Goal: Task Accomplishment & Management: Complete application form

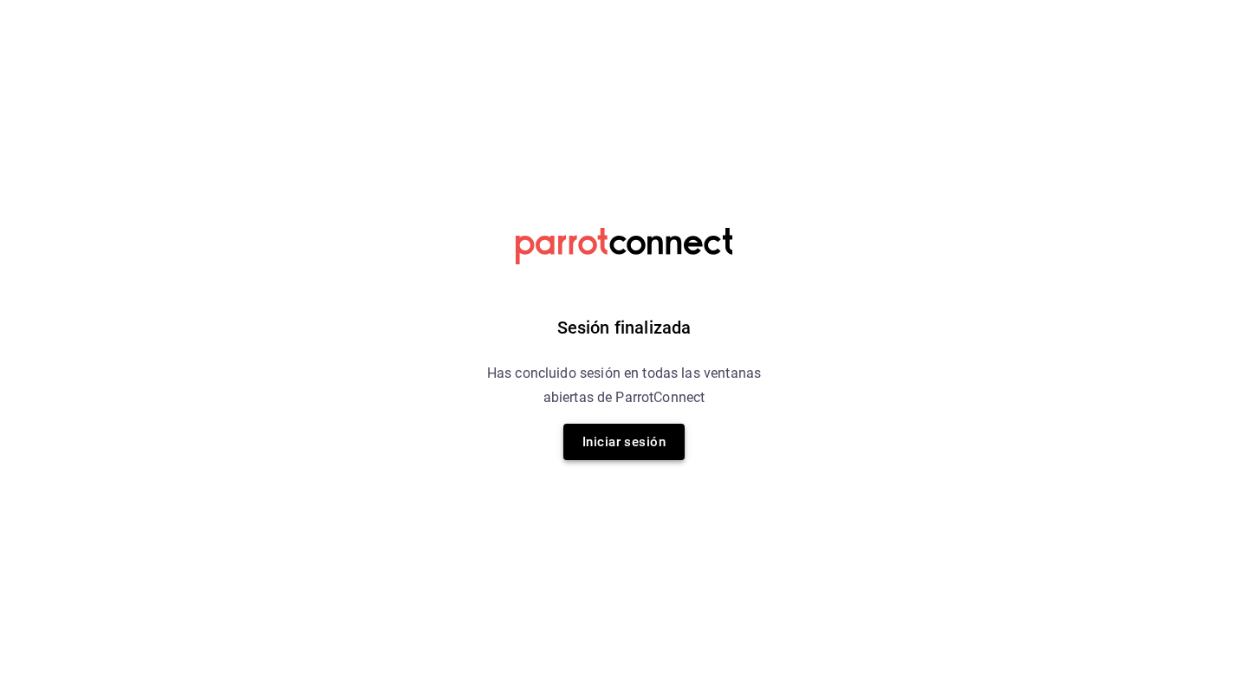
click at [616, 440] on button "Iniciar sesión" at bounding box center [624, 442] width 121 height 36
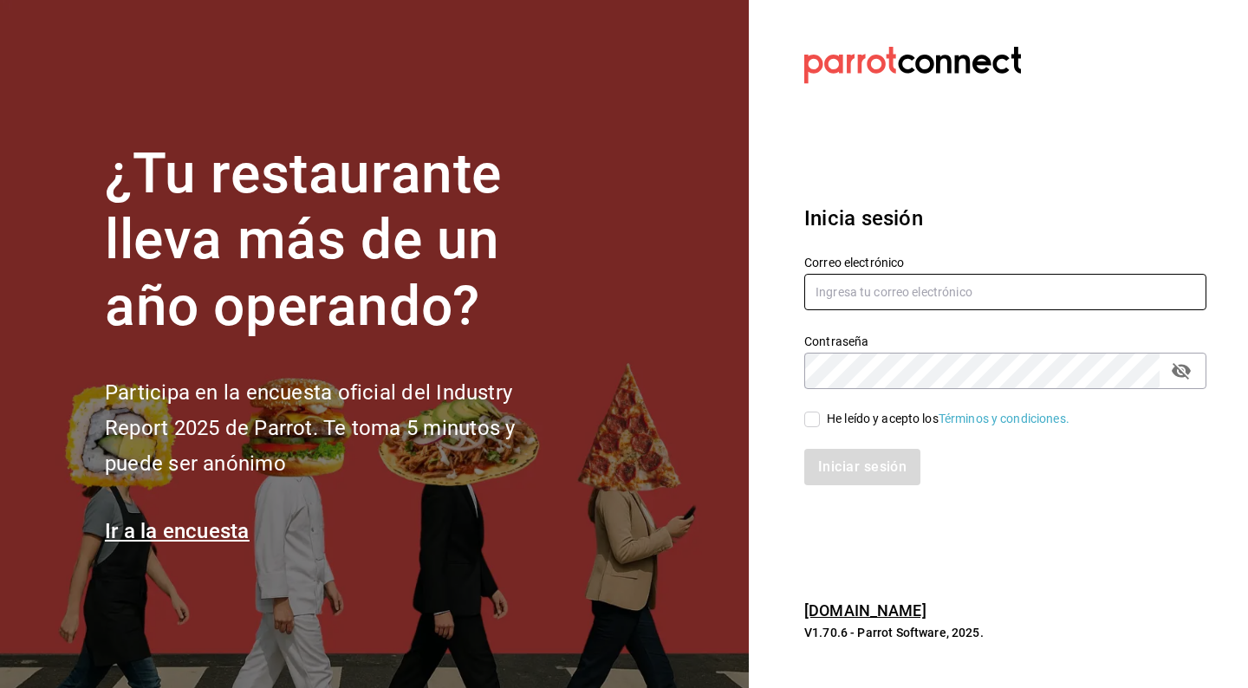
type input "[EMAIL_ADDRESS][DOMAIN_NAME]"
click at [809, 424] on input "He leído y acepto los Términos y condiciones." at bounding box center [813, 420] width 16 height 16
checkbox input "true"
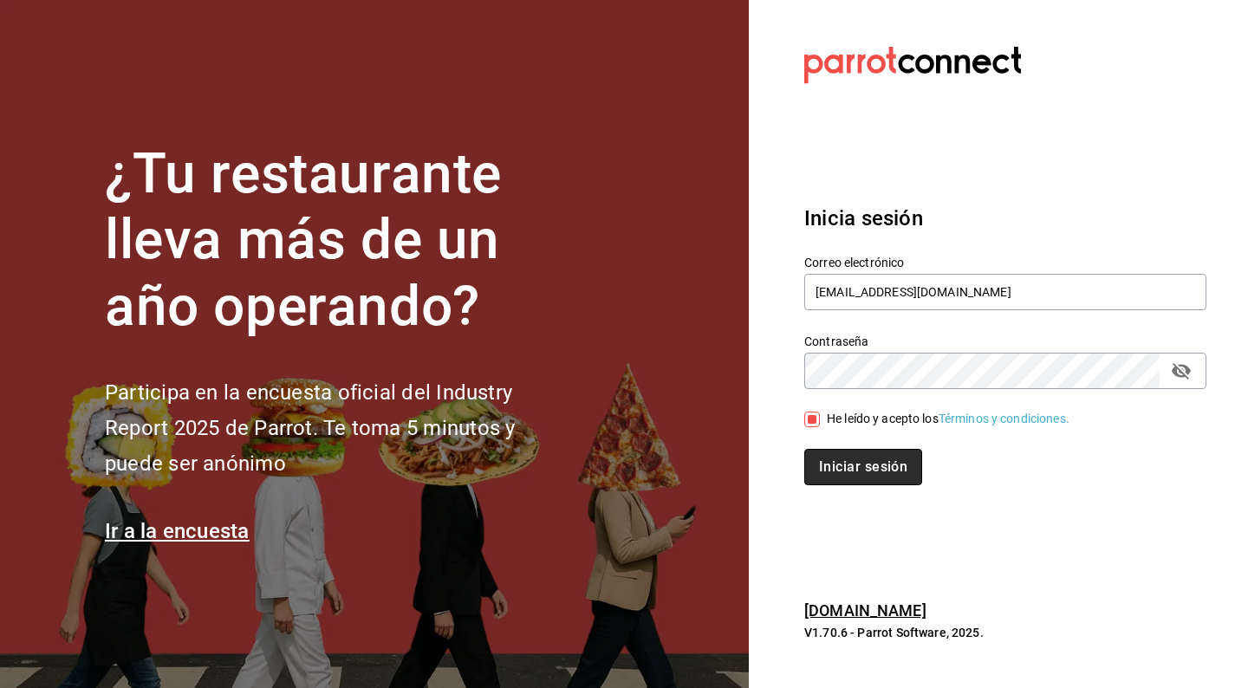
click at [846, 476] on button "Iniciar sesión" at bounding box center [864, 467] width 118 height 36
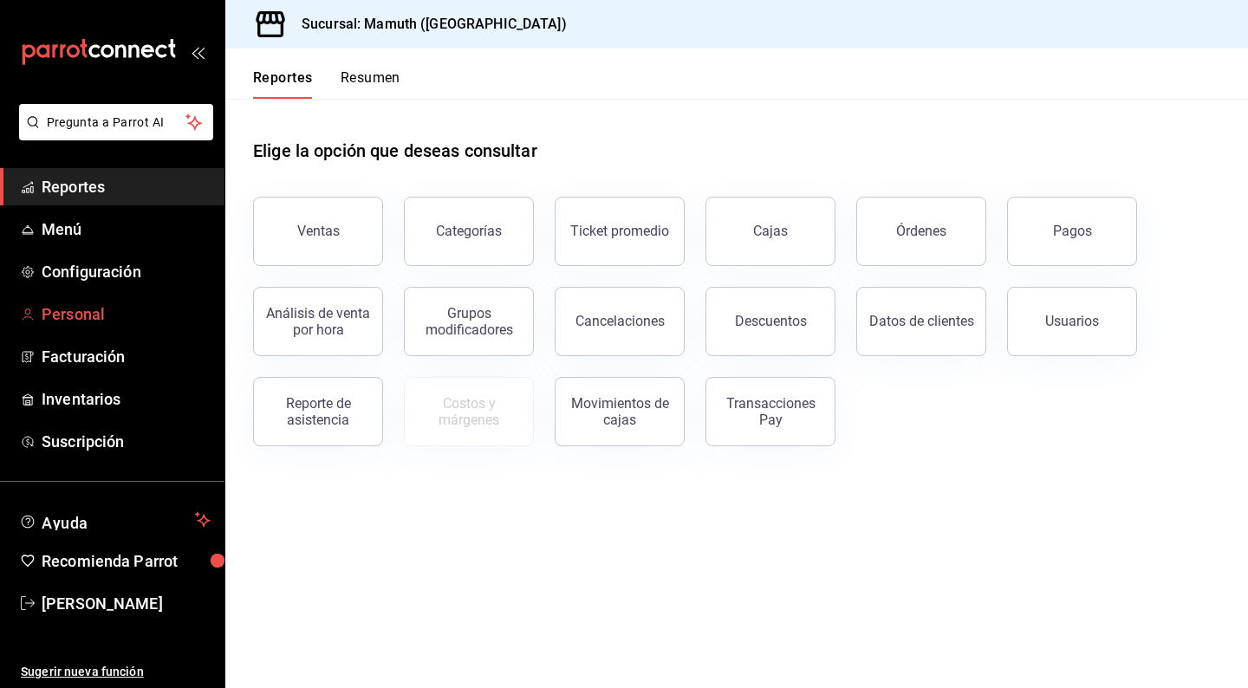
click at [81, 314] on span "Personal" at bounding box center [126, 314] width 169 height 23
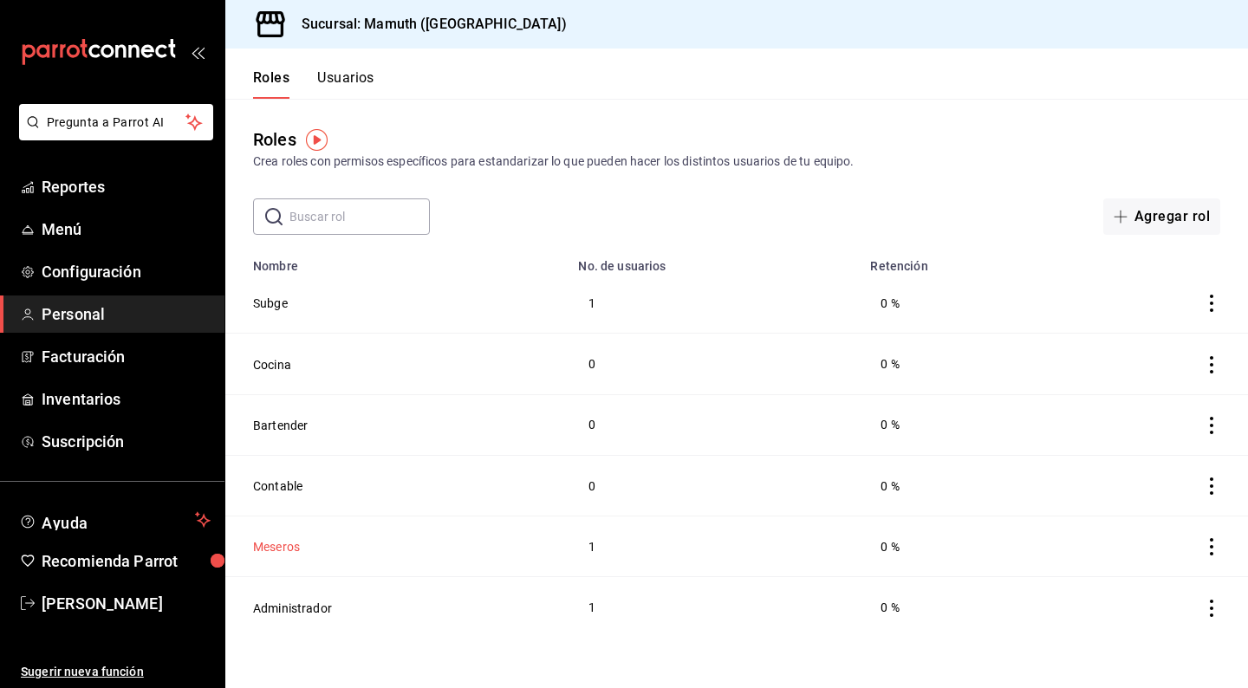
click at [282, 544] on button "Meseros" at bounding box center [276, 546] width 47 height 17
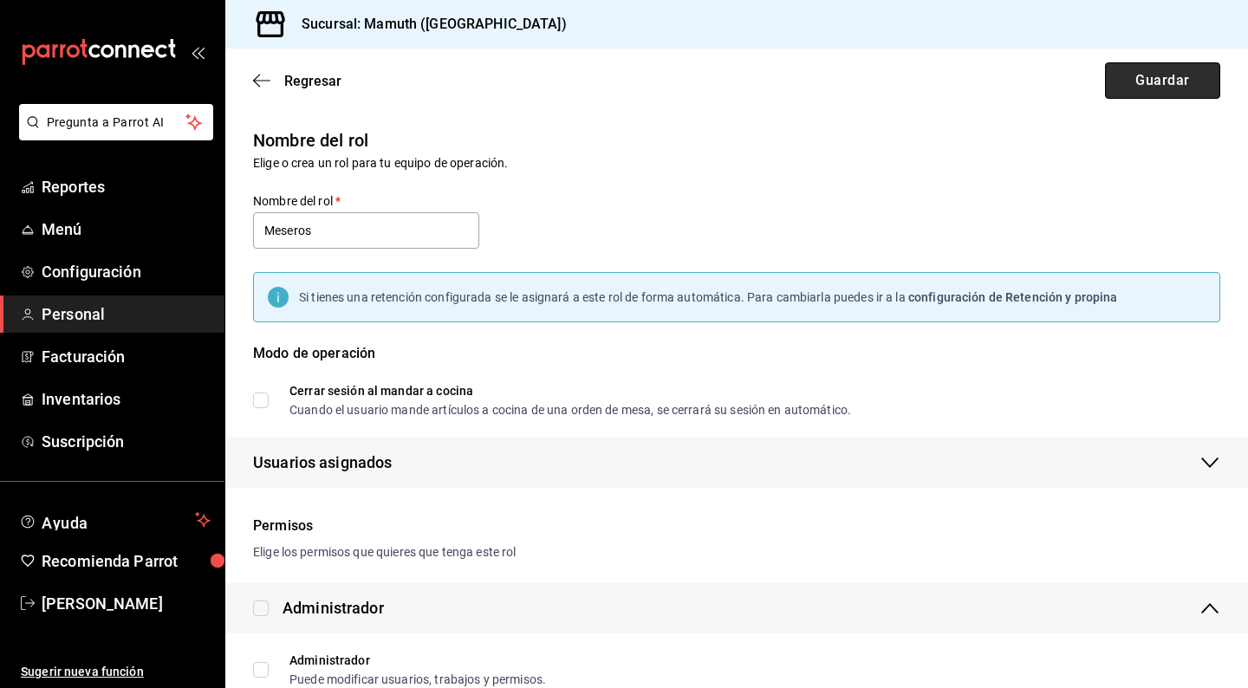
click at [1172, 77] on button "Guardar" at bounding box center [1162, 80] width 115 height 36
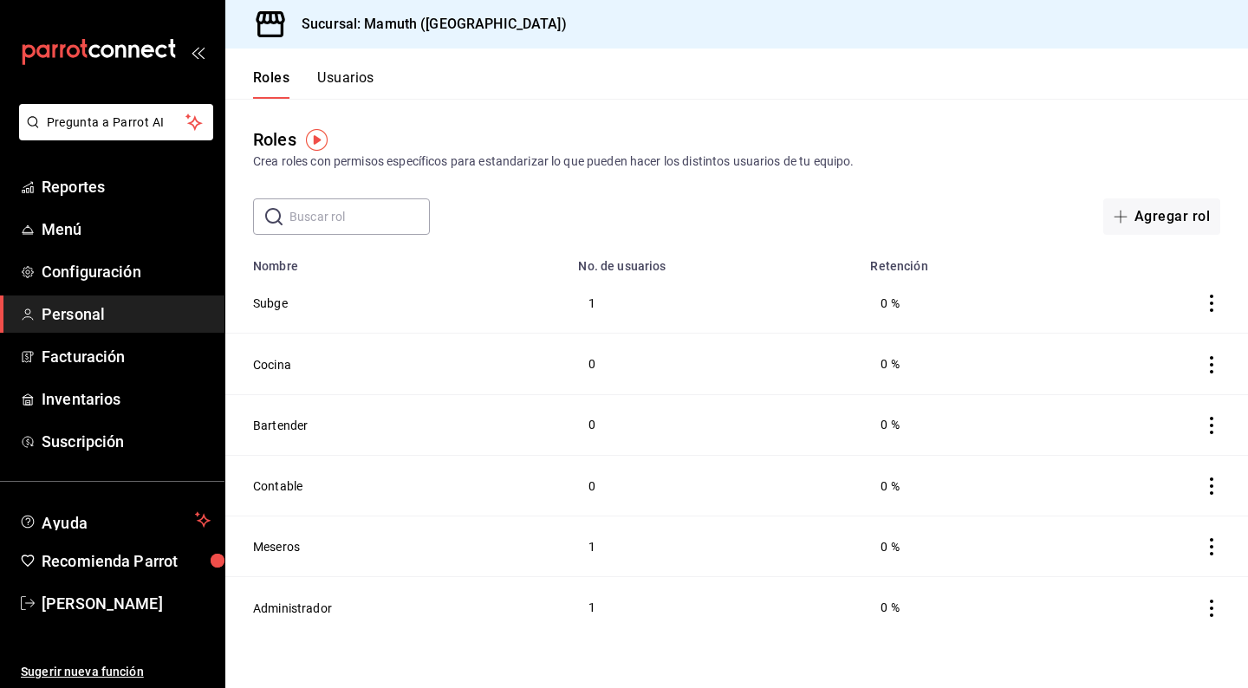
click at [345, 84] on button "Usuarios" at bounding box center [345, 83] width 57 height 29
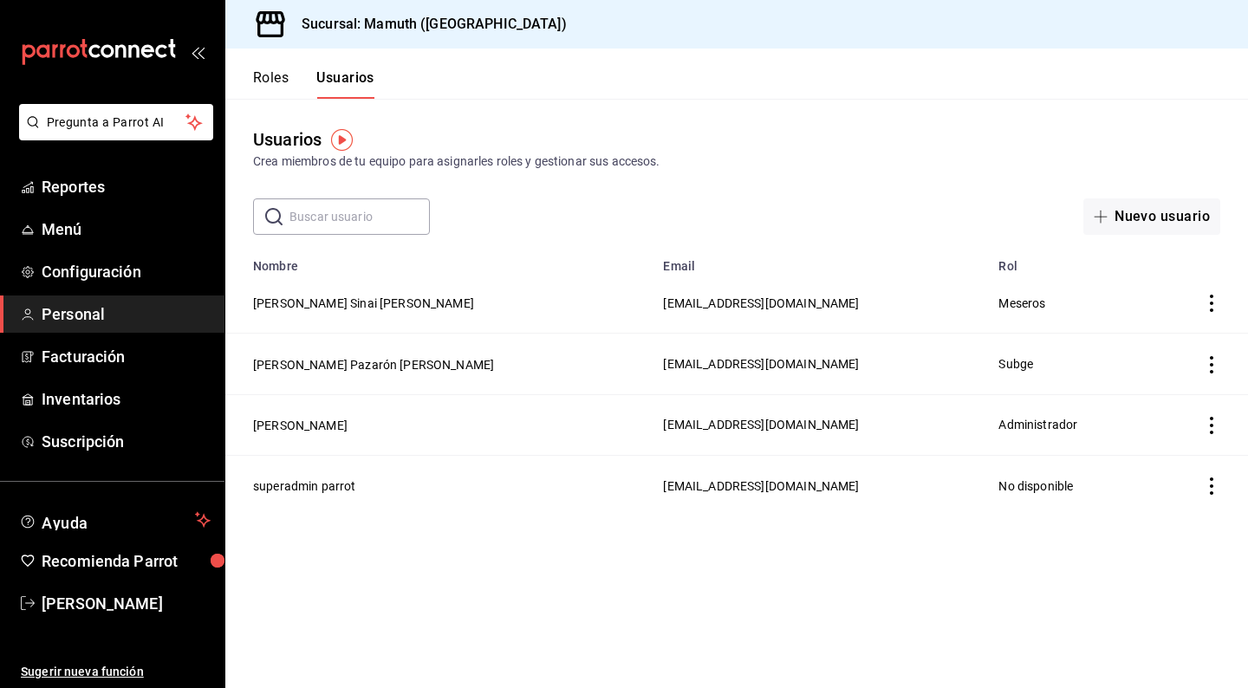
click at [1210, 303] on icon "actions" at bounding box center [1211, 303] width 17 height 17
click at [1144, 335] on span "Eliminar" at bounding box center [1149, 328] width 44 height 14
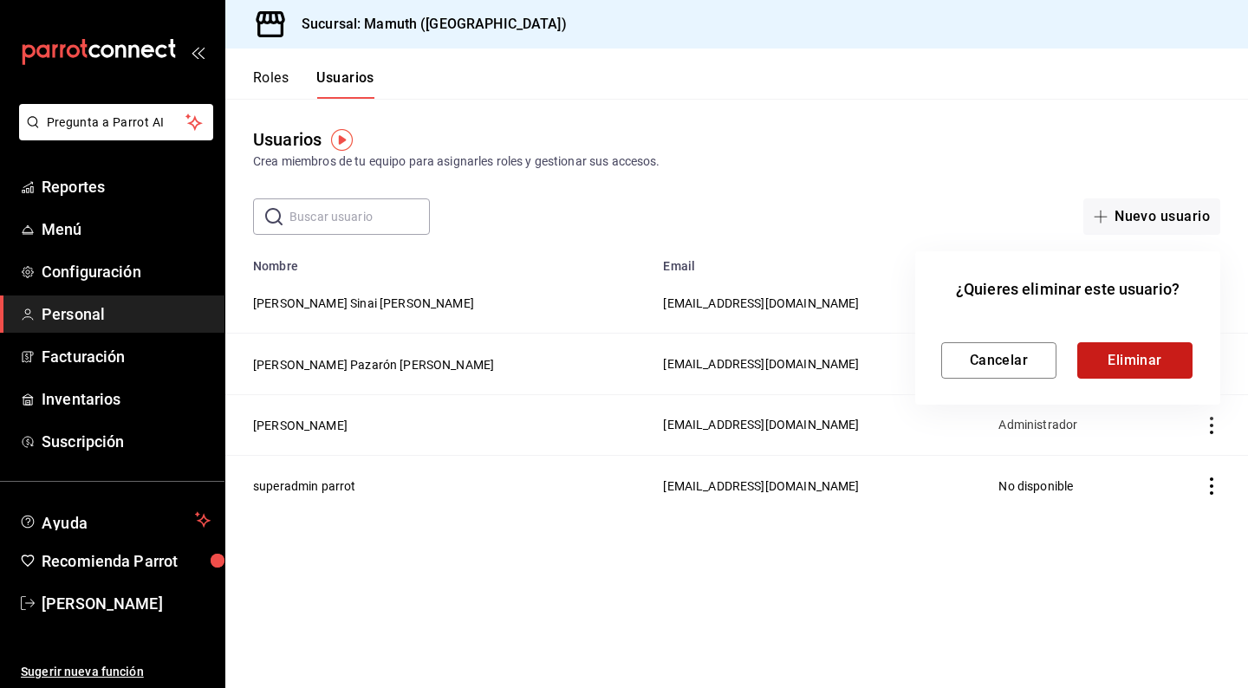
click at [1136, 358] on button "Eliminar" at bounding box center [1135, 360] width 115 height 36
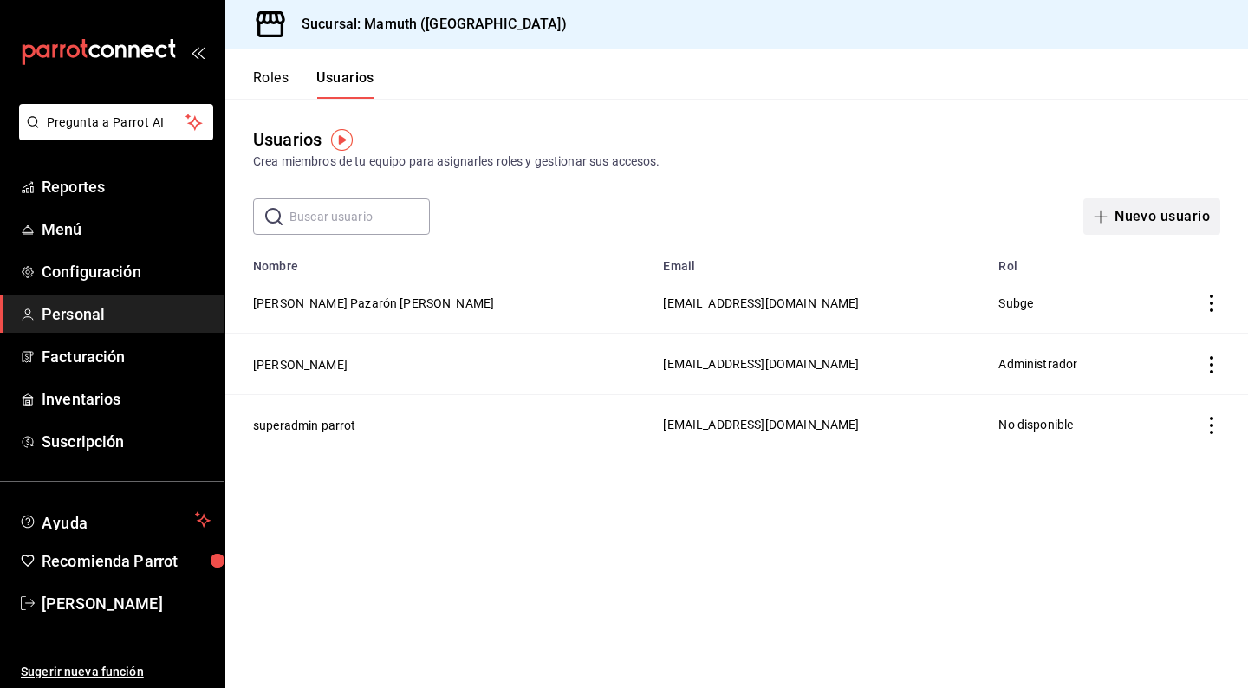
click at [1178, 218] on button "Nuevo usuario" at bounding box center [1152, 217] width 137 height 36
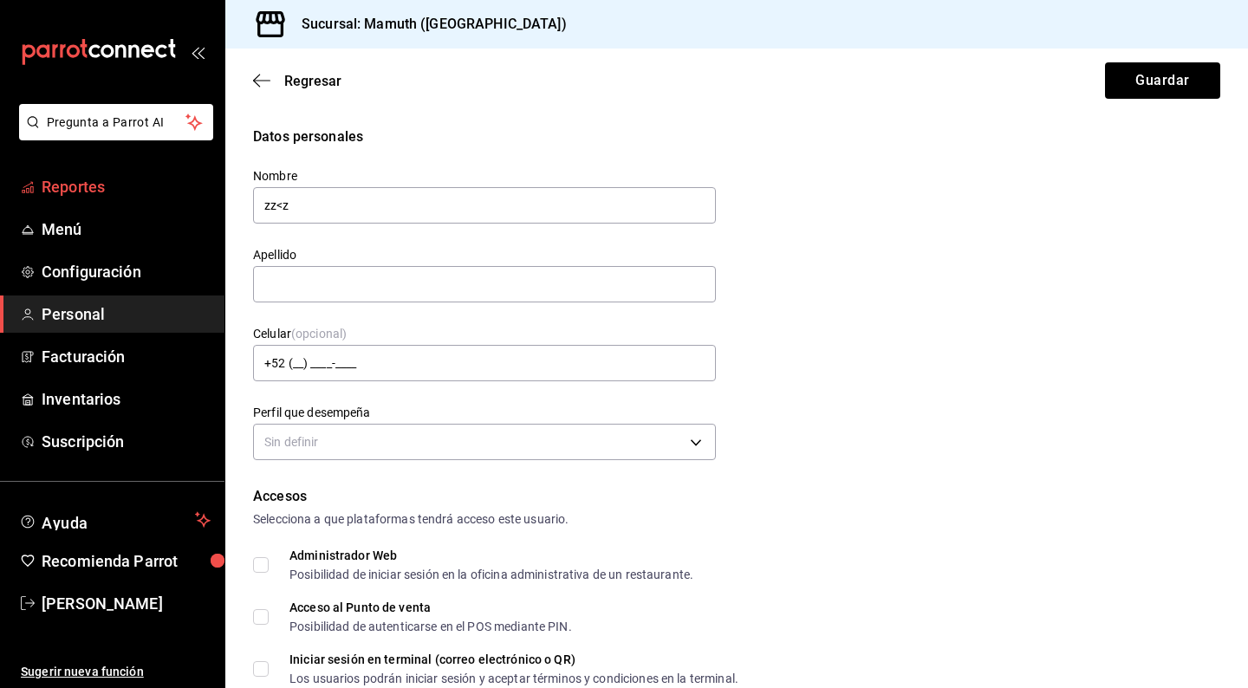
drag, startPoint x: 415, startPoint y: 211, endPoint x: 177, endPoint y: 205, distance: 238.5
click at [177, 205] on div "Pregunta a Parrot AI Reportes Menú Configuración Personal Facturación Inventari…" at bounding box center [624, 344] width 1248 height 688
type input "arm andt"
click at [174, 204] on link "Reportes" at bounding box center [112, 186] width 225 height 37
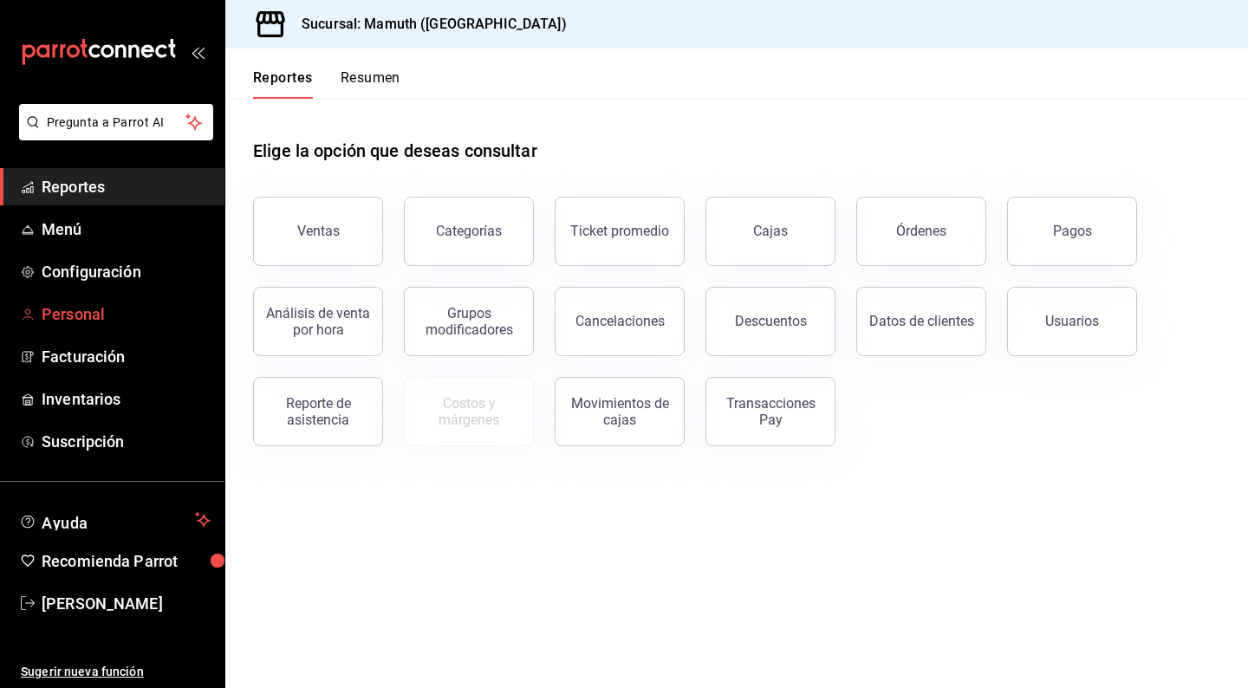
click at [75, 308] on span "Personal" at bounding box center [126, 314] width 169 height 23
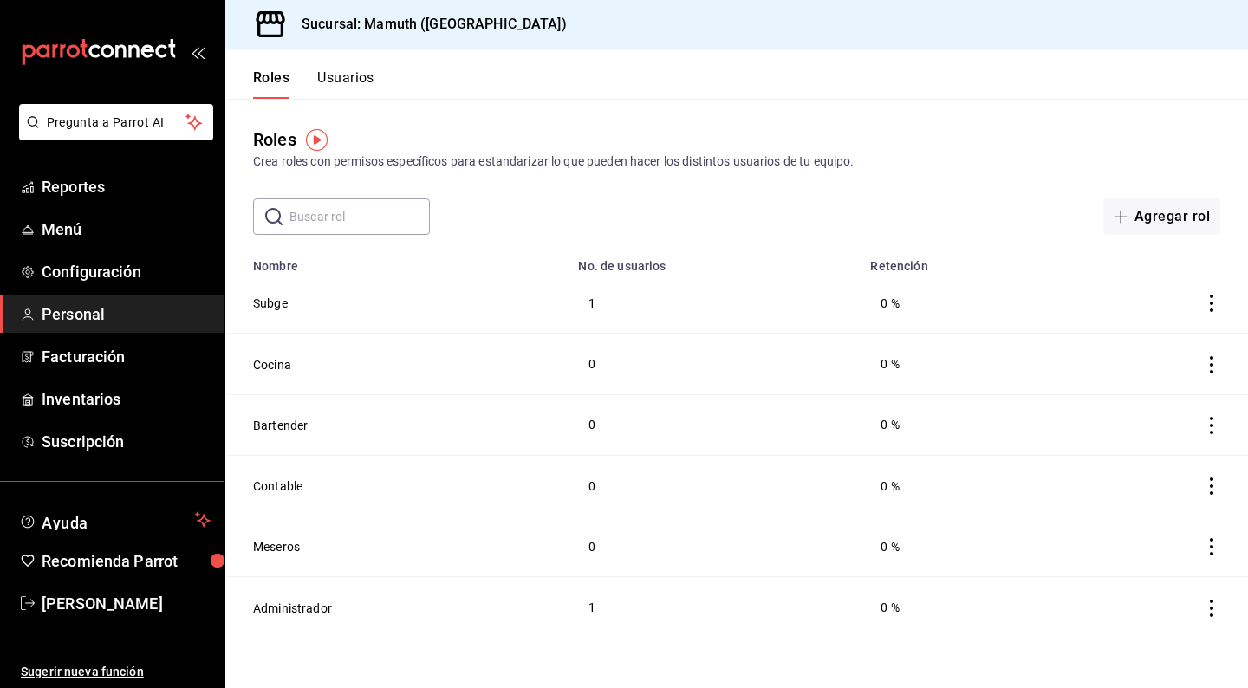
click at [361, 71] on button "Usuarios" at bounding box center [345, 83] width 57 height 29
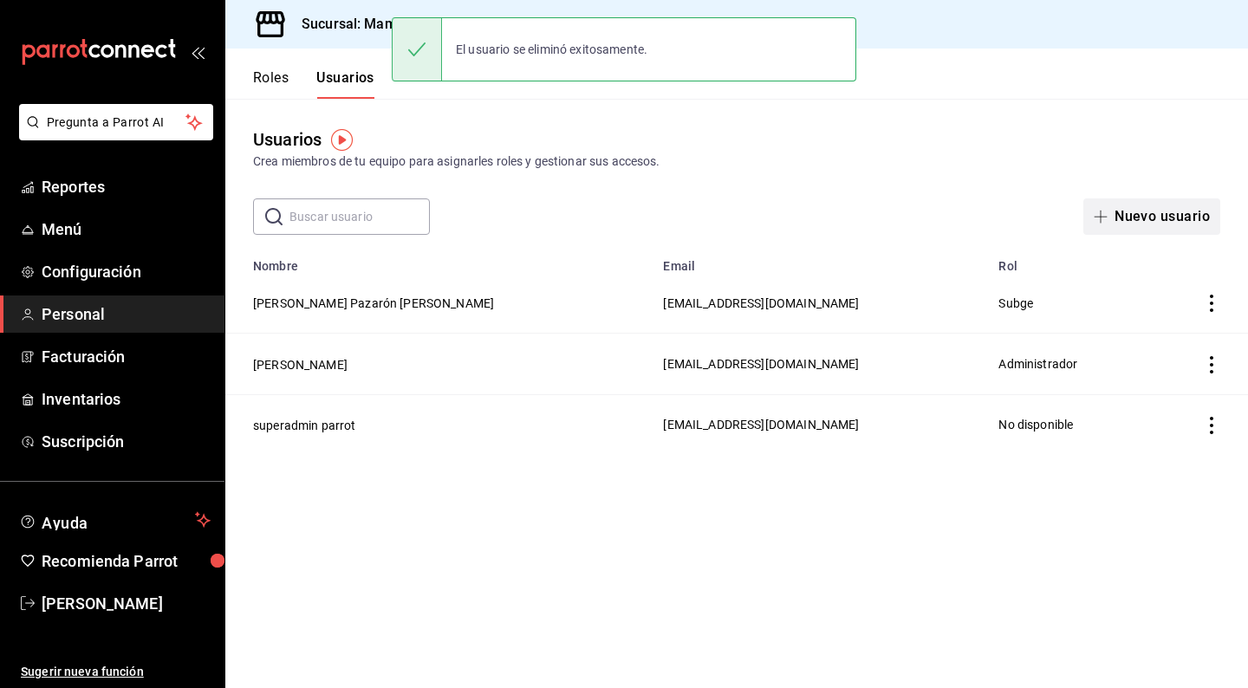
click at [1196, 221] on button "Nuevo usuario" at bounding box center [1152, 217] width 137 height 36
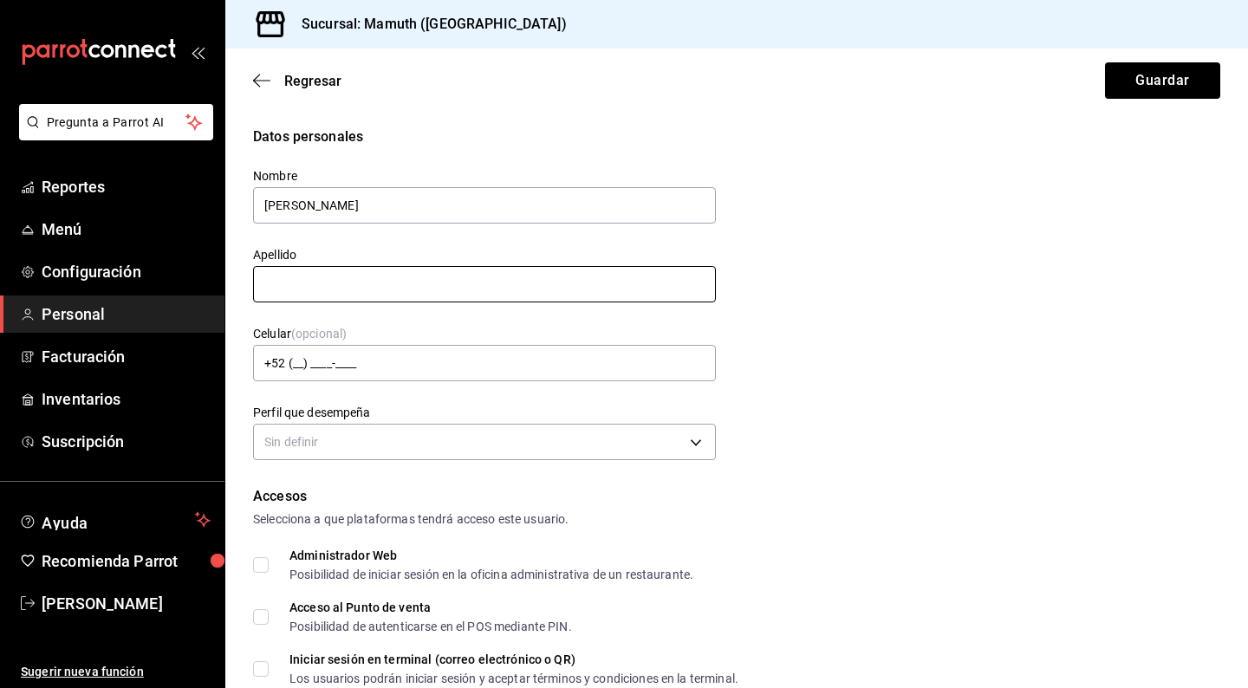
type input "[PERSON_NAME]"
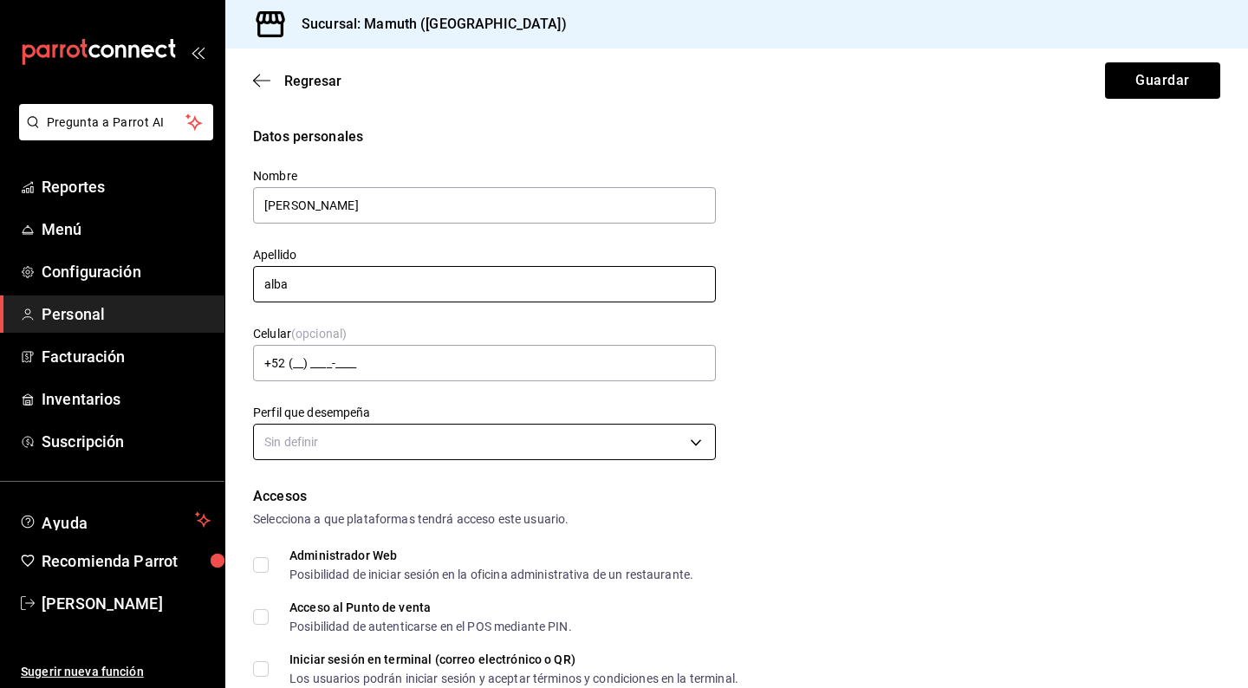
type input "alba"
click at [412, 451] on body "Pregunta a Parrot AI Reportes Menú Configuración Personal Facturación Inventari…" at bounding box center [624, 344] width 1248 height 688
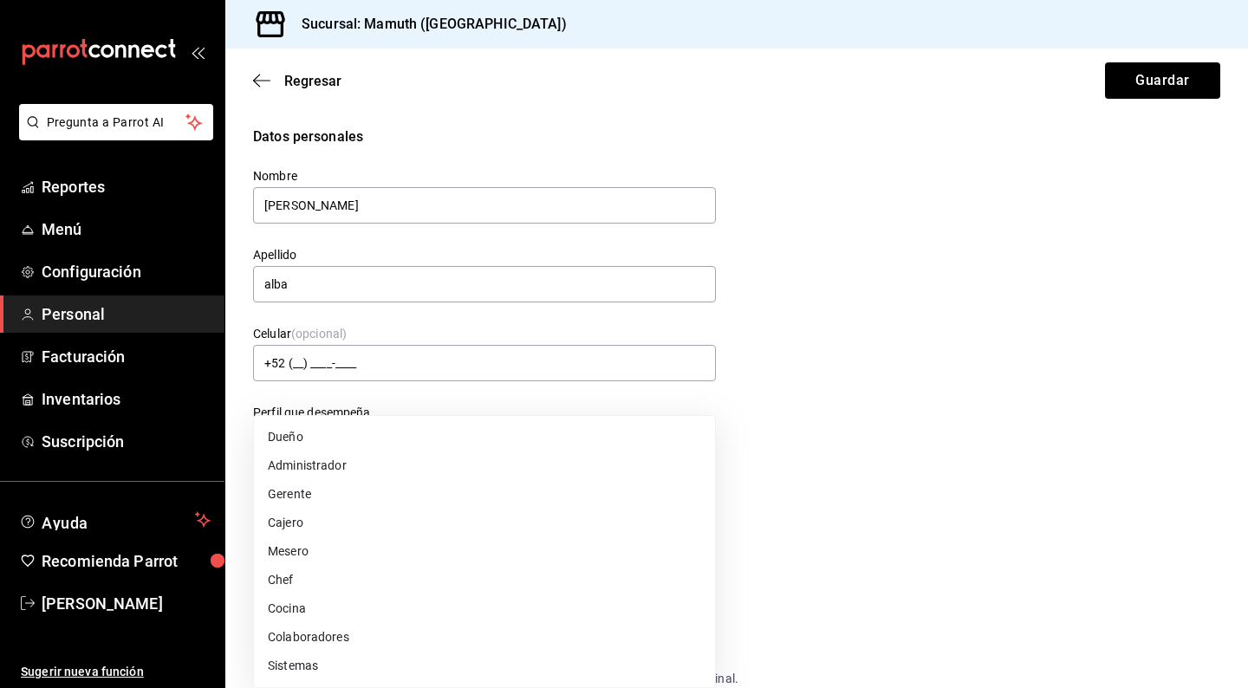
click at [300, 497] on li "Gerente" at bounding box center [484, 494] width 461 height 29
type input "MANAGER"
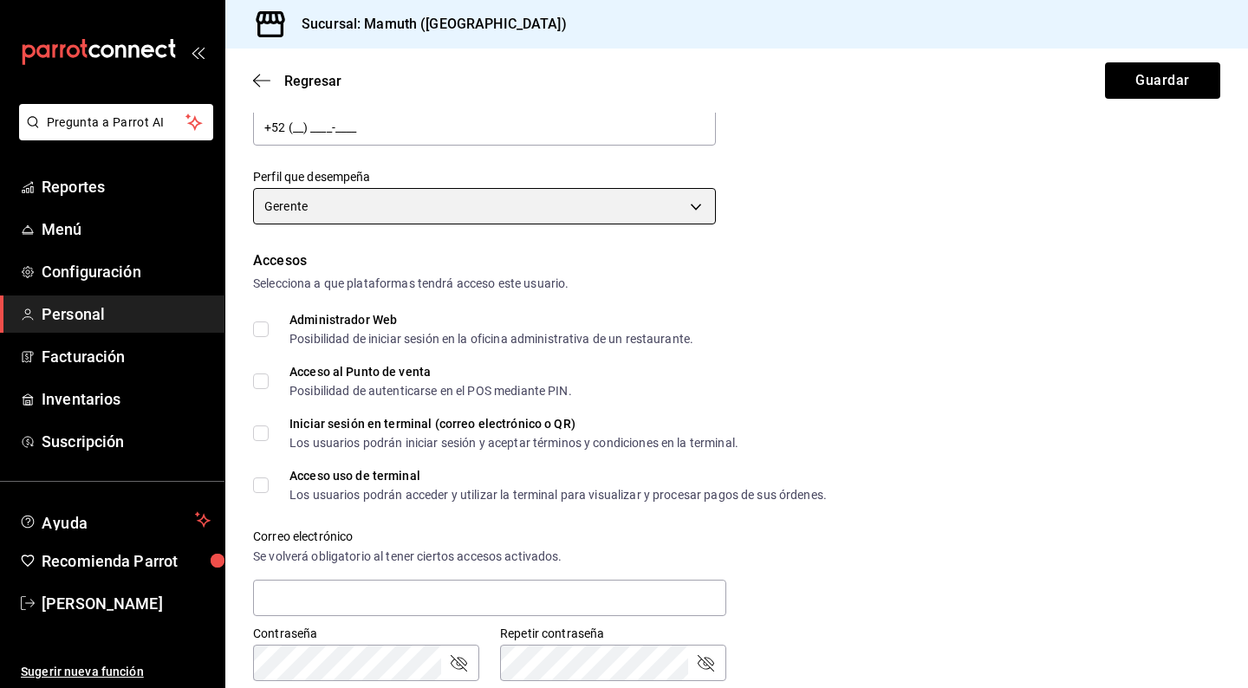
scroll to position [237, 0]
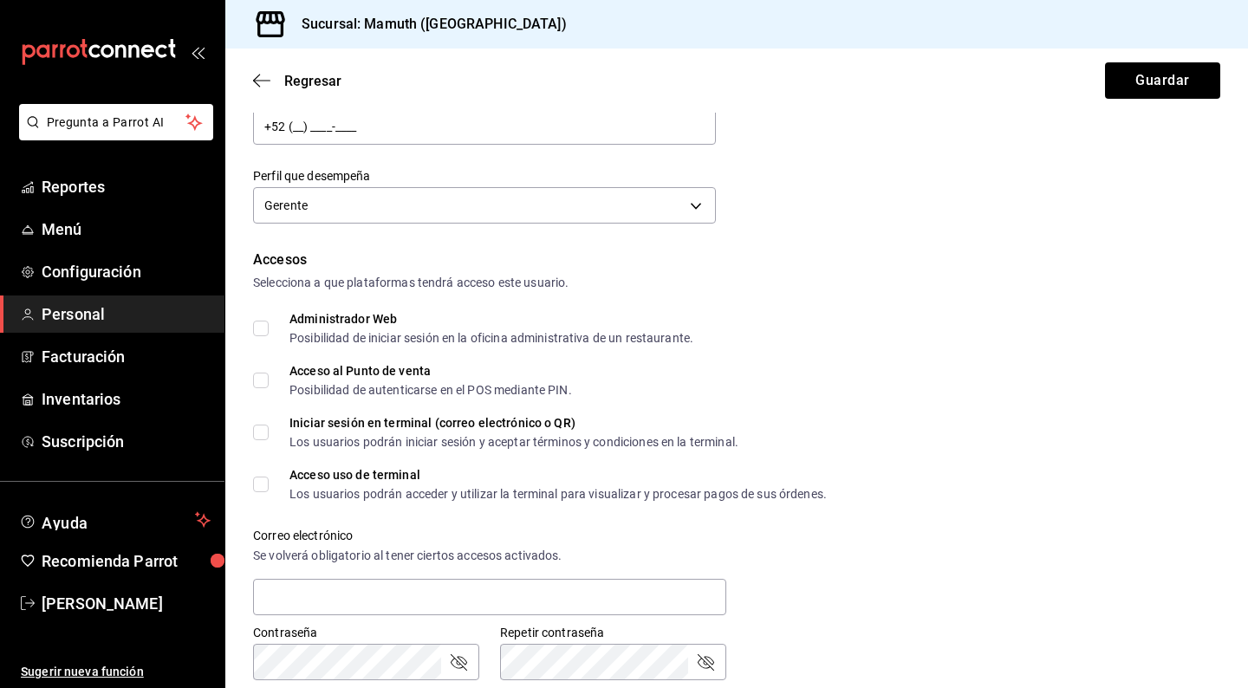
click at [258, 375] on input "Acceso al Punto de venta Posibilidad de autenticarse en el POS mediante PIN." at bounding box center [261, 381] width 16 height 16
checkbox input "true"
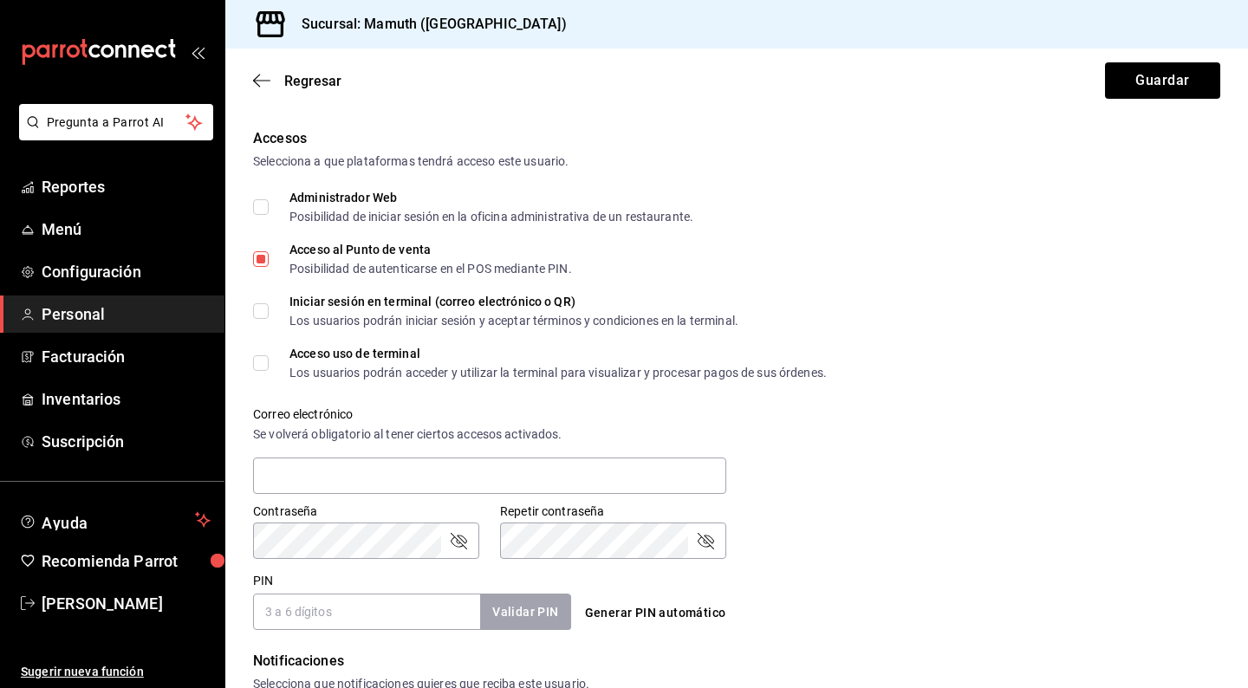
scroll to position [361, 0]
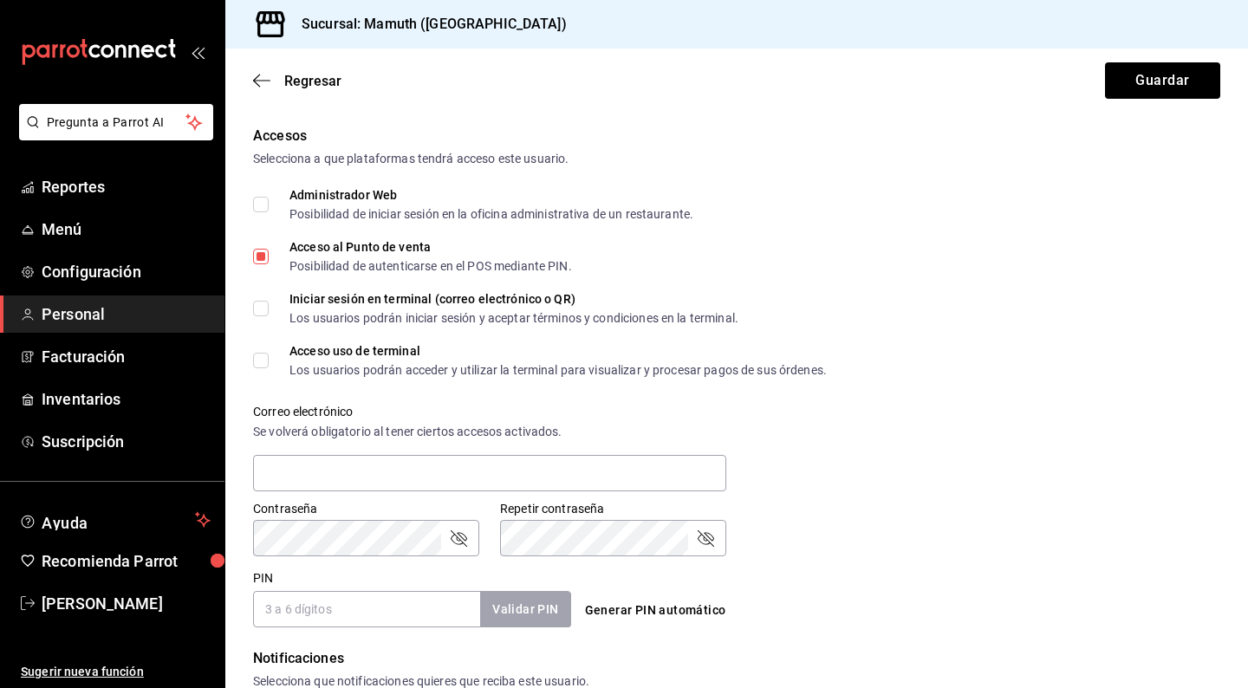
click at [262, 303] on input "Iniciar sesión en terminal (correo electrónico o QR) Los usuarios podrán inicia…" at bounding box center [261, 309] width 16 height 16
checkbox input "true"
click at [266, 359] on input "Acceso uso de terminal Los usuarios podrán acceder y utilizar la terminal para …" at bounding box center [261, 361] width 16 height 16
checkbox input "true"
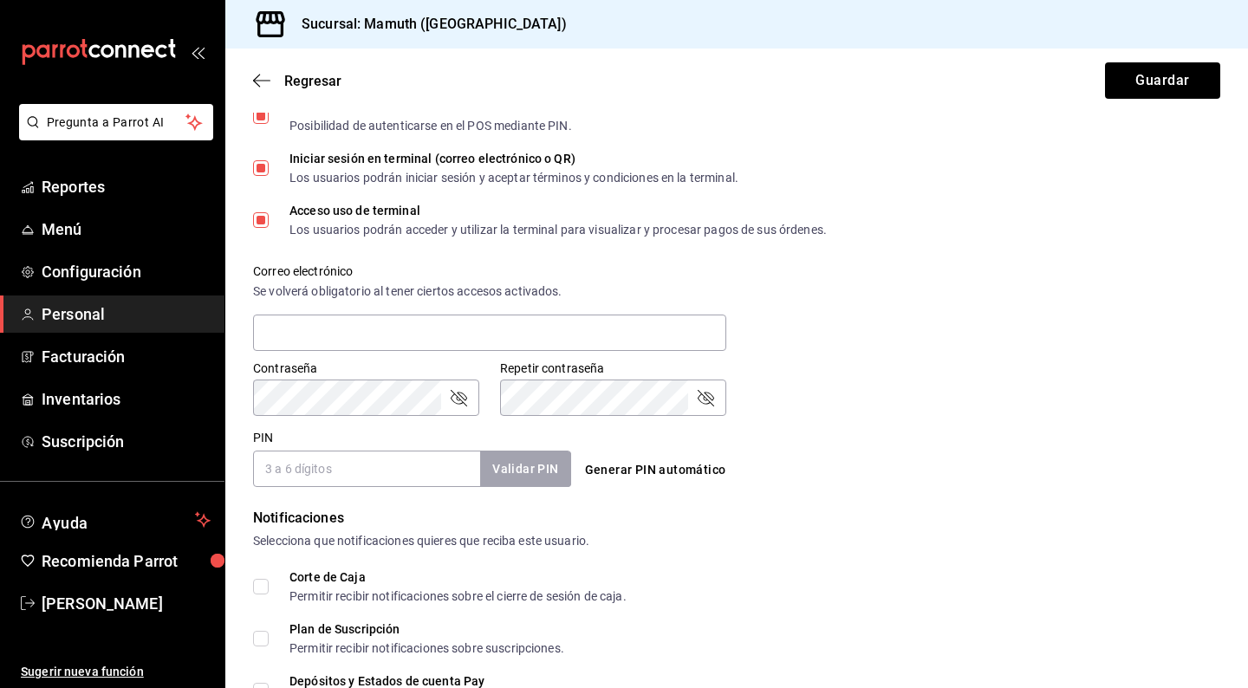
scroll to position [515, 0]
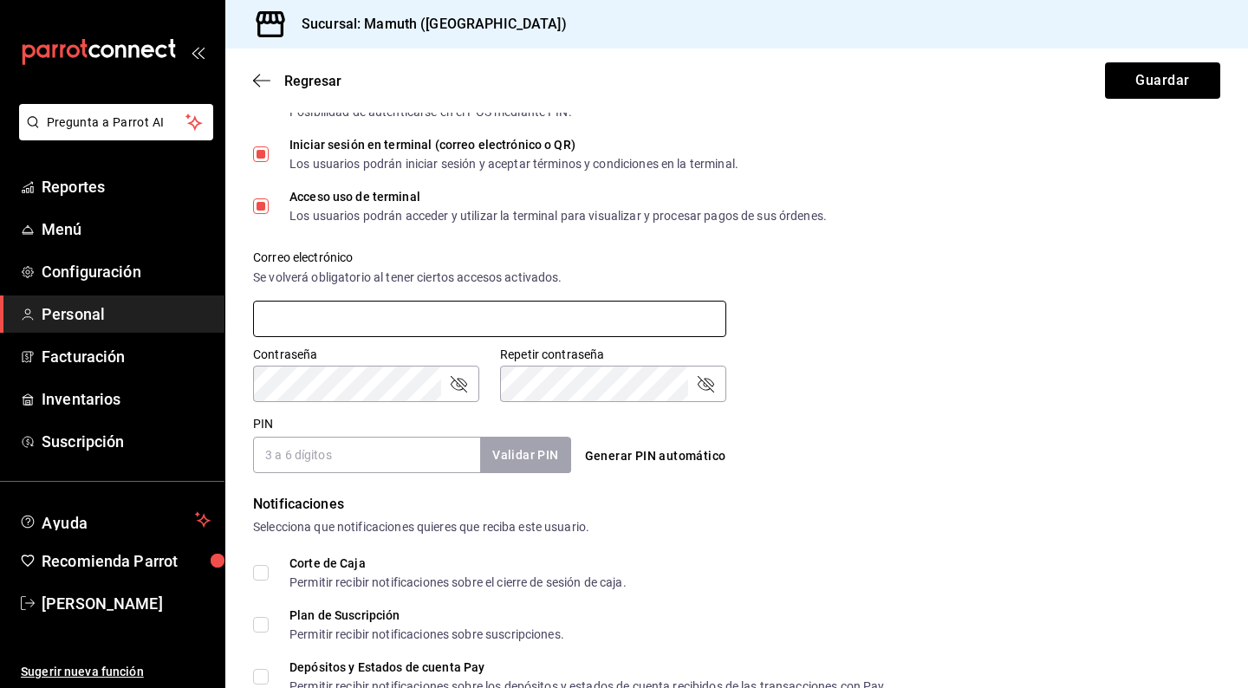
type input "[EMAIL_ADDRESS][DOMAIN_NAME]"
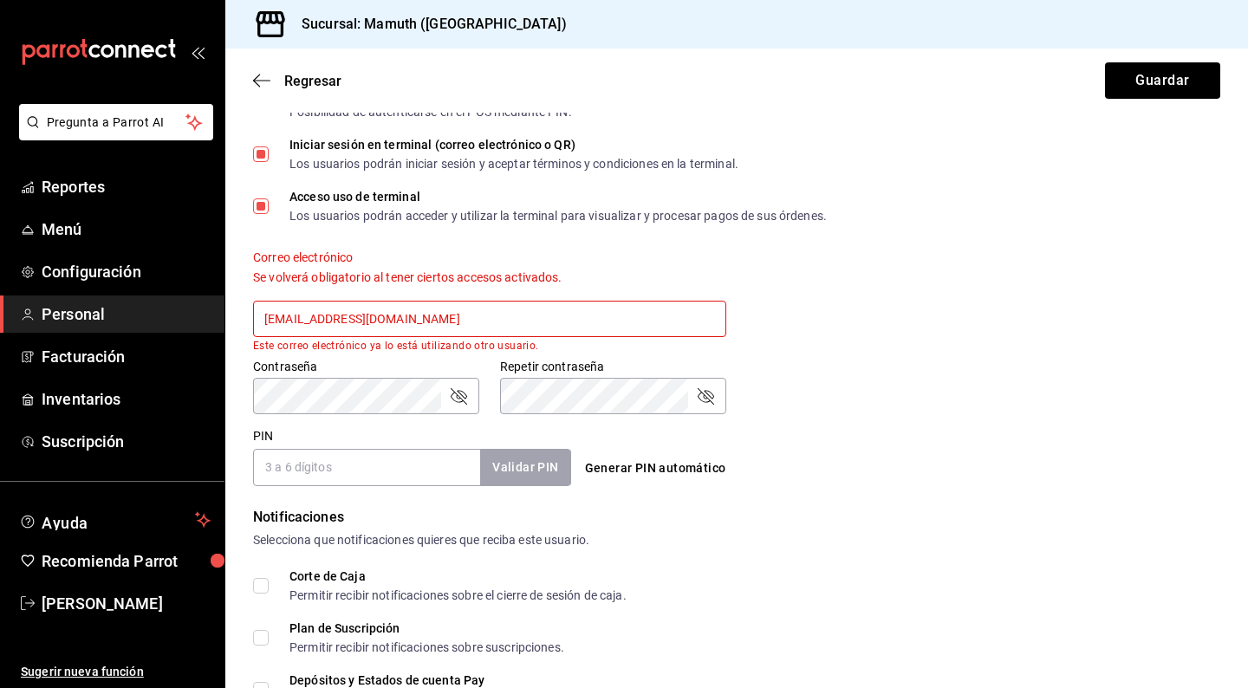
drag, startPoint x: 461, startPoint y: 314, endPoint x: 218, endPoint y: 296, distance: 244.3
click at [218, 296] on div "Pregunta a Parrot AI Reportes Menú Configuración Personal Facturación Inventari…" at bounding box center [624, 344] width 1248 height 688
click at [805, 273] on div "Correo electrónico Se volverá obligatorio al tener ciertos accesos activados. […" at bounding box center [726, 290] width 988 height 123
click at [257, 202] on input "Acceso uso de terminal Los usuarios podrán acceder y utilizar la terminal para …" at bounding box center [261, 207] width 16 height 16
checkbox input "false"
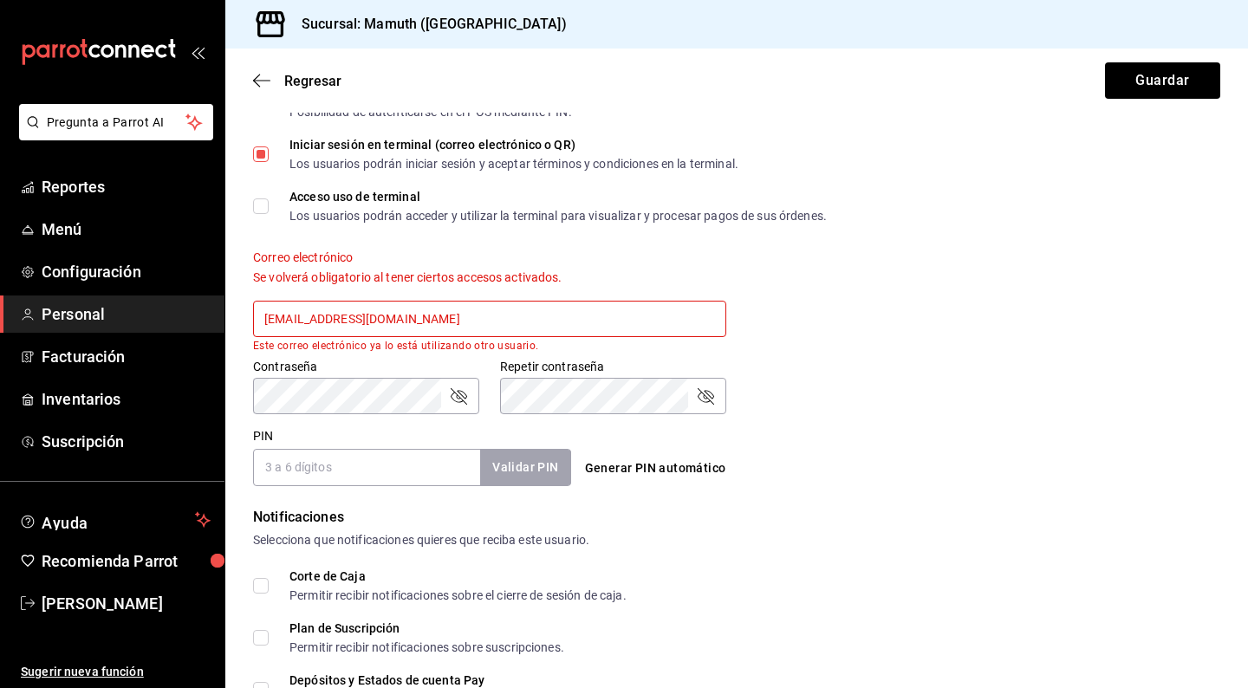
click at [265, 159] on input "Iniciar sesión en terminal (correo electrónico o QR) Los usuarios podrán inicia…" at bounding box center [261, 155] width 16 height 16
checkbox input "false"
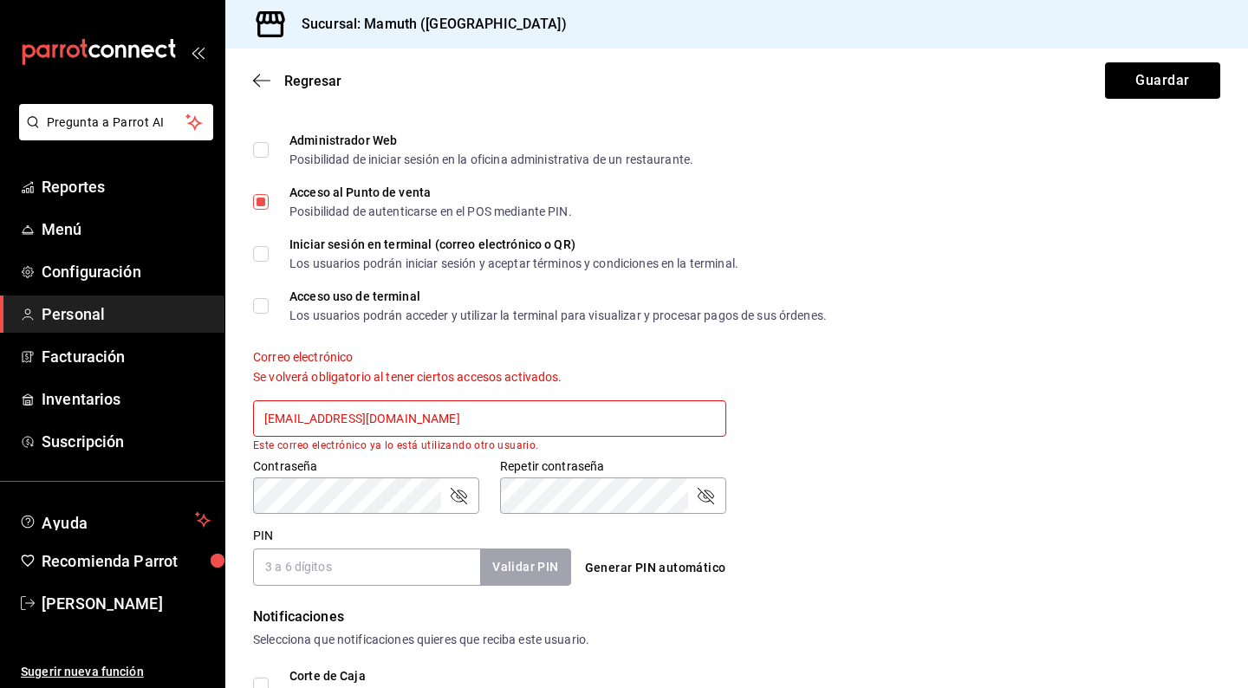
scroll to position [416, 0]
click at [261, 197] on input "Acceso al Punto de venta Posibilidad de autenticarse en el POS mediante PIN." at bounding box center [261, 201] width 16 height 16
checkbox input "false"
drag, startPoint x: 495, startPoint y: 427, endPoint x: 29, endPoint y: 388, distance: 467.2
click at [29, 388] on div "Pregunta a Parrot AI Reportes Menú Configuración Personal Facturación Inventari…" at bounding box center [624, 344] width 1248 height 688
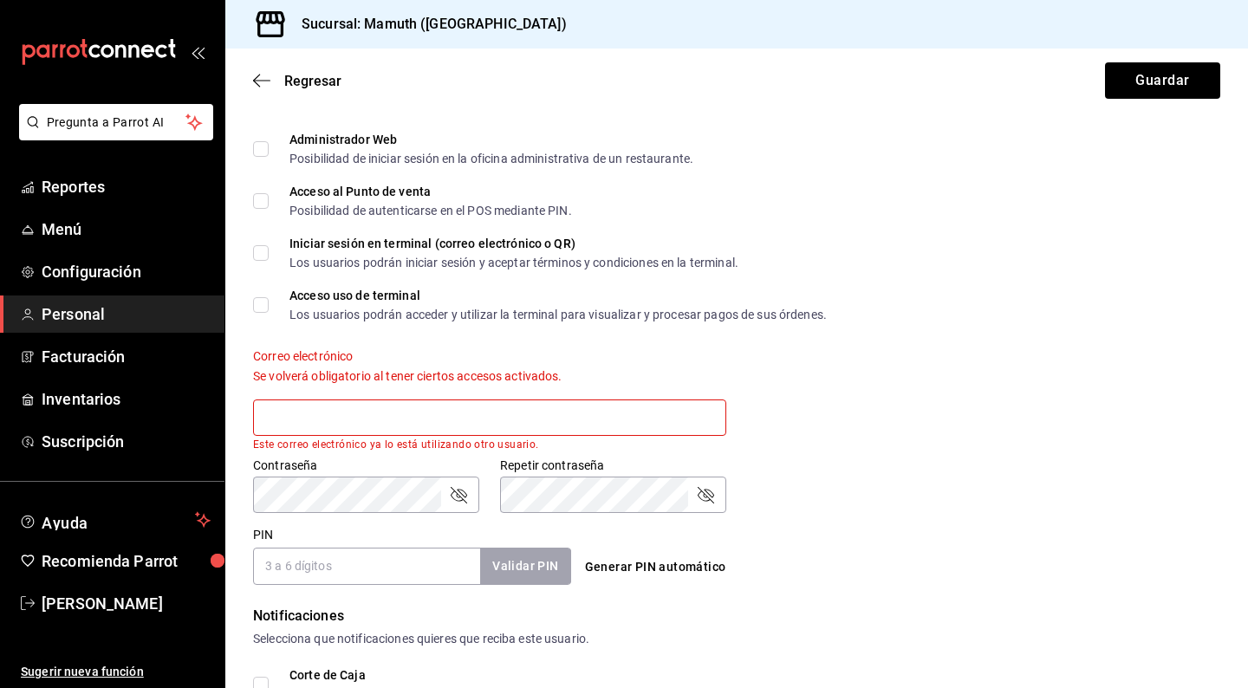
click at [264, 195] on input "Acceso al Punto de venta Posibilidad de autenticarse en el POS mediante PIN." at bounding box center [261, 201] width 16 height 16
checkbox input "true"
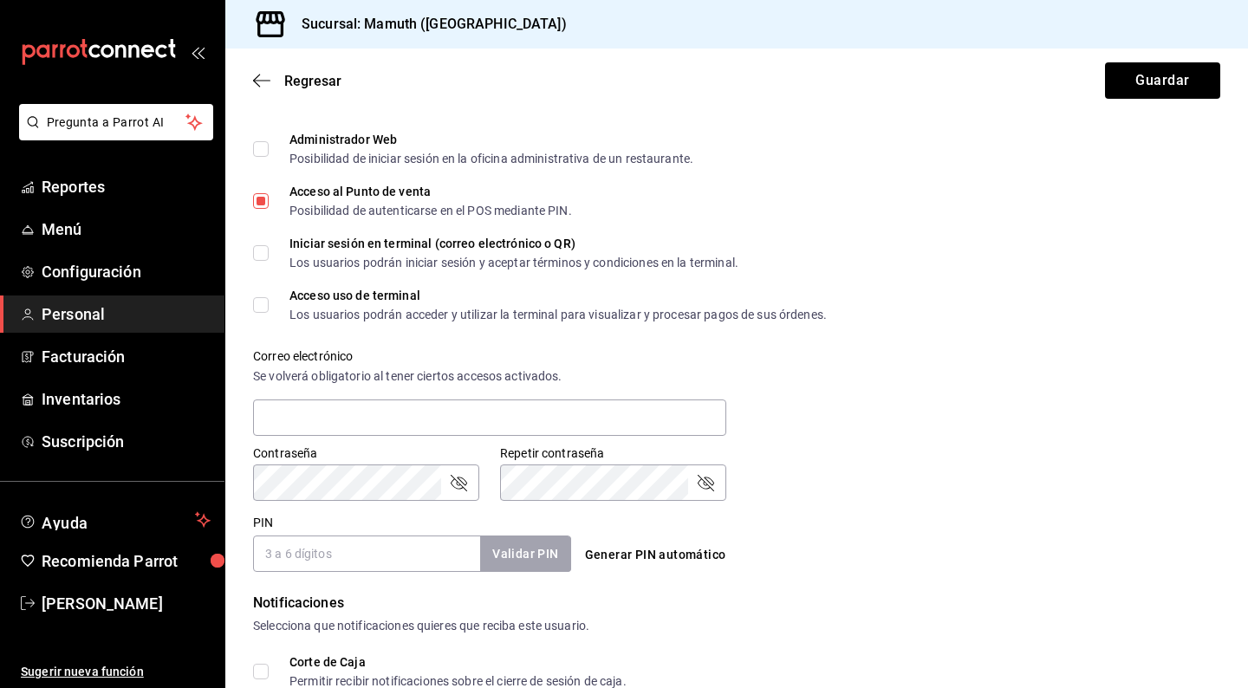
click at [272, 250] on span "Iniciar sesión en terminal (correo electrónico o QR) Los usuarios podrán inicia…" at bounding box center [504, 253] width 470 height 31
click at [269, 250] on input "Iniciar sesión en terminal (correo electrónico o QR) Los usuarios podrán inicia…" at bounding box center [261, 253] width 16 height 16
checkbox input "true"
click at [268, 306] on input "Acceso uso de terminal Los usuarios podrán acceder y utilizar la terminal para …" at bounding box center [261, 305] width 16 height 16
checkbox input "true"
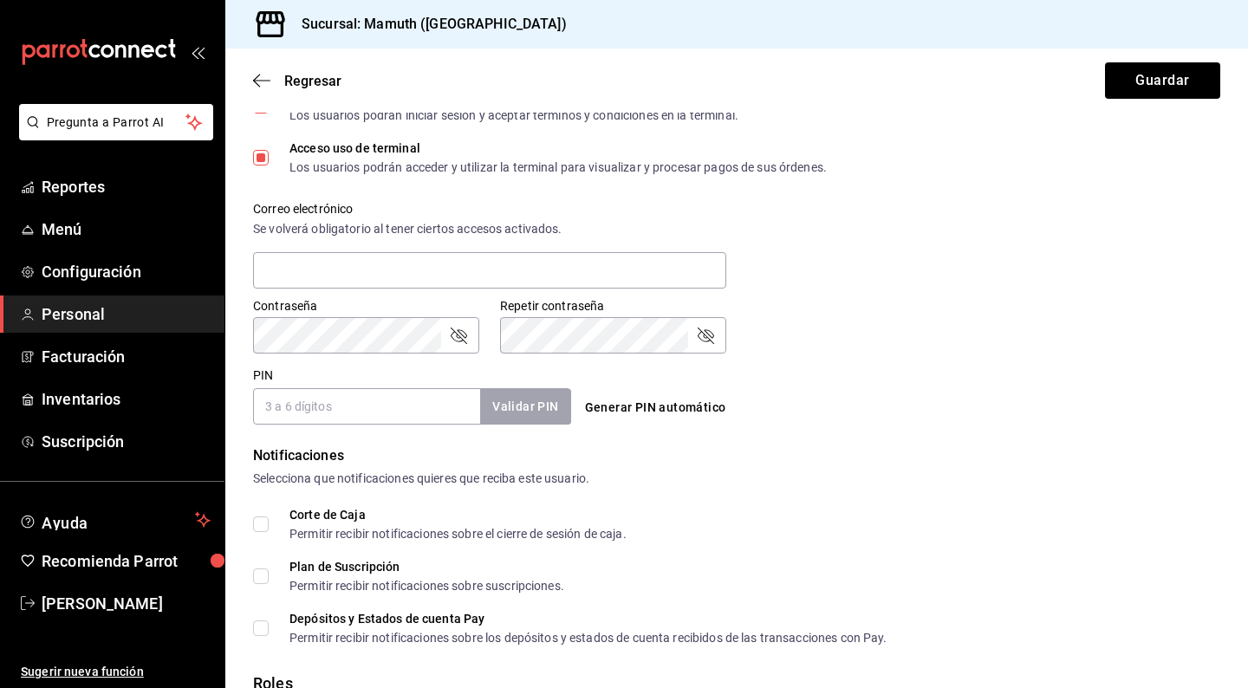
scroll to position [615, 0]
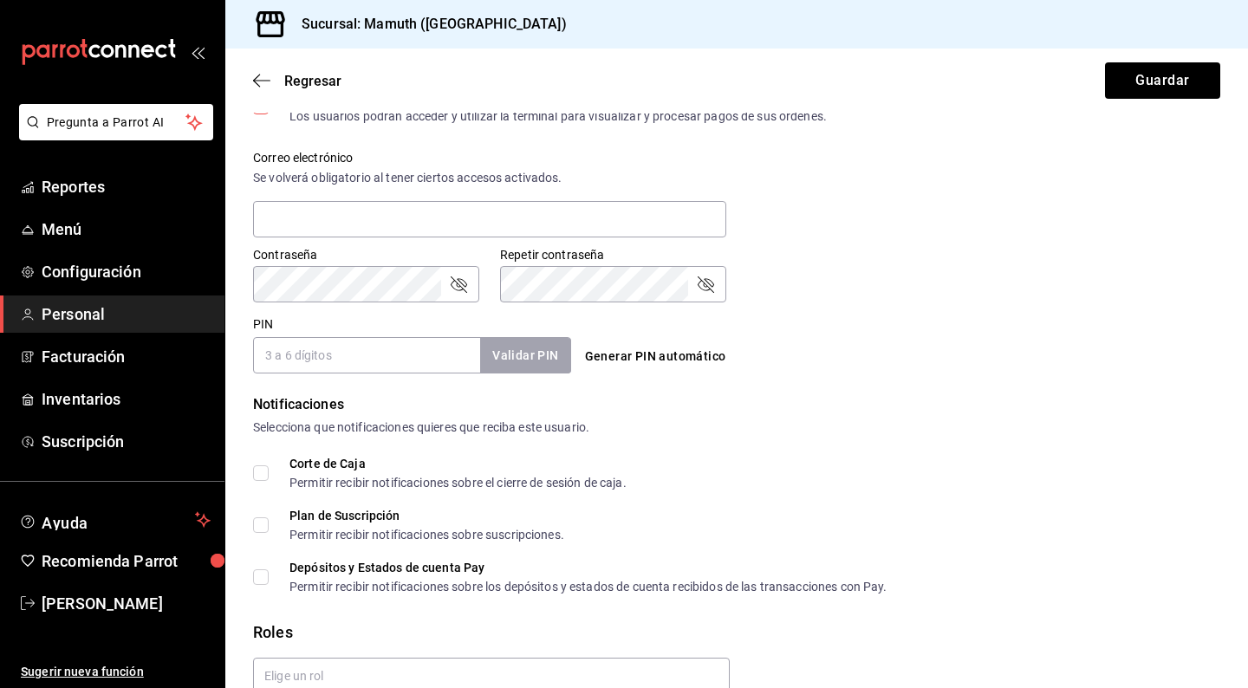
click at [397, 359] on input "PIN" at bounding box center [366, 355] width 227 height 36
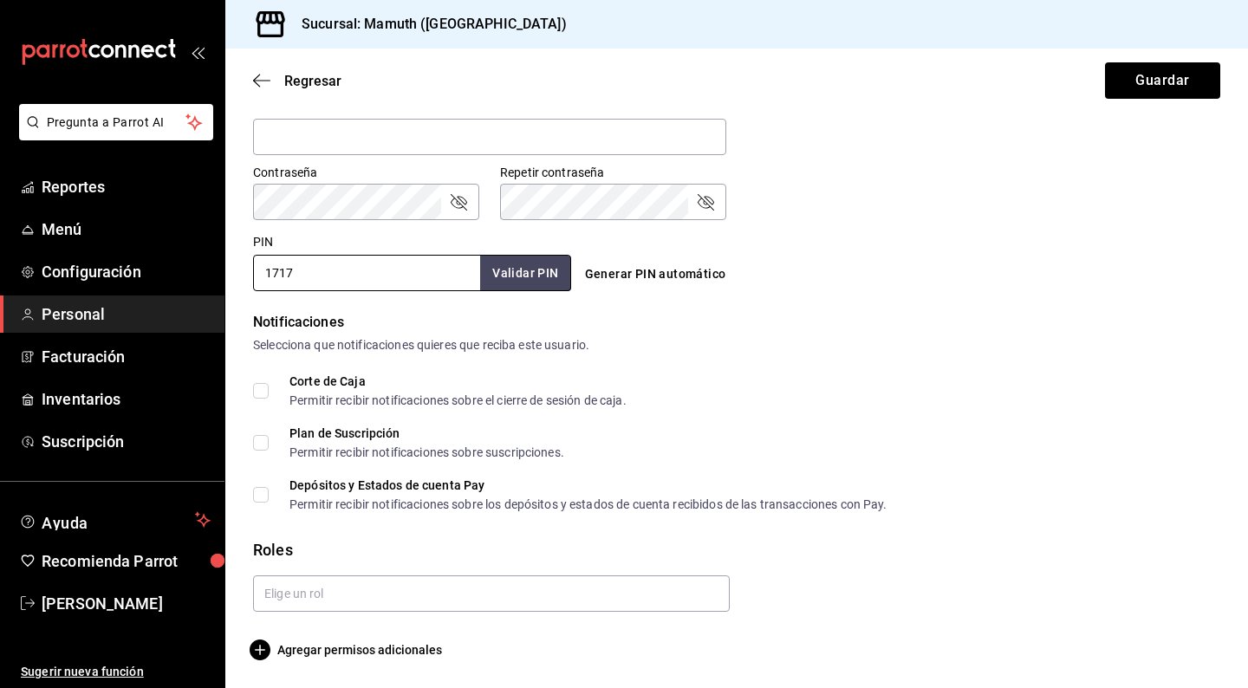
scroll to position [697, 0]
type input "1717"
click at [257, 388] on input "Corte de Caja Permitir recibir notificaciones sobre el cierre de sesión de caja." at bounding box center [261, 391] width 16 height 16
click at [264, 396] on input "Corte de Caja Permitir recibir notificaciones sobre el cierre de sesión de caja." at bounding box center [261, 391] width 16 height 16
checkbox input "false"
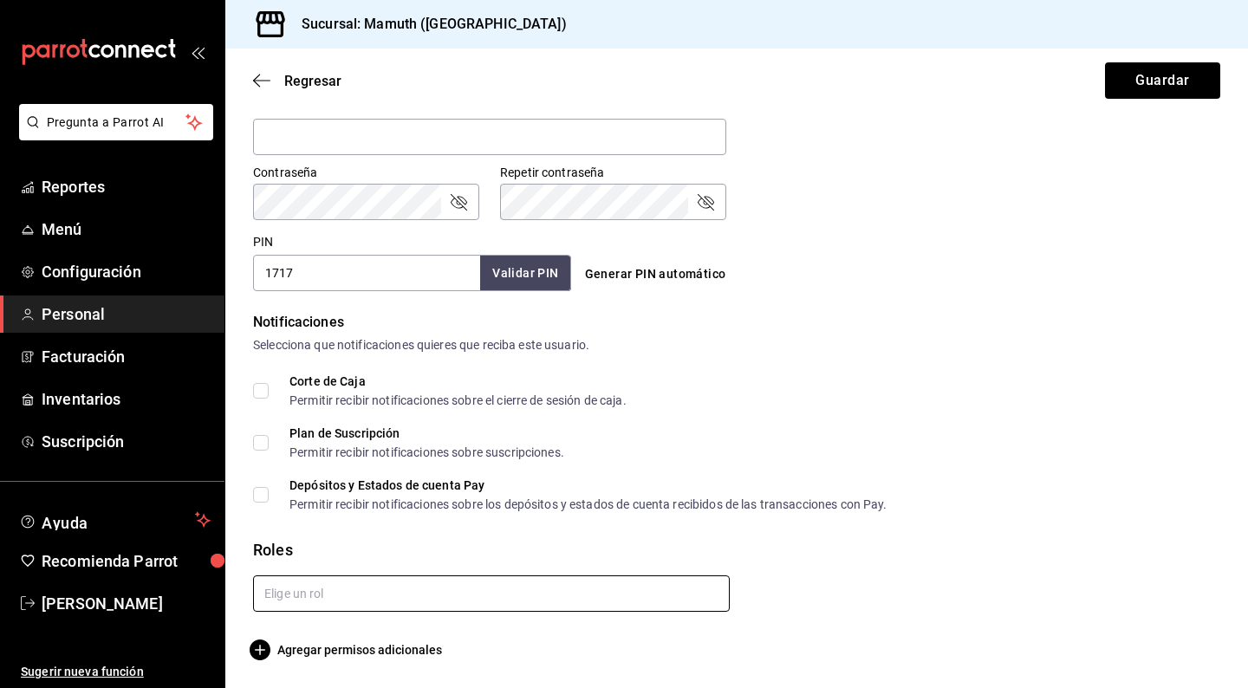
scroll to position [0, 0]
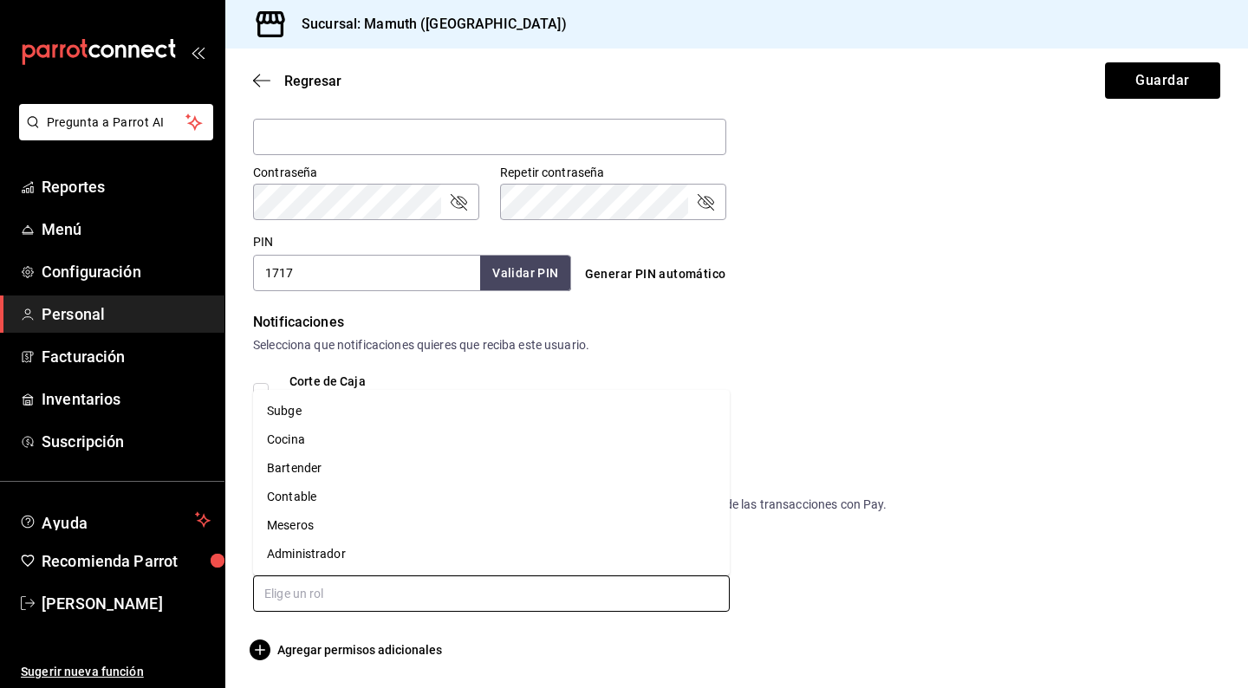
click at [516, 599] on input "text" at bounding box center [491, 594] width 477 height 36
click at [323, 475] on li "Bartender" at bounding box center [491, 468] width 477 height 29
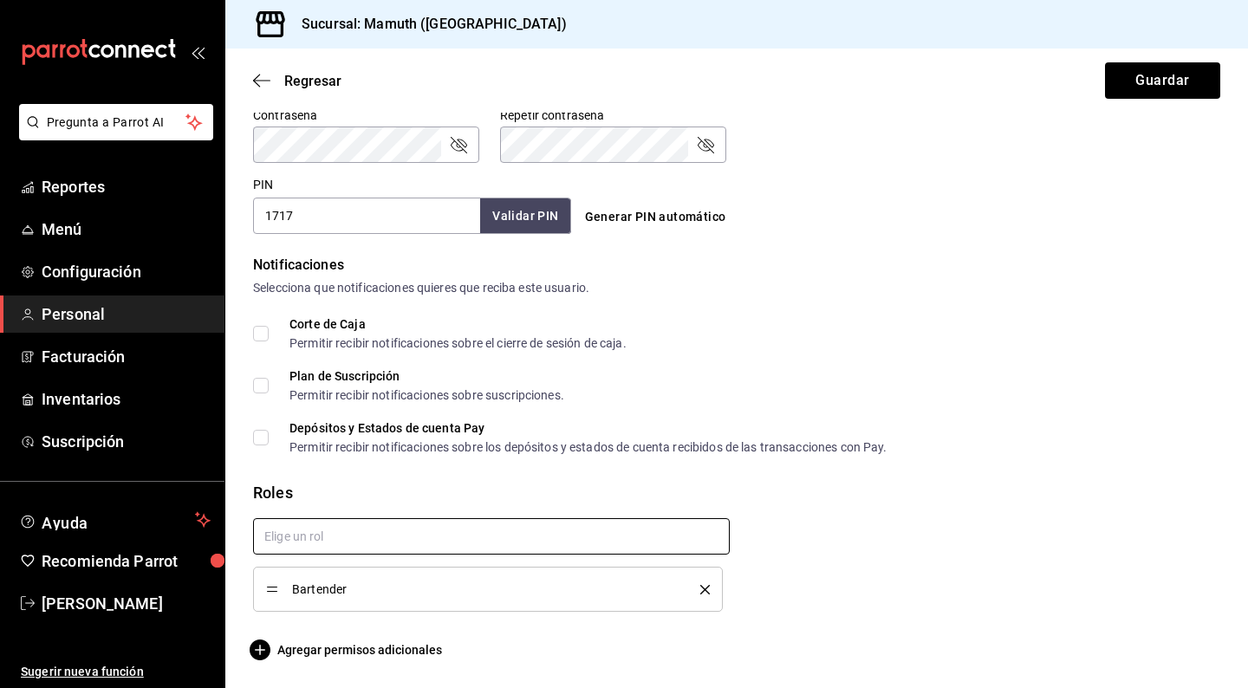
scroll to position [754, 0]
click at [397, 651] on span "Agregar permisos adicionales" at bounding box center [347, 650] width 189 height 21
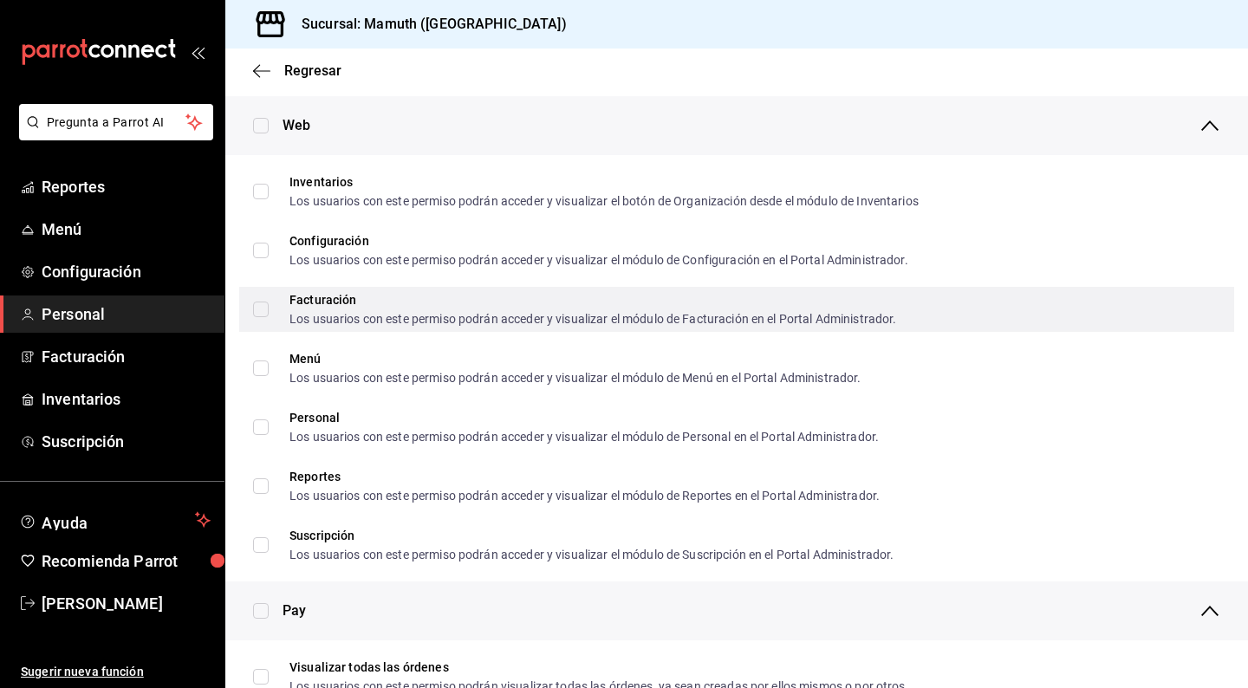
click at [267, 311] on input "Facturación Los usuarios con este permiso podrán acceder y visualizar el módulo…" at bounding box center [261, 310] width 16 height 16
checkbox input "true"
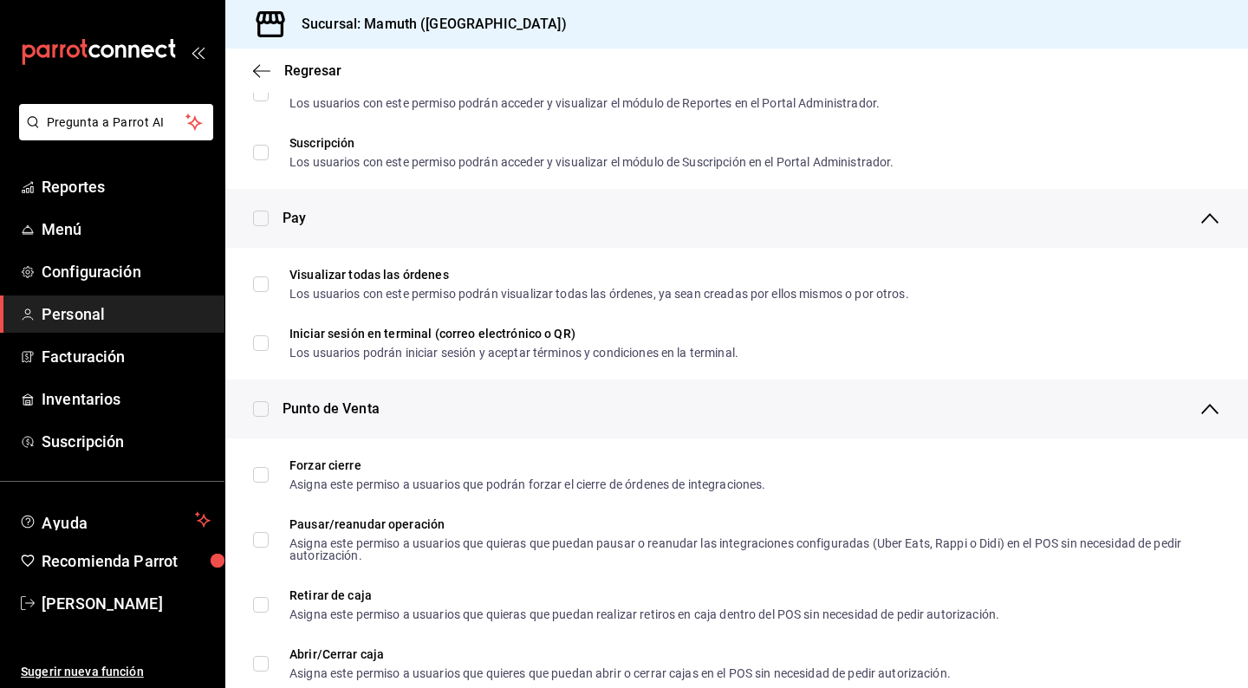
scroll to position [1159, 0]
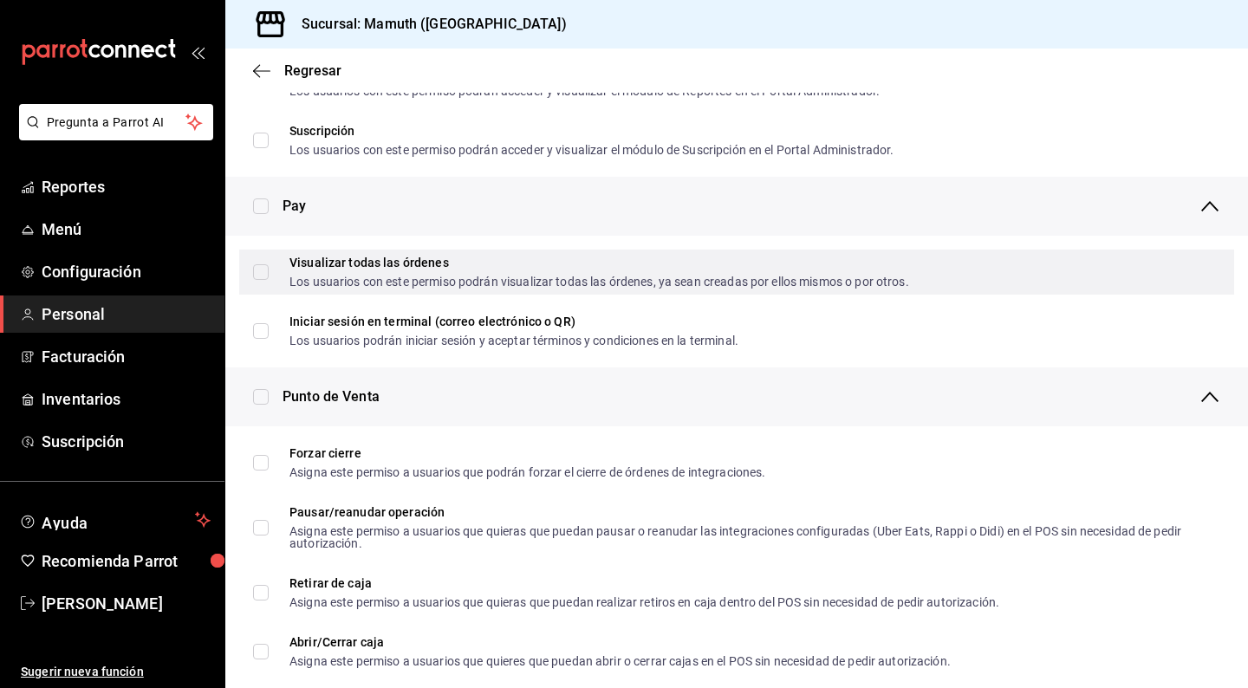
click at [261, 269] on input "Visualizar todas las órdenes Los usuarios con este permiso podrán visualizar to…" at bounding box center [261, 272] width 16 height 16
checkbox input "true"
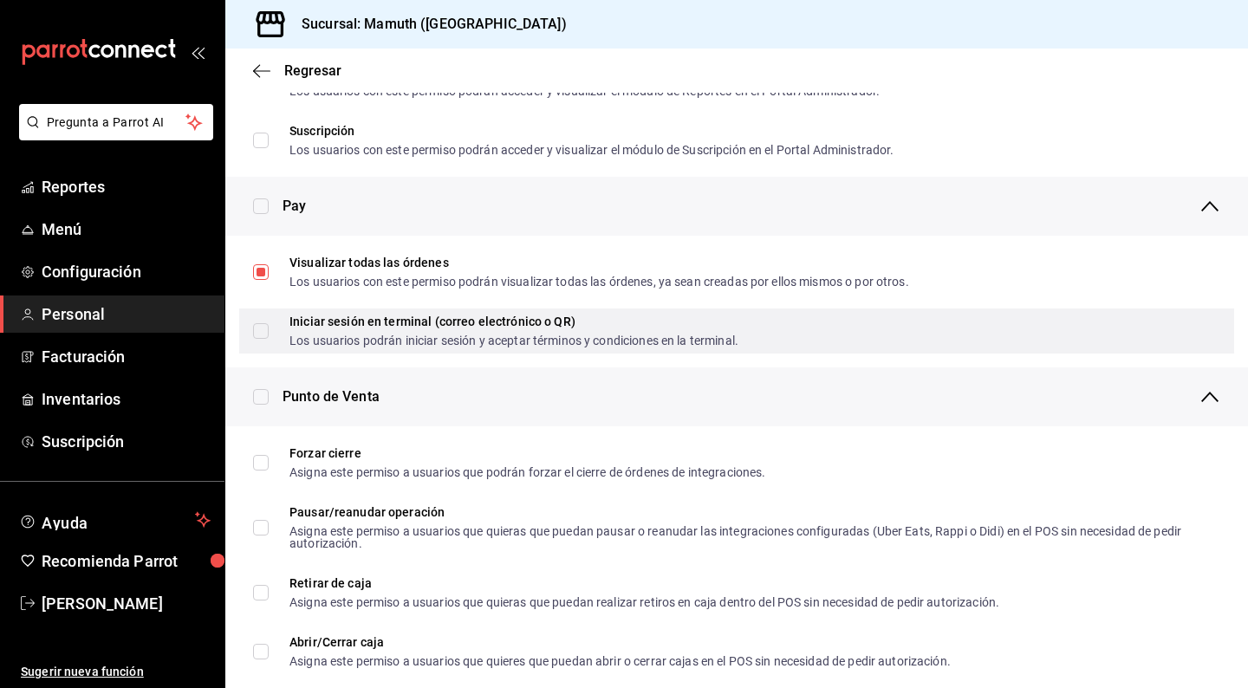
click at [264, 323] on input "Iniciar sesión en terminal (correo electrónico o QR) Los usuarios podrán inicia…" at bounding box center [261, 331] width 16 height 16
checkbox input "true"
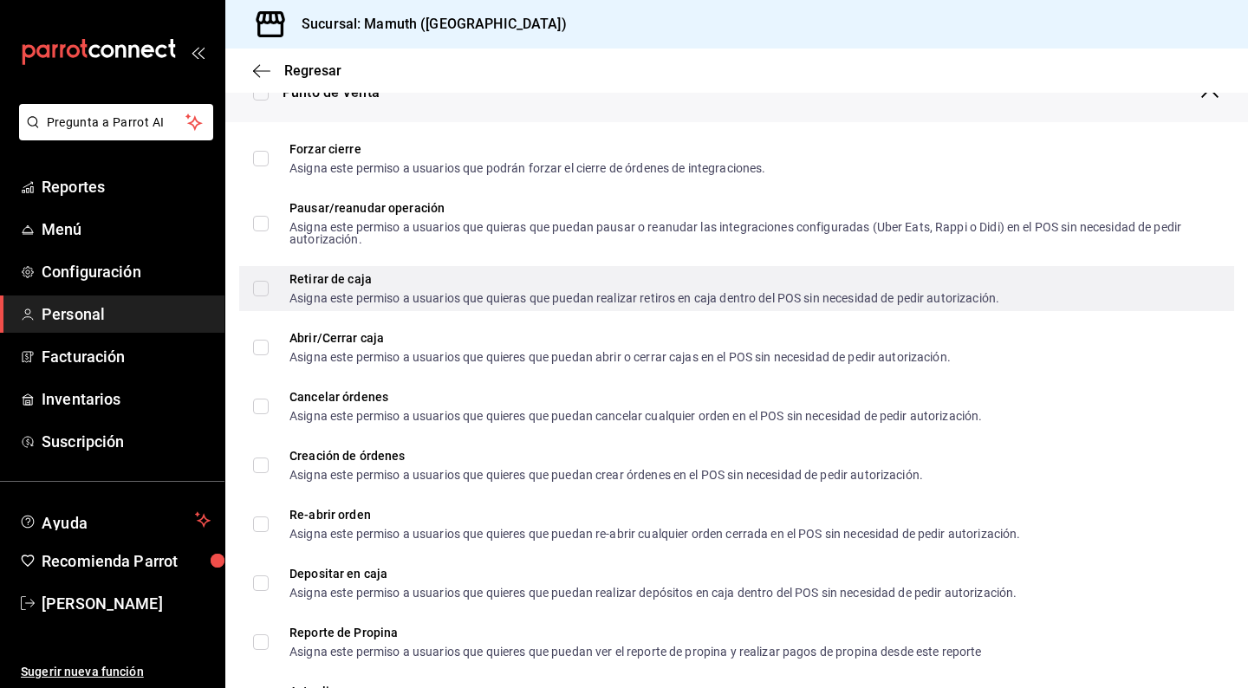
scroll to position [1470, 0]
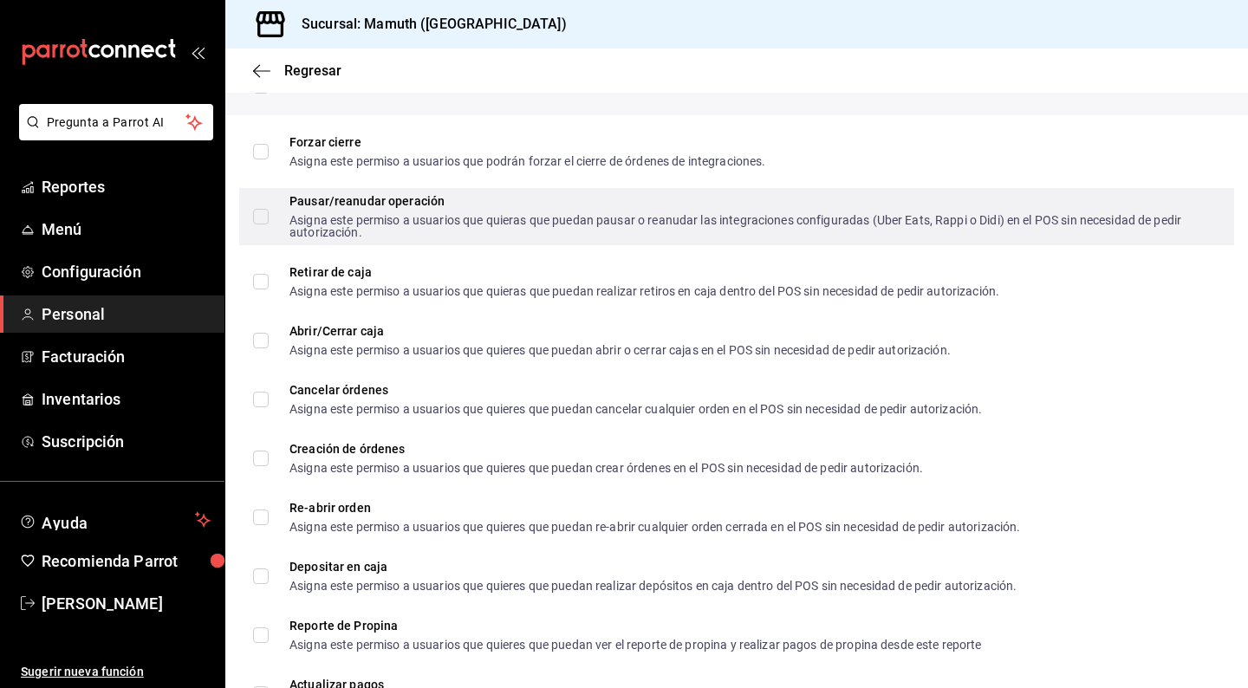
click at [255, 218] on input "Pausar/reanudar operación Asigna este permiso a usuarios que quieras que puedan…" at bounding box center [261, 217] width 16 height 16
checkbox input "true"
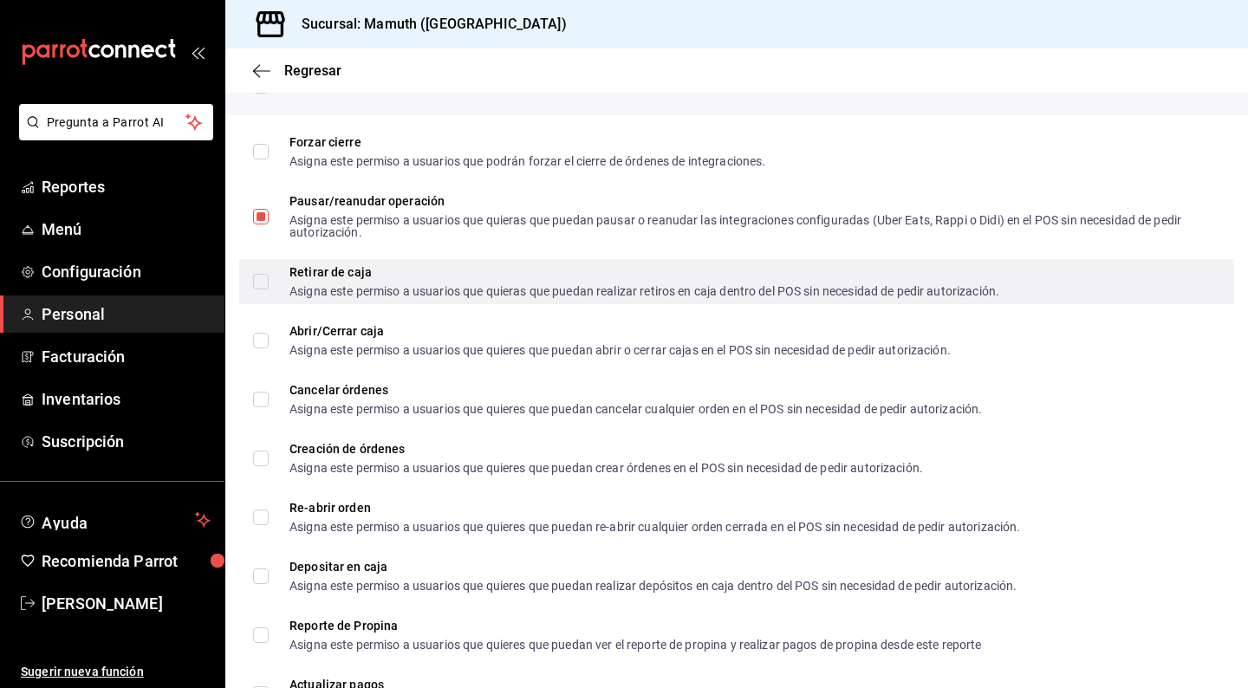
click at [264, 272] on label "Retirar de caja Asigna este permiso a usuarios que quieras que puedan realizar …" at bounding box center [626, 281] width 746 height 31
click at [264, 274] on input "Retirar de caja Asigna este permiso a usuarios que quieras que puedan realizar …" at bounding box center [261, 282] width 16 height 16
click at [260, 283] on input "Retirar de caja Asigna este permiso a usuarios que quieras que puedan realizar …" at bounding box center [261, 282] width 16 height 16
checkbox input "true"
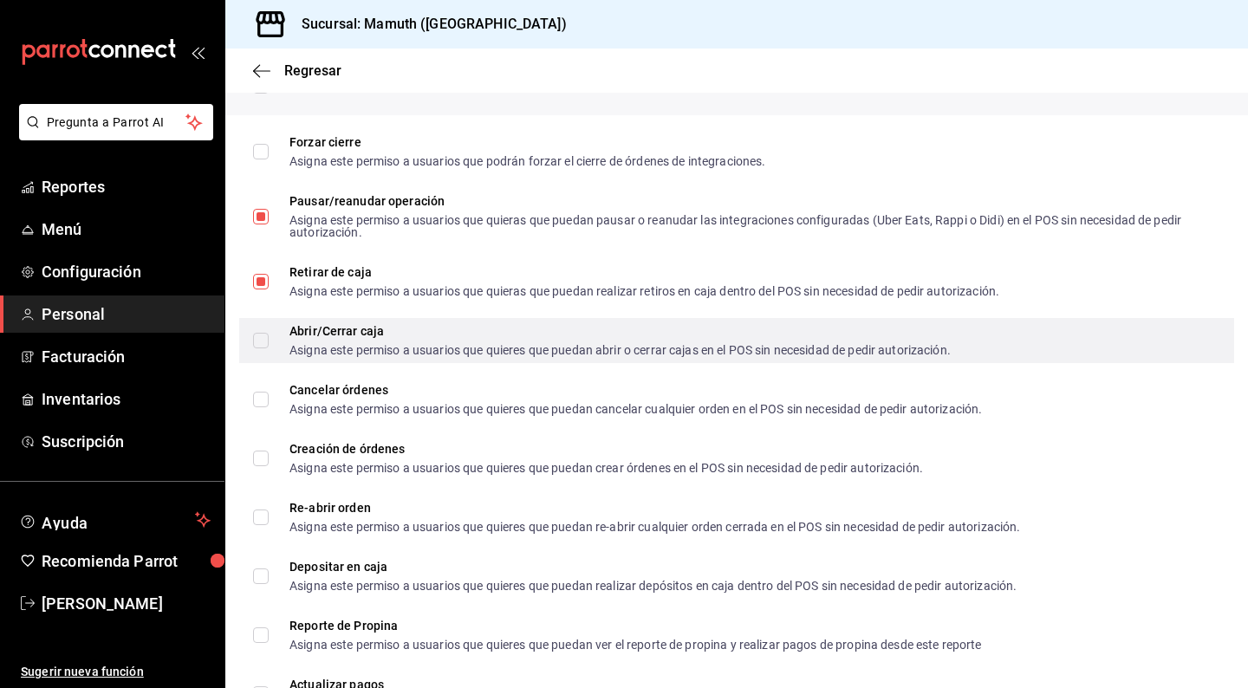
click at [261, 338] on input "Abrir/Cerrar caja Asigna este permiso a usuarios que quieres que puedan abrir o…" at bounding box center [261, 341] width 16 height 16
checkbox input "true"
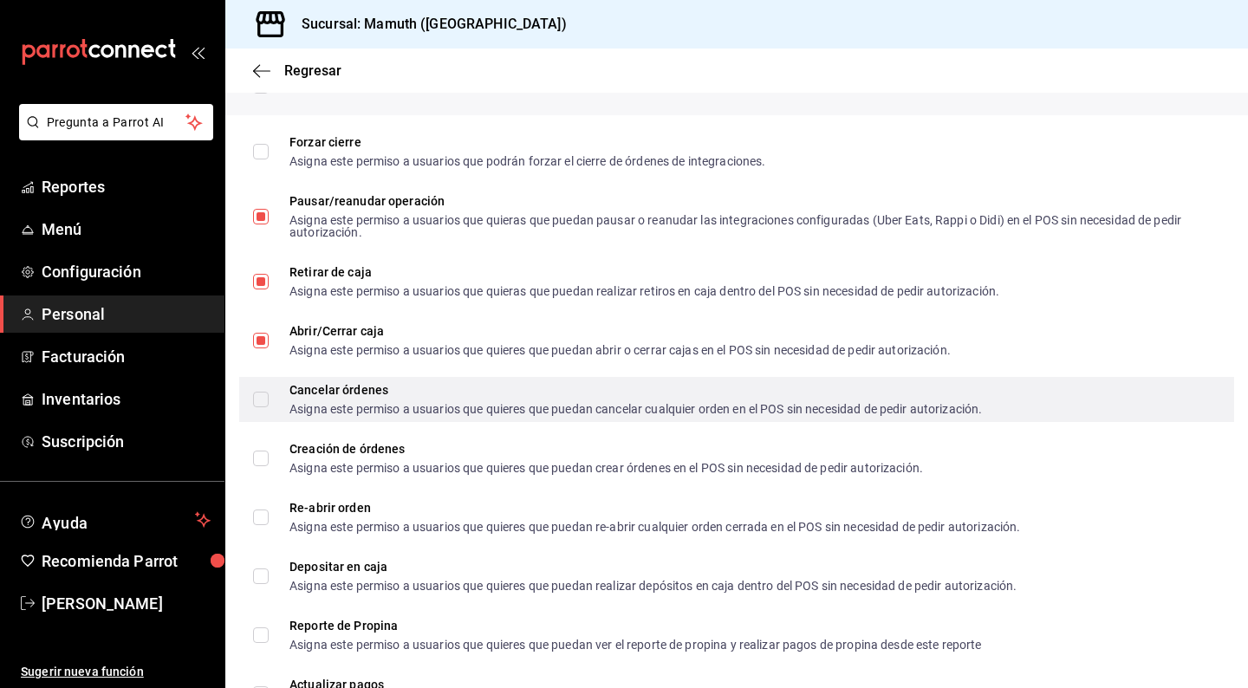
click at [264, 392] on input "Cancelar órdenes Asigna este permiso a usuarios que quieres que puedan cancelar…" at bounding box center [261, 400] width 16 height 16
checkbox input "true"
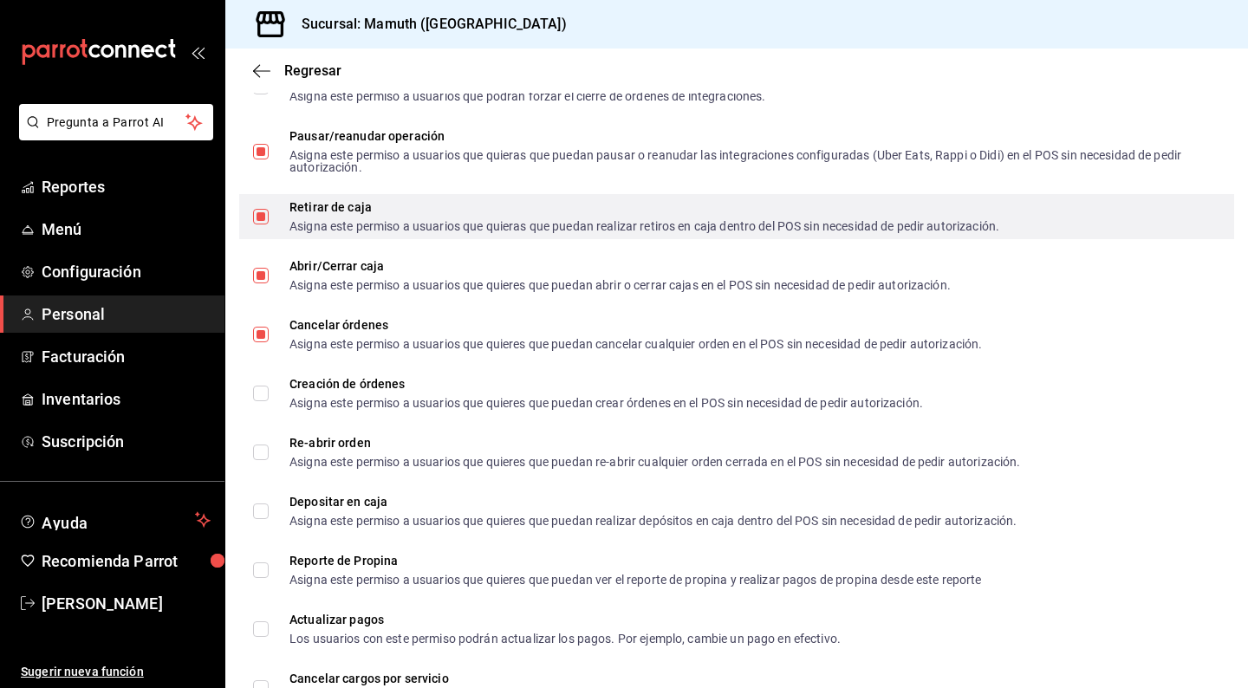
scroll to position [1575, 0]
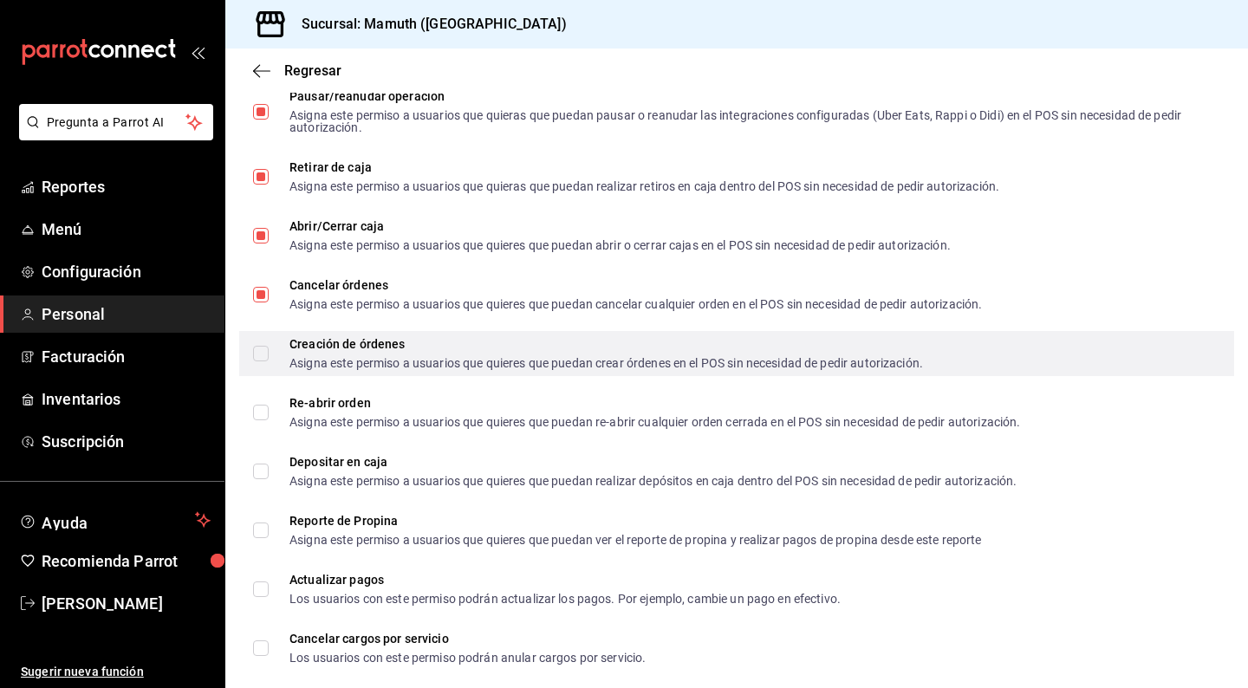
click at [264, 348] on input "Creación de órdenes Asigna este permiso a usuarios que quieres que puedan crear…" at bounding box center [261, 354] width 16 height 16
checkbox input "true"
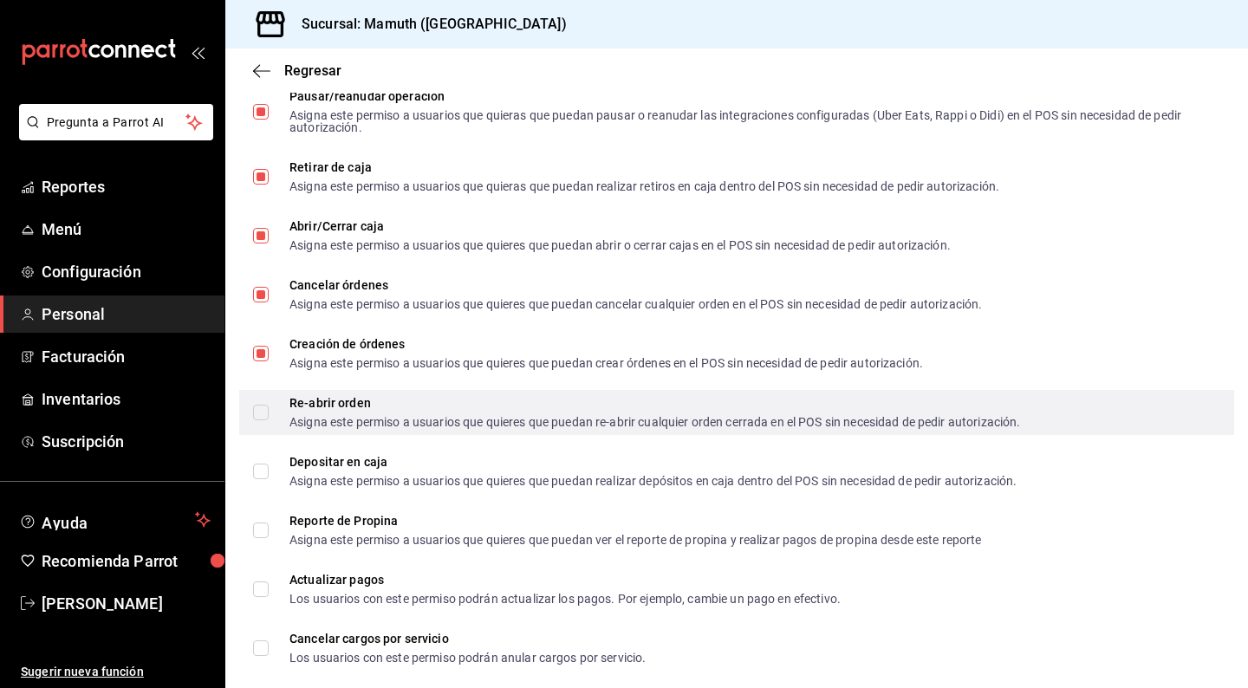
click at [263, 407] on input "Re-abrir orden Asigna este permiso a usuarios que quieres que puedan re-abrir c…" at bounding box center [261, 413] width 16 height 16
checkbox input "true"
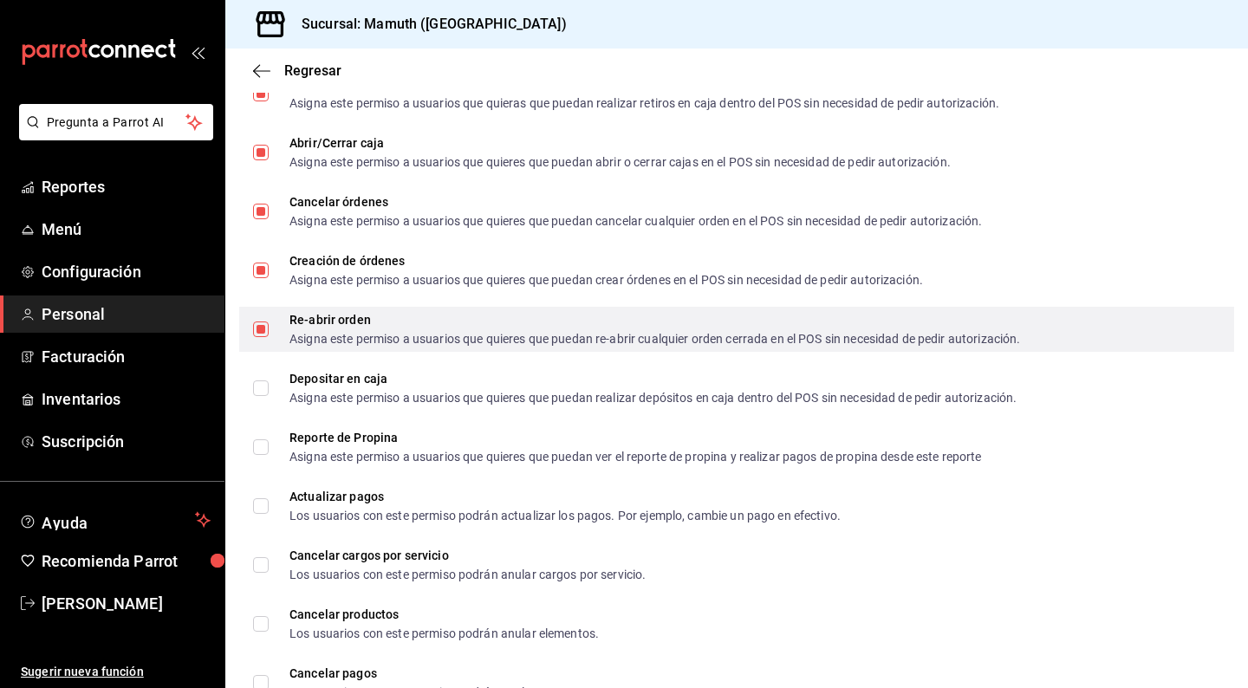
scroll to position [1665, 0]
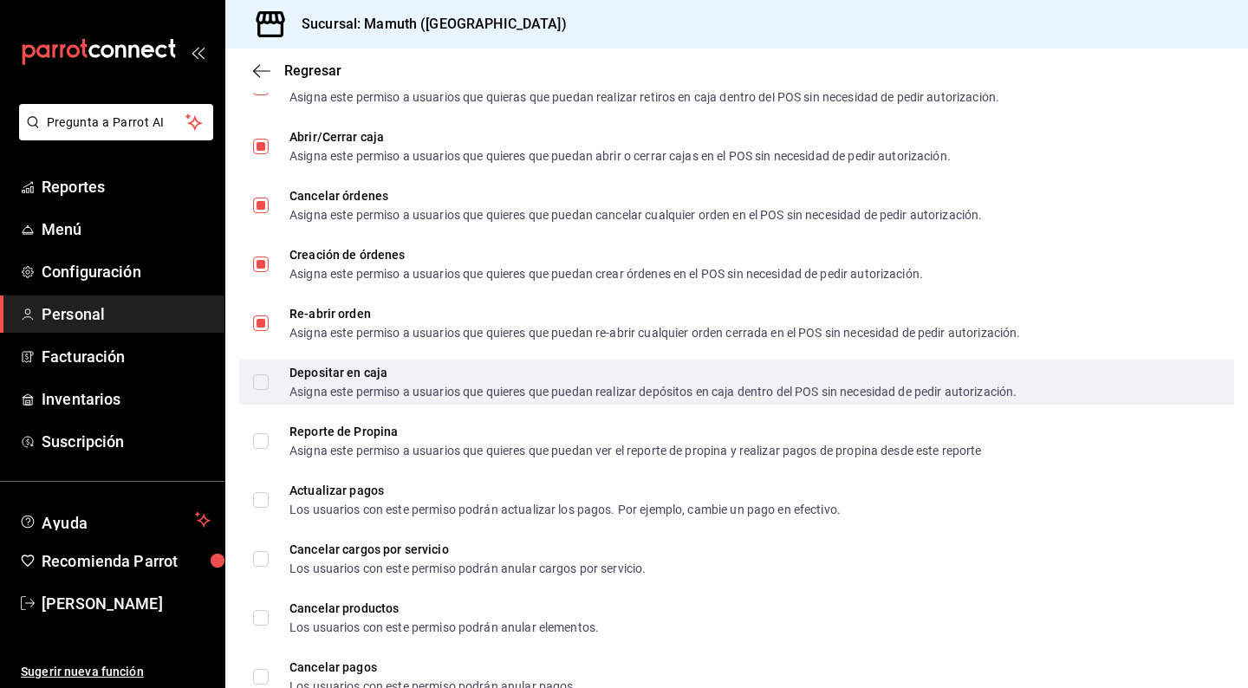
click at [257, 380] on input "Depositar en caja Asigna este permiso a usuarios que quieres que puedan realiza…" at bounding box center [261, 383] width 16 height 16
checkbox input "true"
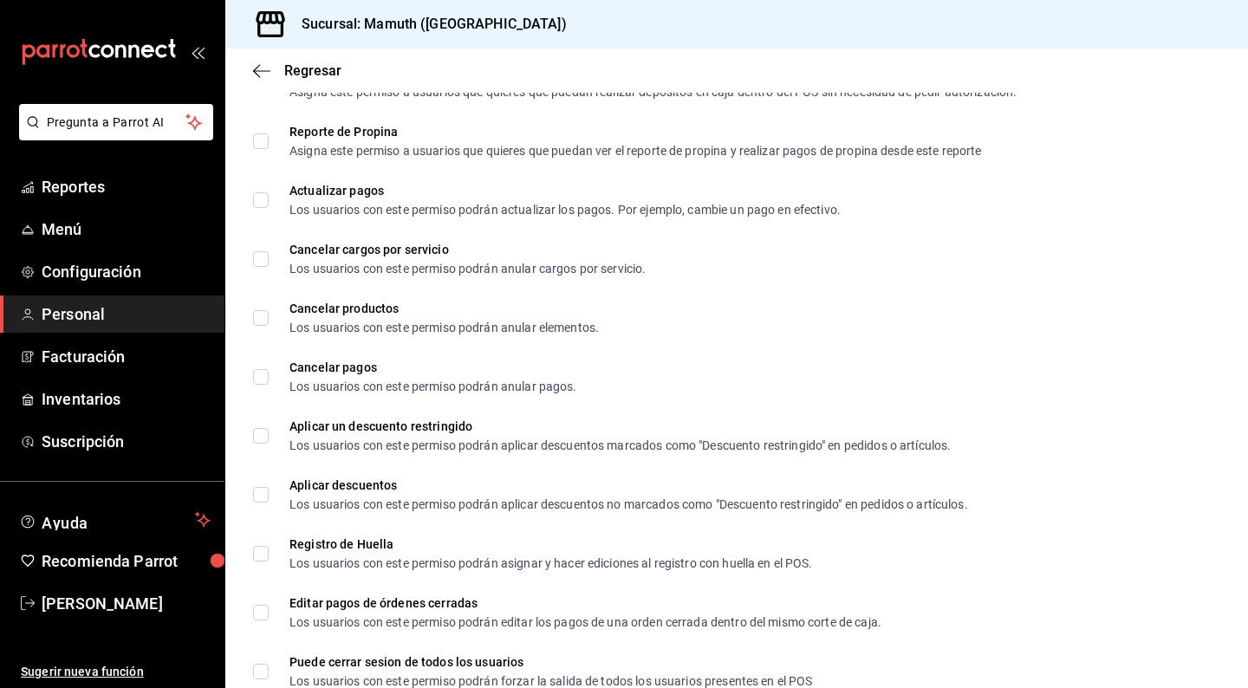
scroll to position [1984, 0]
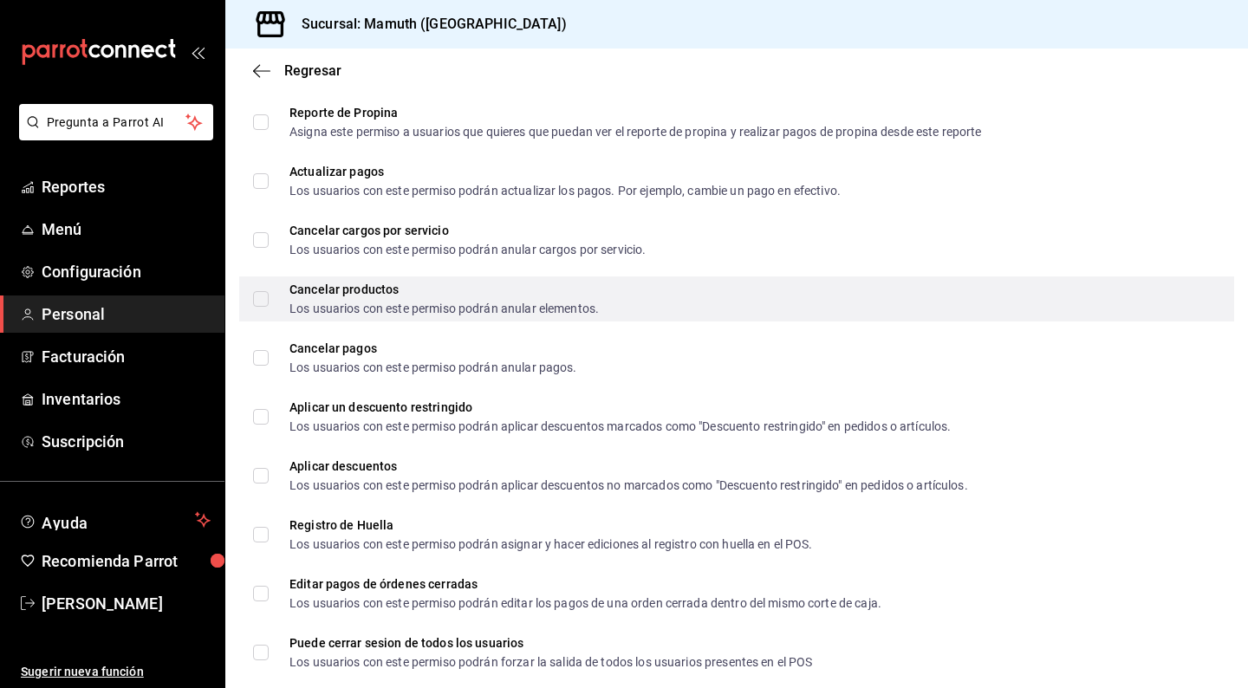
click at [264, 295] on input "Cancelar productos Los usuarios con este permiso podrán anular elementos." at bounding box center [261, 299] width 16 height 16
checkbox input "true"
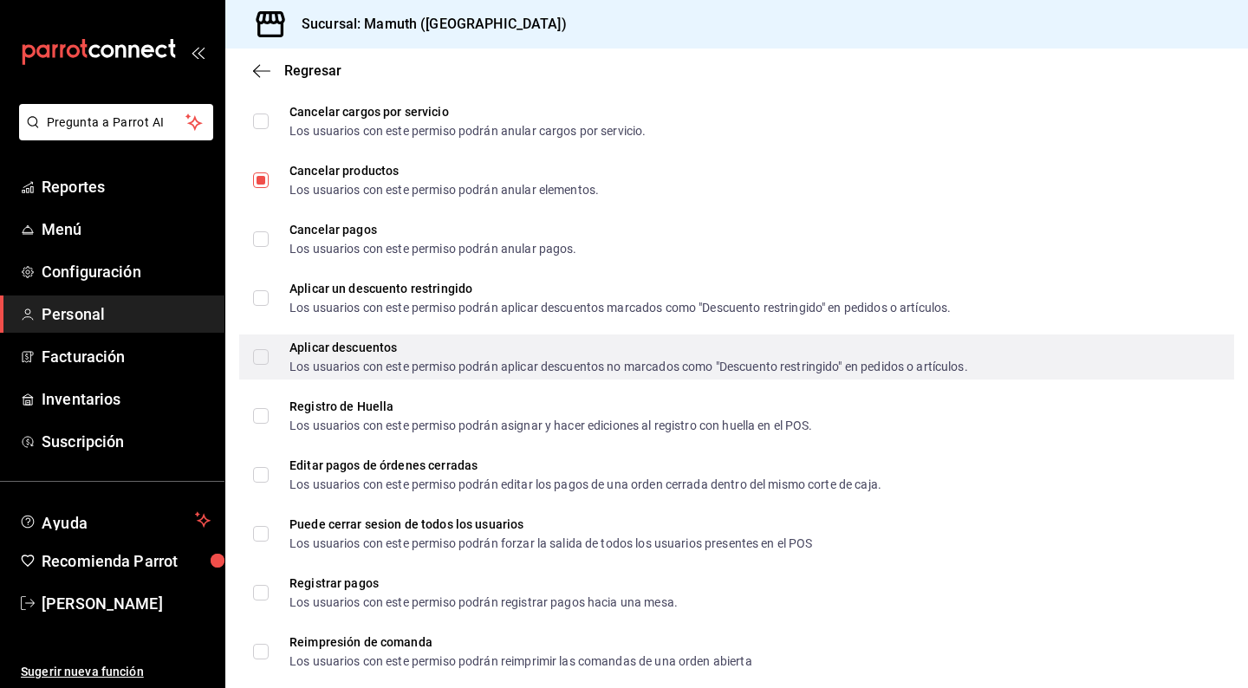
scroll to position [0, 0]
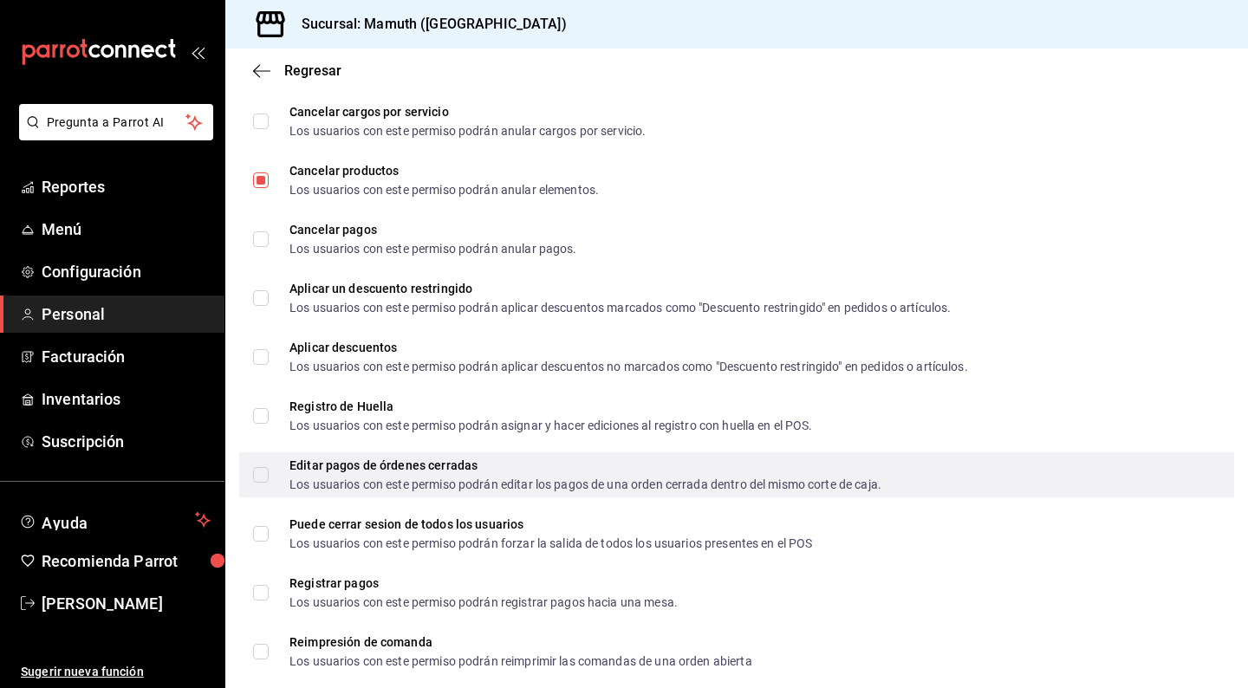
click at [262, 469] on input "Editar pagos de órdenes cerradas Los usuarios con este permiso podrán editar lo…" at bounding box center [261, 475] width 16 height 16
checkbox input "false"
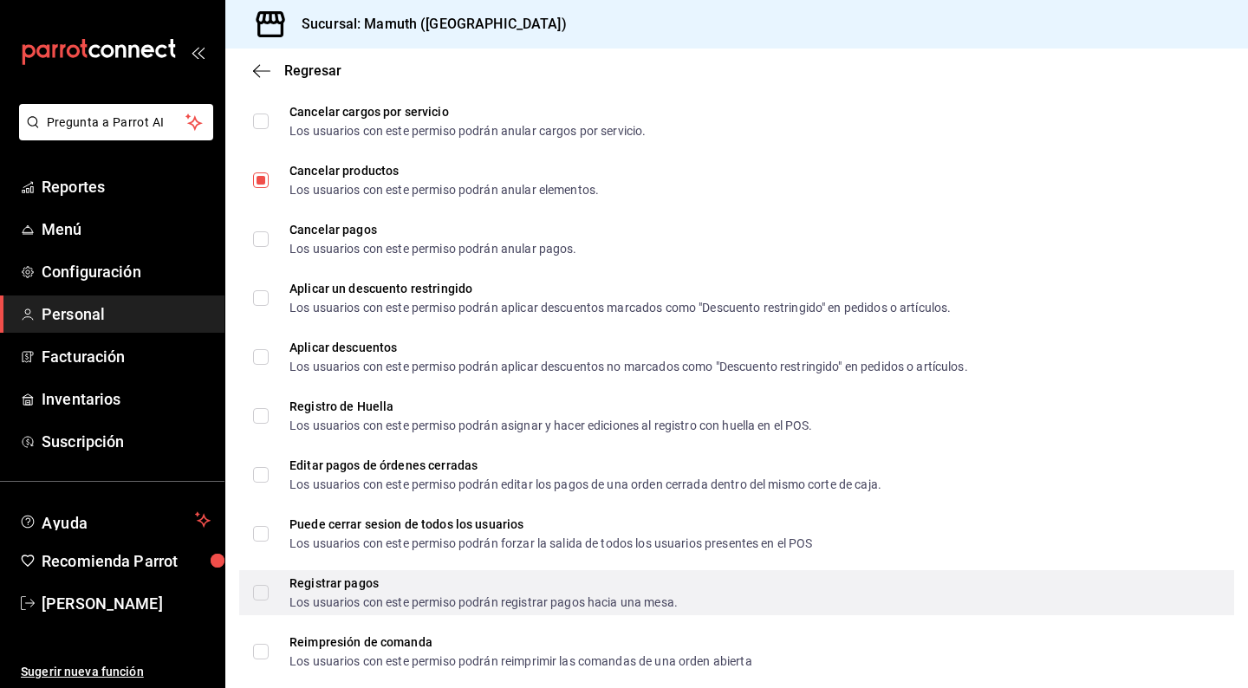
click at [248, 597] on div "Registrar pagos Los usuarios con este permiso podrán registrar pagos hacia una …" at bounding box center [736, 592] width 995 height 45
checkbox input "true"
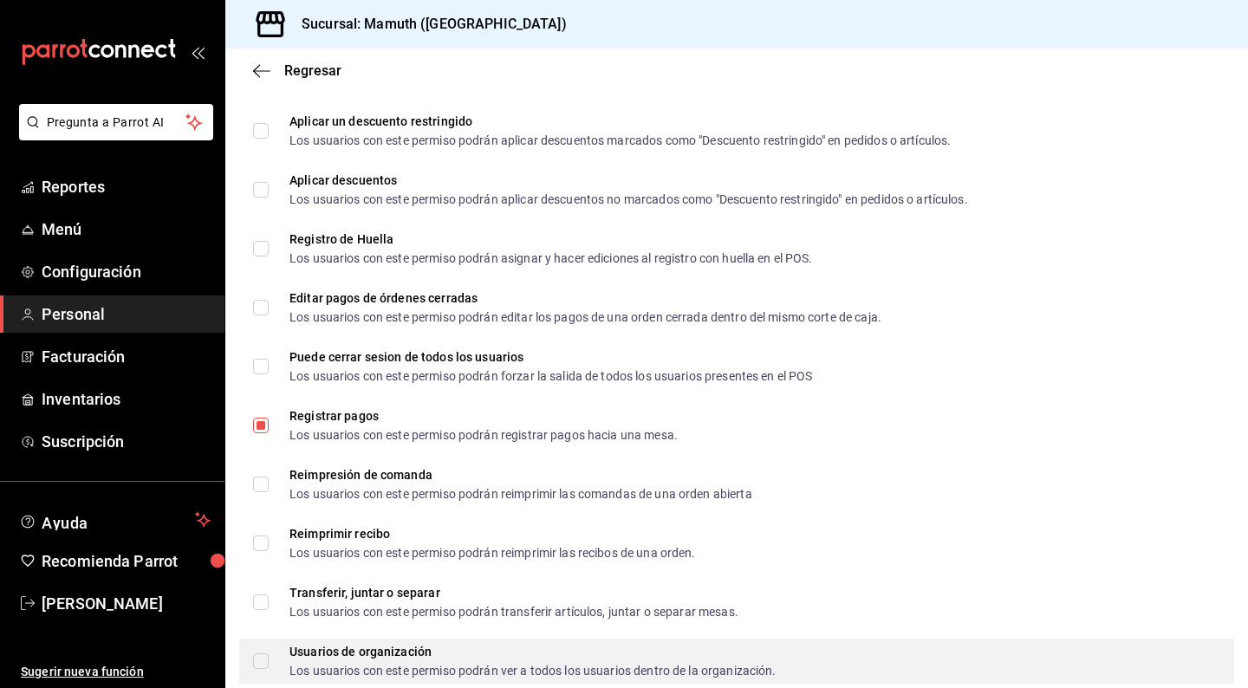
scroll to position [2377, 0]
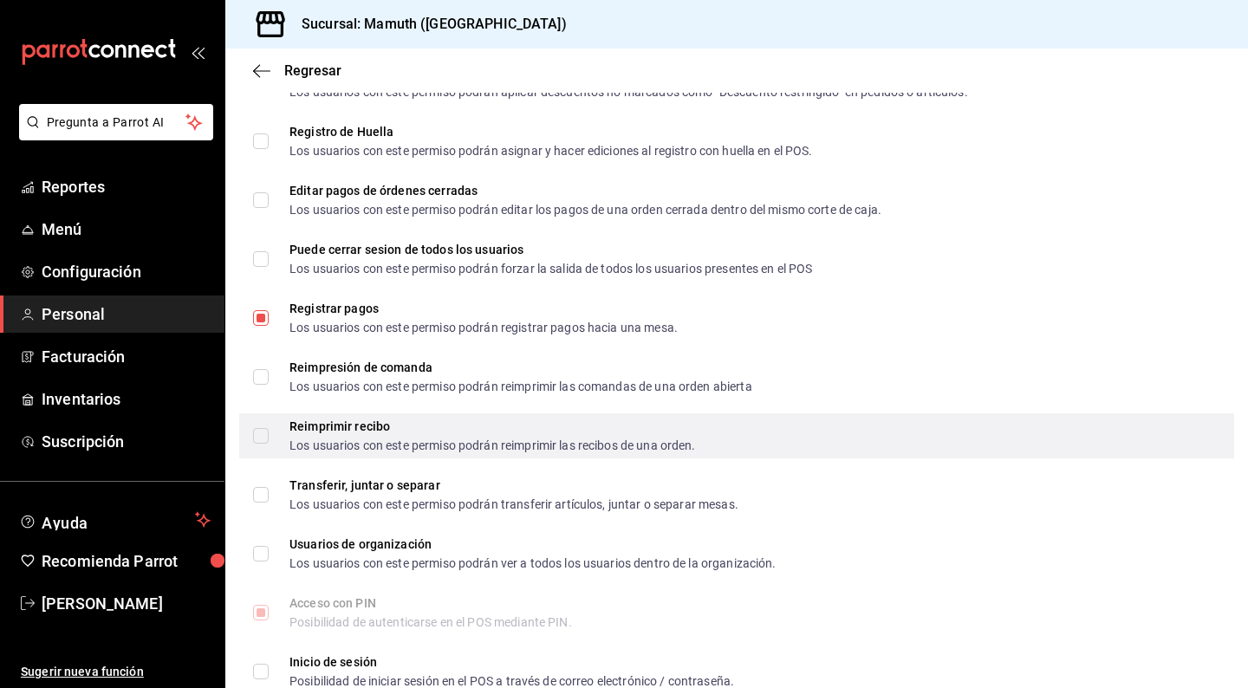
click at [264, 436] on input "Reimprimir recibo Los usuarios con este permiso podrán reimprimir las recibos d…" at bounding box center [261, 436] width 16 height 16
checkbox input "true"
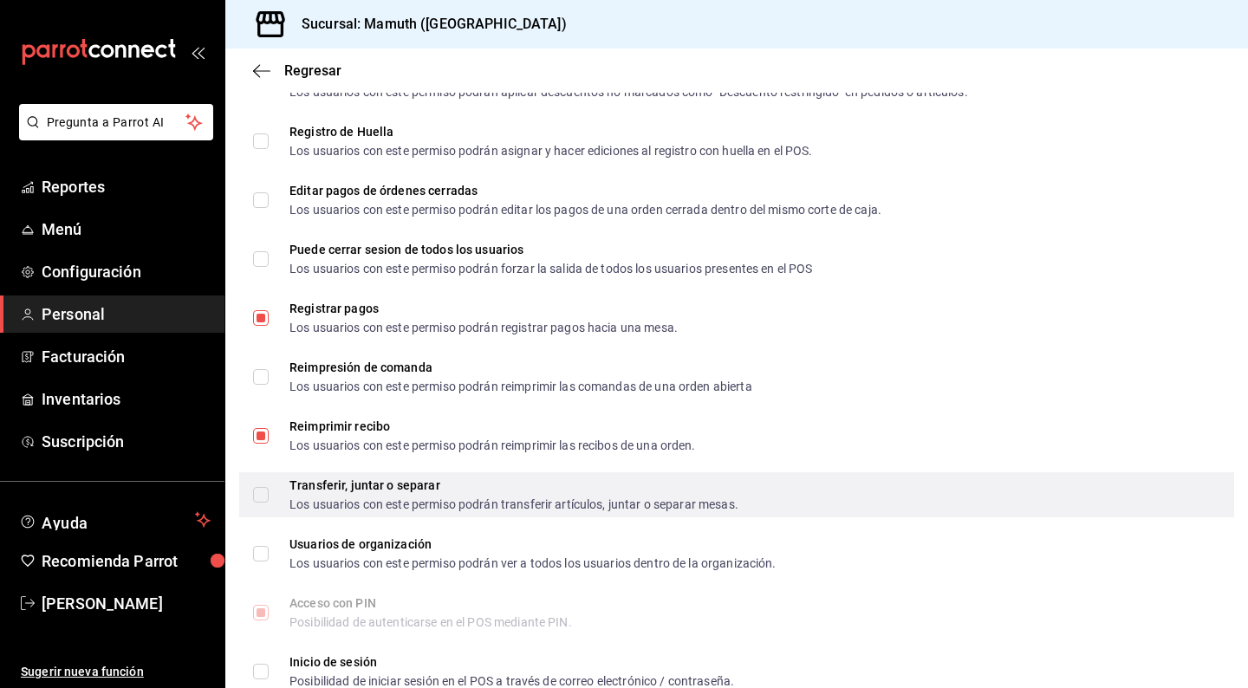
click at [264, 494] on input "Transferir, juntar o separar Los usuarios con este permiso podrán transferir ar…" at bounding box center [261, 495] width 16 height 16
checkbox input "true"
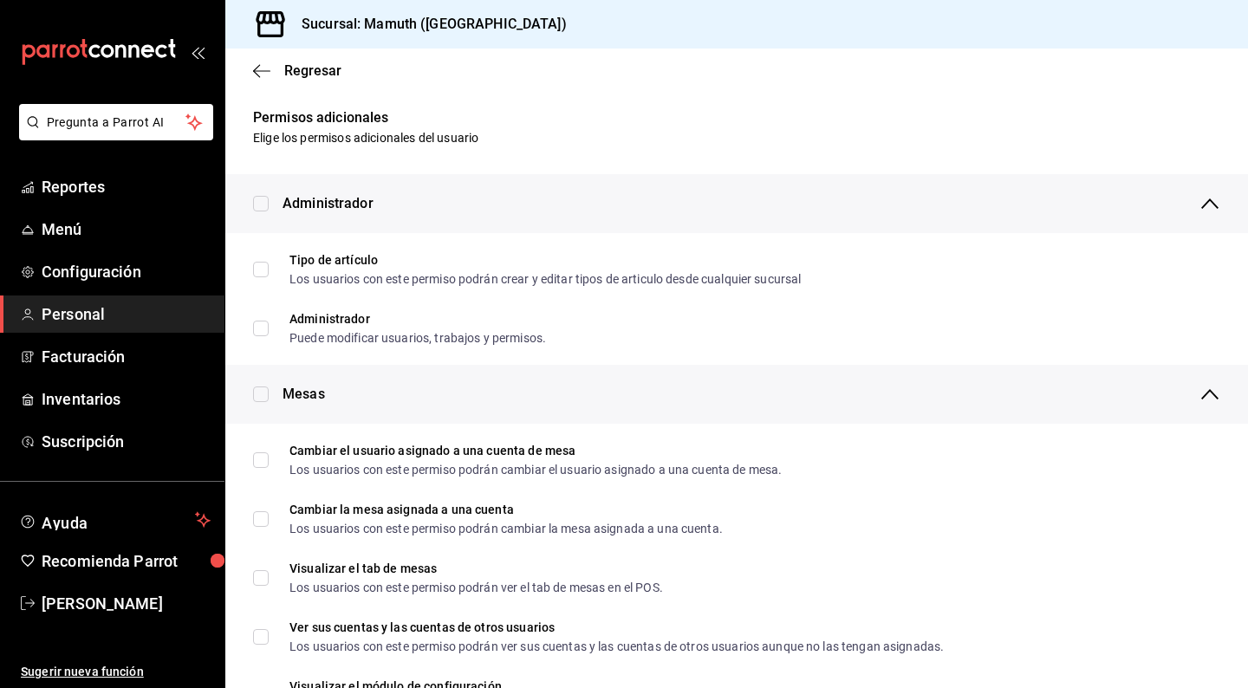
scroll to position [0, 0]
click at [262, 67] on icon "button" at bounding box center [261, 71] width 17 height 16
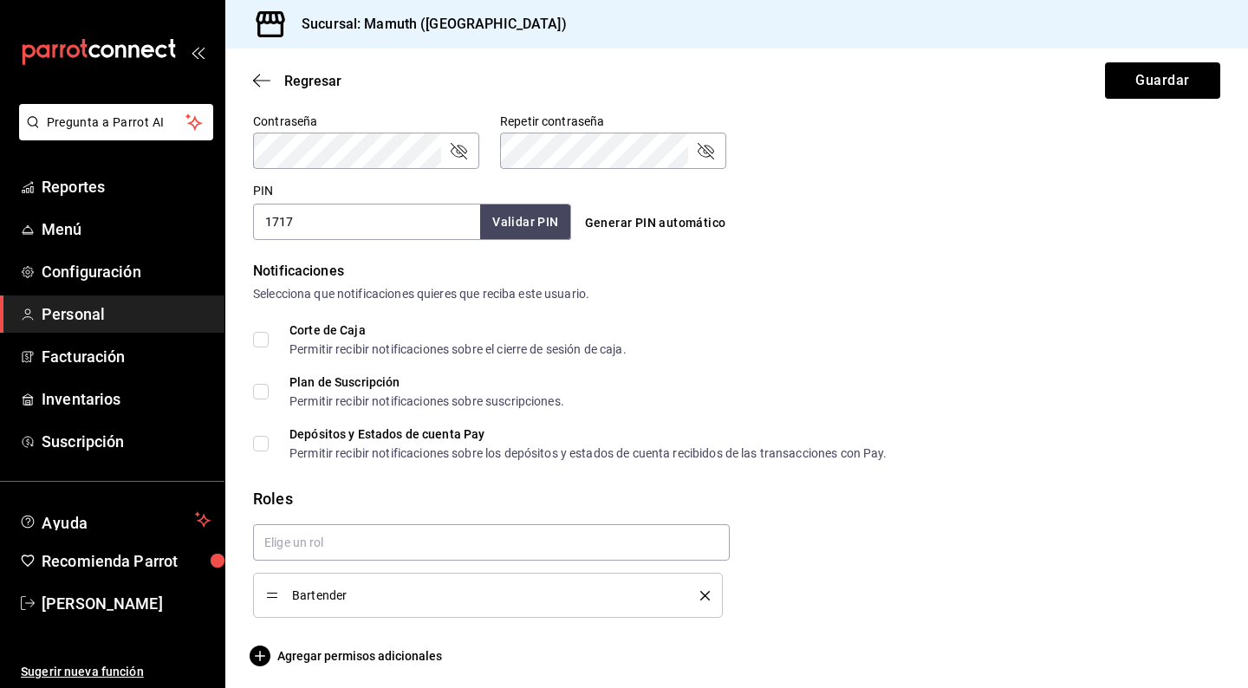
scroll to position [749, 0]
click at [1181, 84] on button "Guardar" at bounding box center [1162, 80] width 115 height 36
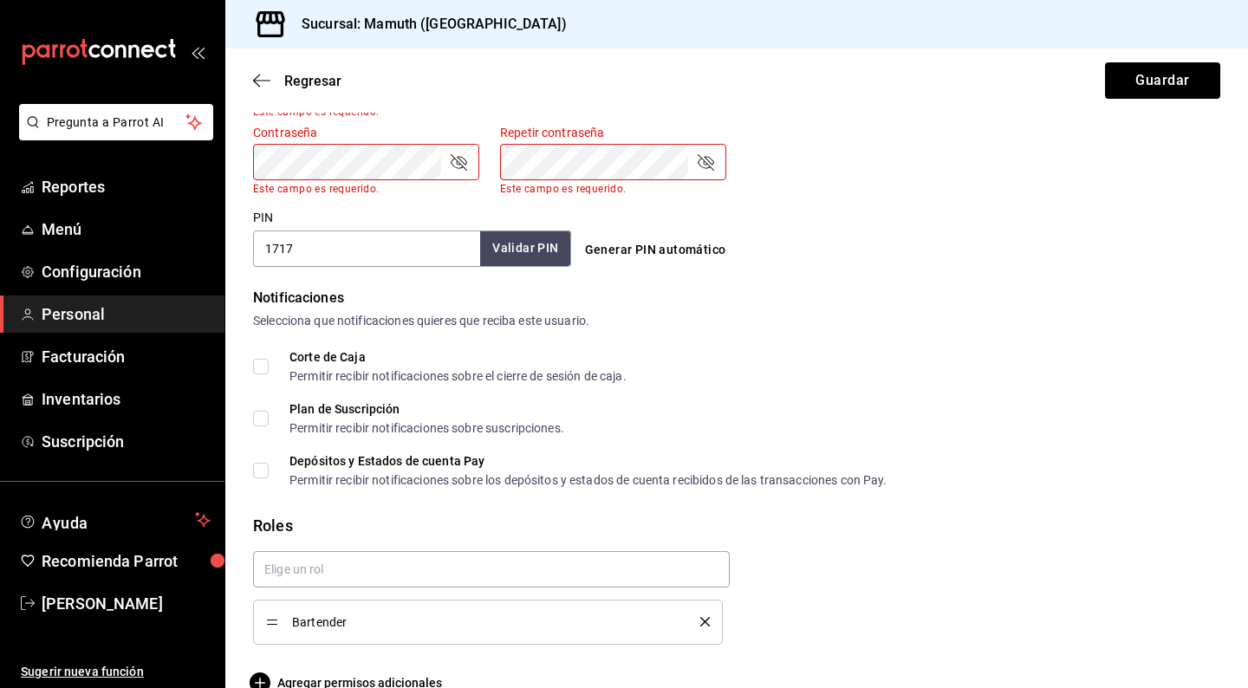
click at [1036, 312] on div "Selecciona que notificaciones quieres que reciba este usuario." at bounding box center [737, 321] width 968 height 18
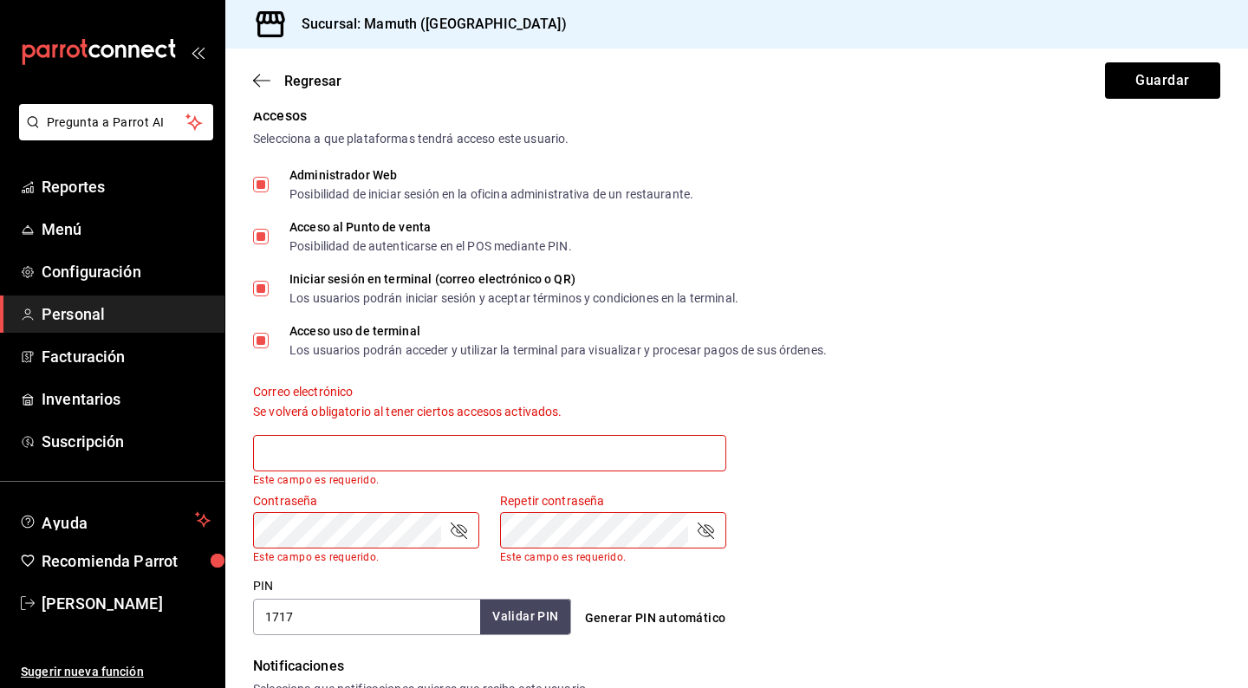
scroll to position [388, 0]
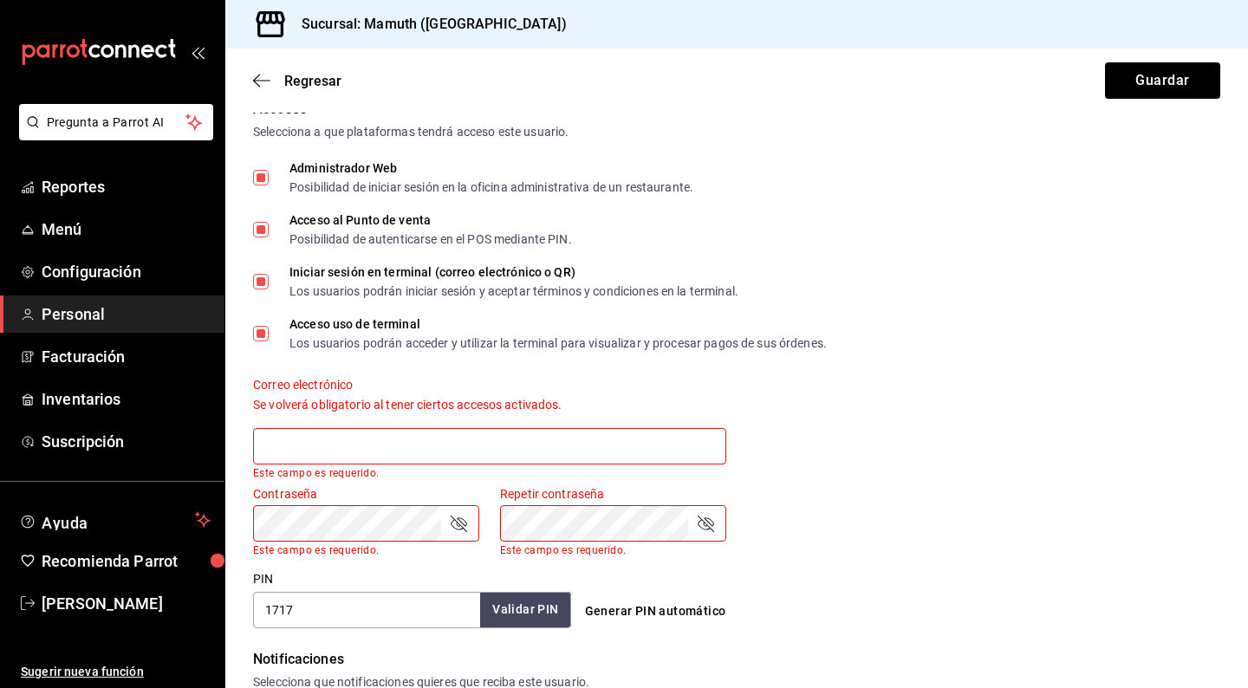
click at [263, 176] on input "Administrador Web Posibilidad de iniciar sesión en la oficina administrativa de…" at bounding box center [261, 178] width 16 height 16
checkbox input "false"
click at [1149, 79] on button "Guardar" at bounding box center [1162, 80] width 115 height 36
click at [964, 260] on div "Accesos Selecciona a que plataformas tendrá acceso este usuario. Administrador …" at bounding box center [737, 364] width 968 height 530
click at [261, 283] on input "Iniciar sesión en terminal (correo electrónico o QR) Los usuarios podrán inicia…" at bounding box center [261, 282] width 16 height 16
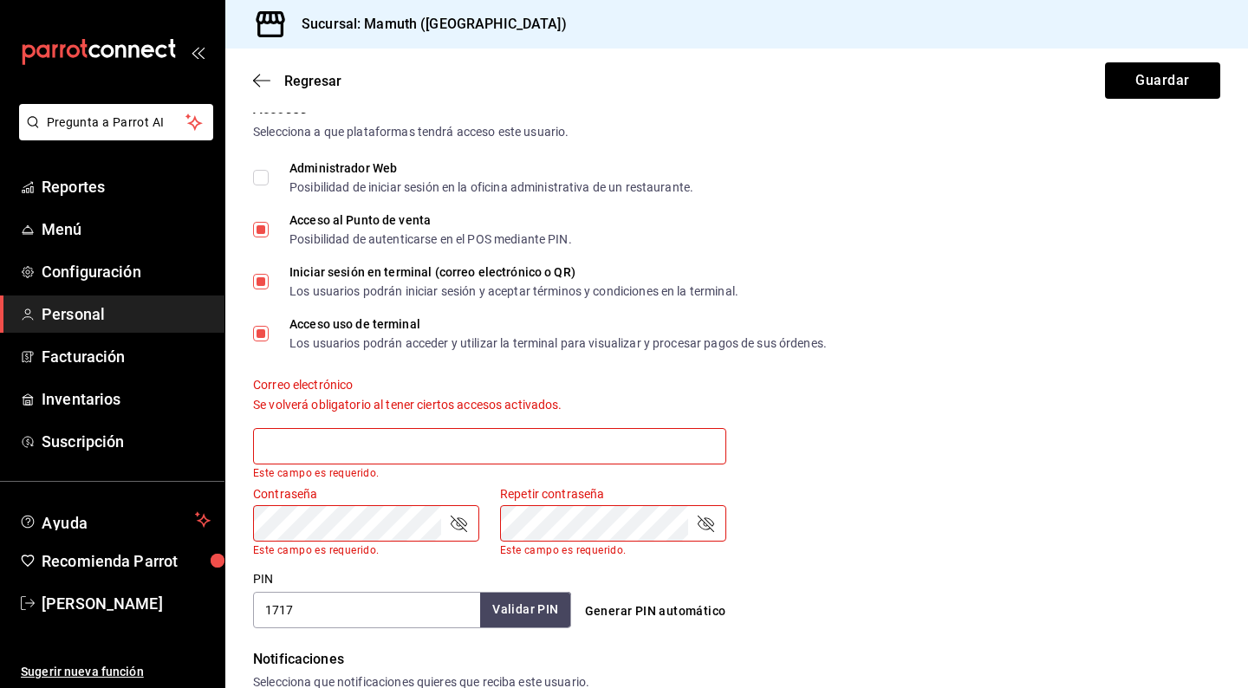
checkbox input "false"
click at [1161, 81] on button "Guardar" at bounding box center [1162, 80] width 115 height 36
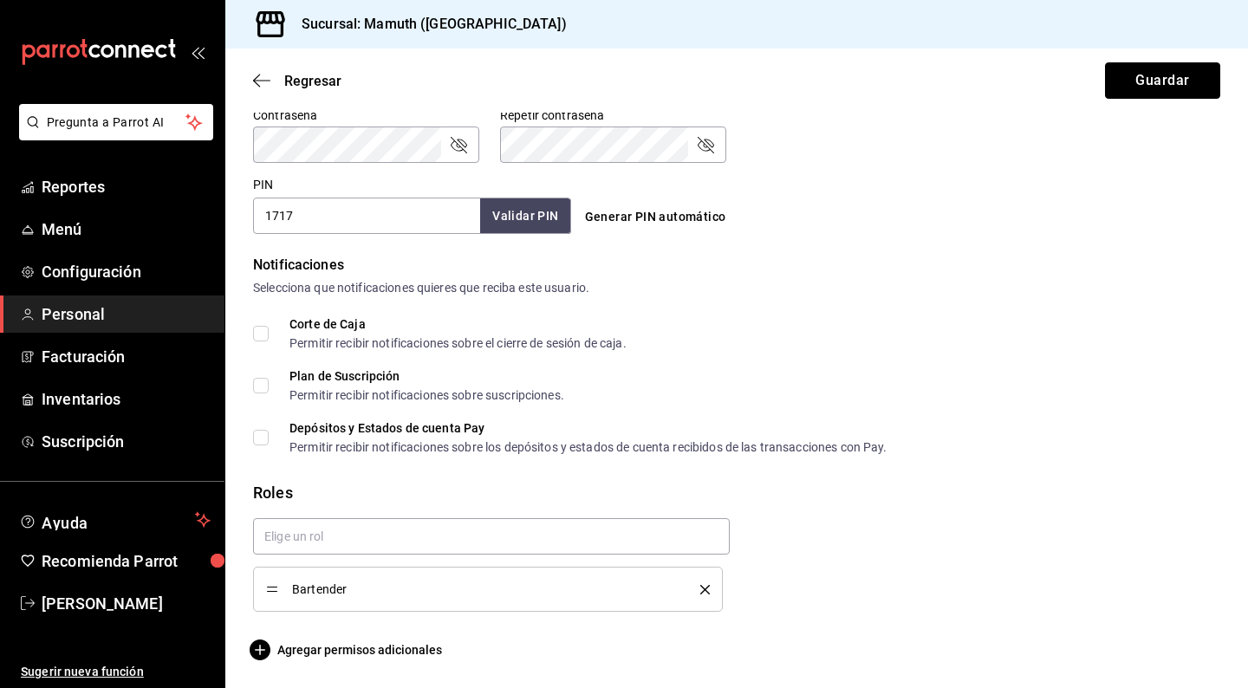
scroll to position [0, 0]
click at [261, 329] on input "Corte de Caja Permitir recibir notificaciones sobre el cierre de sesión de caja." at bounding box center [261, 334] width 16 height 16
checkbox input "true"
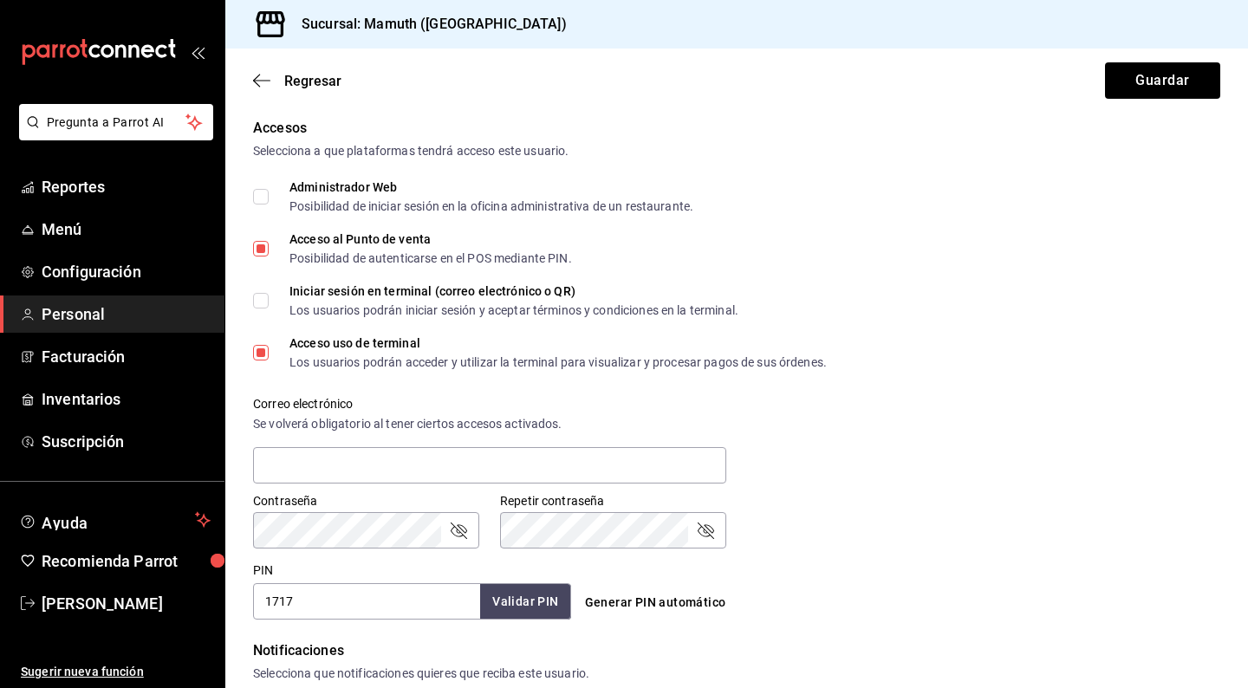
scroll to position [277, 0]
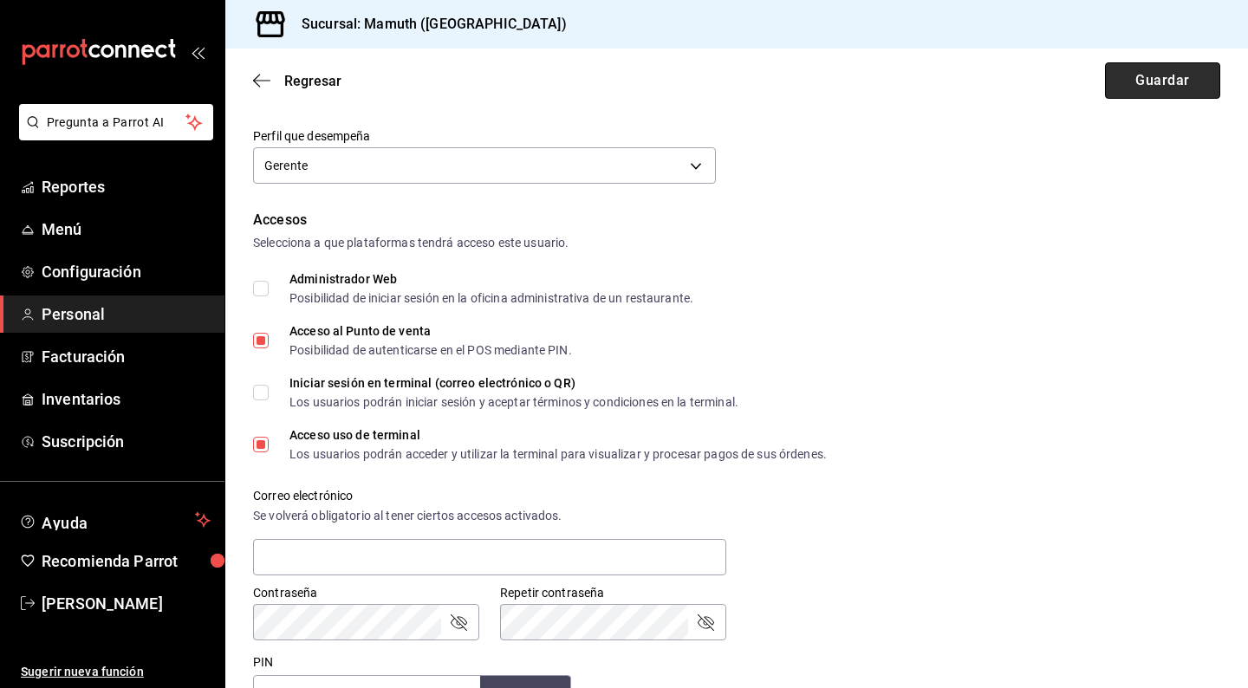
click at [1176, 93] on button "Guardar" at bounding box center [1162, 80] width 115 height 36
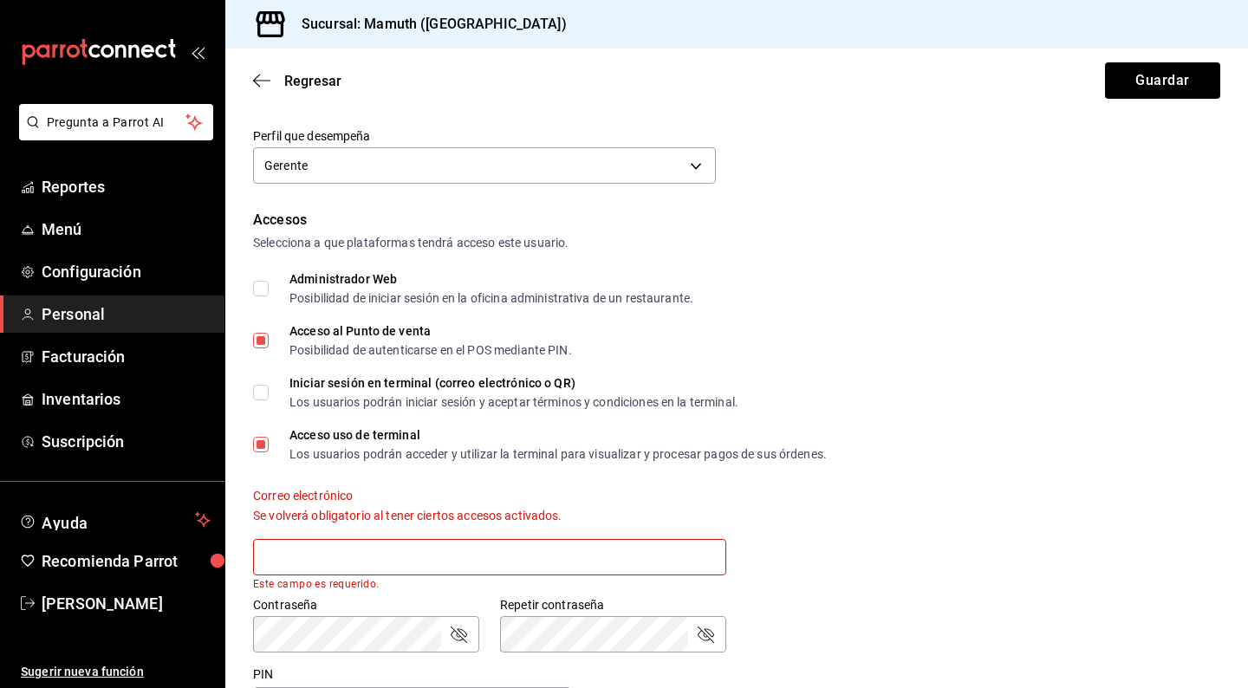
click at [878, 315] on div "Accesos Selecciona a que plataformas tendrá acceso este usuario. Administrador …" at bounding box center [737, 467] width 968 height 515
click at [261, 443] on input "Acceso uso de terminal Los usuarios podrán acceder y utilizar la terminal para …" at bounding box center [261, 445] width 16 height 16
checkbox input "false"
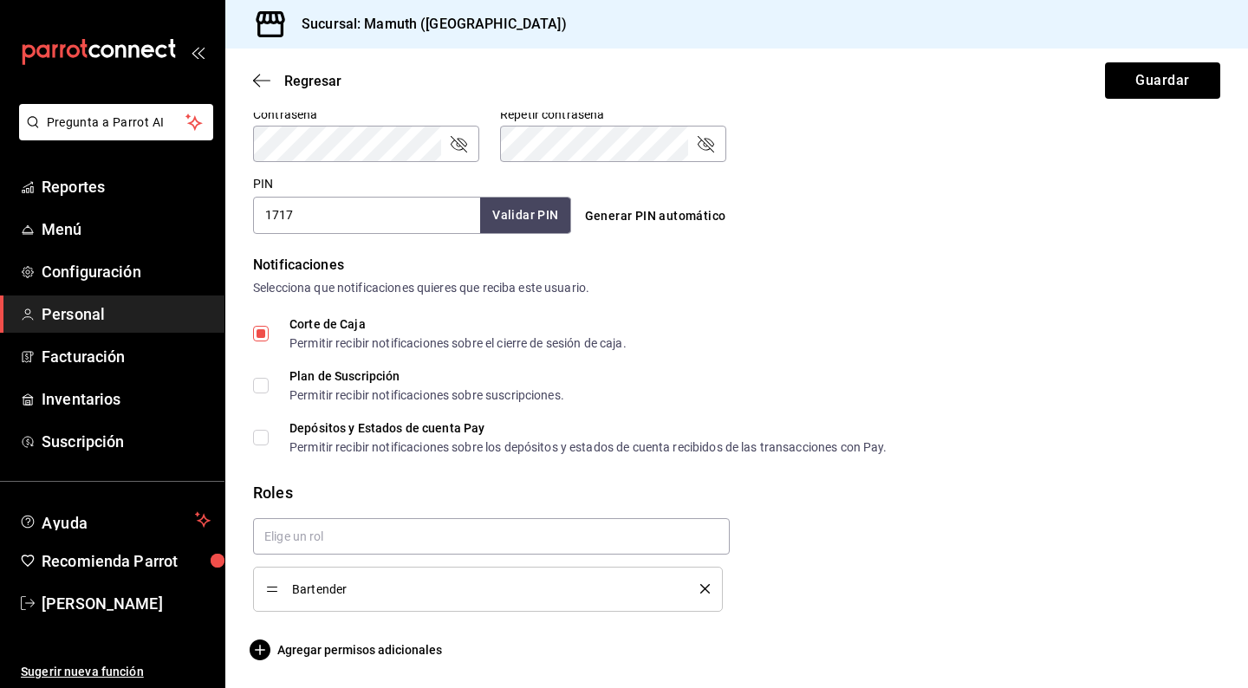
scroll to position [766, 0]
click at [351, 654] on span "Agregar permisos adicionales" at bounding box center [347, 651] width 189 height 21
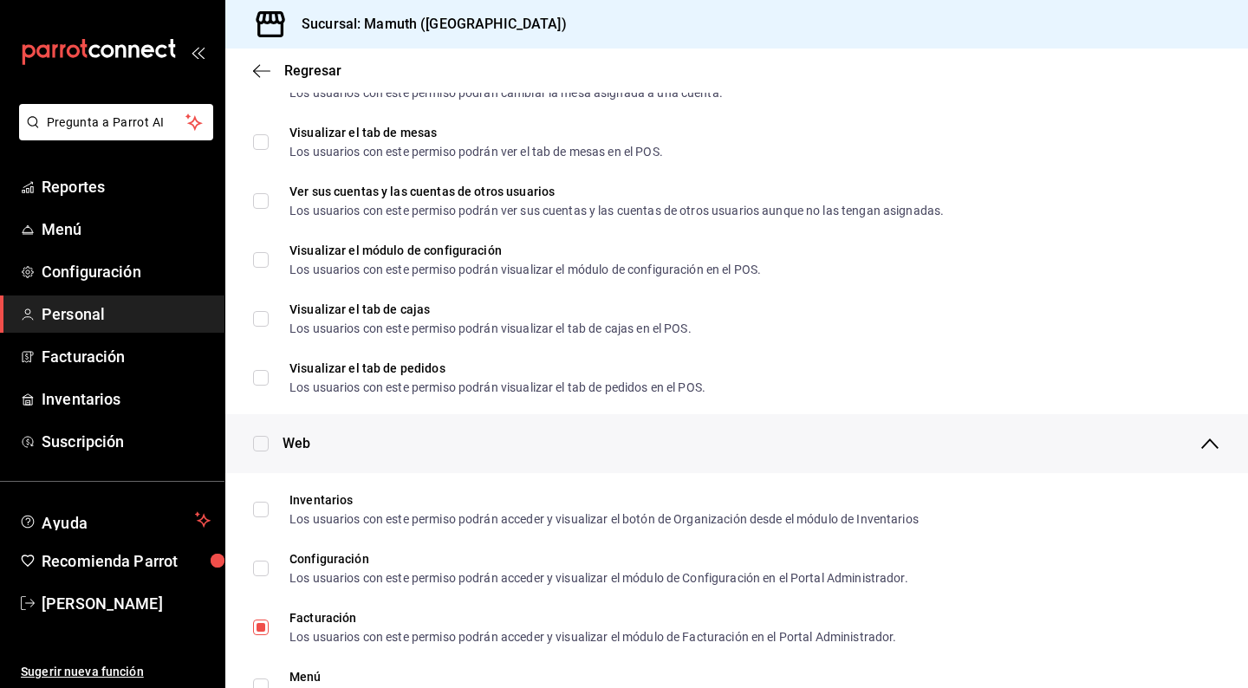
scroll to position [430, 0]
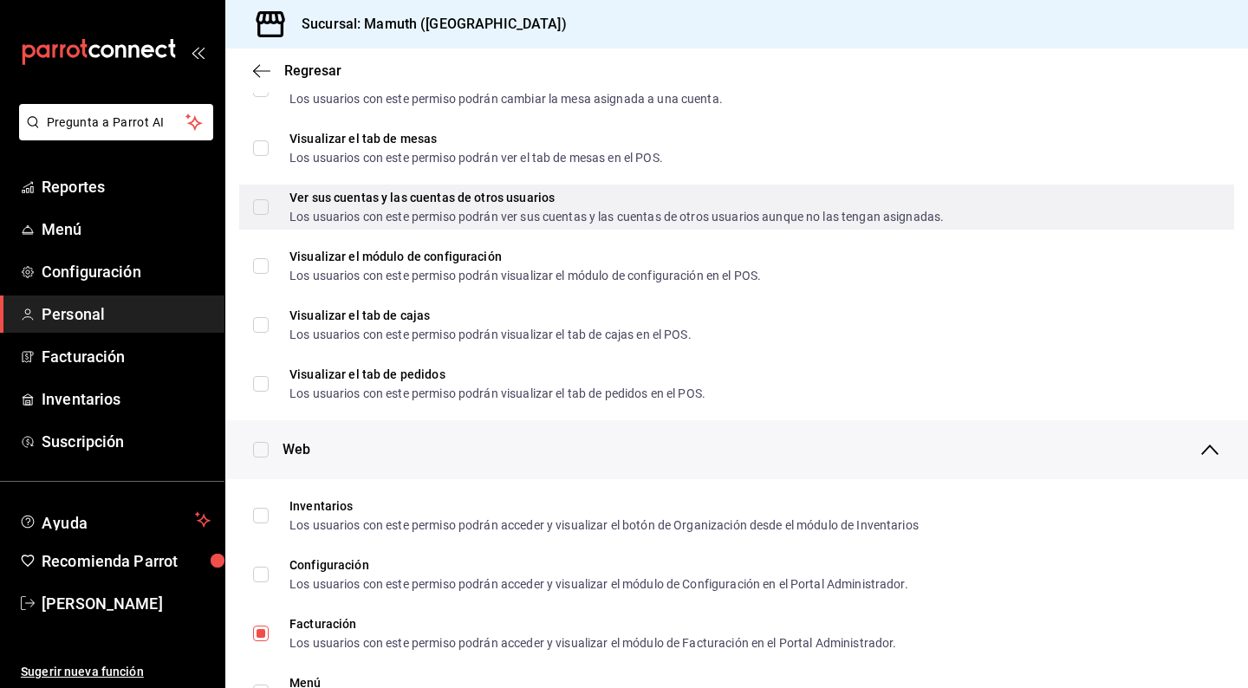
click at [261, 205] on input "Ver sus cuentas y las cuentas de otros usuarios Los usuarios con este permiso p…" at bounding box center [261, 207] width 16 height 16
checkbox input "true"
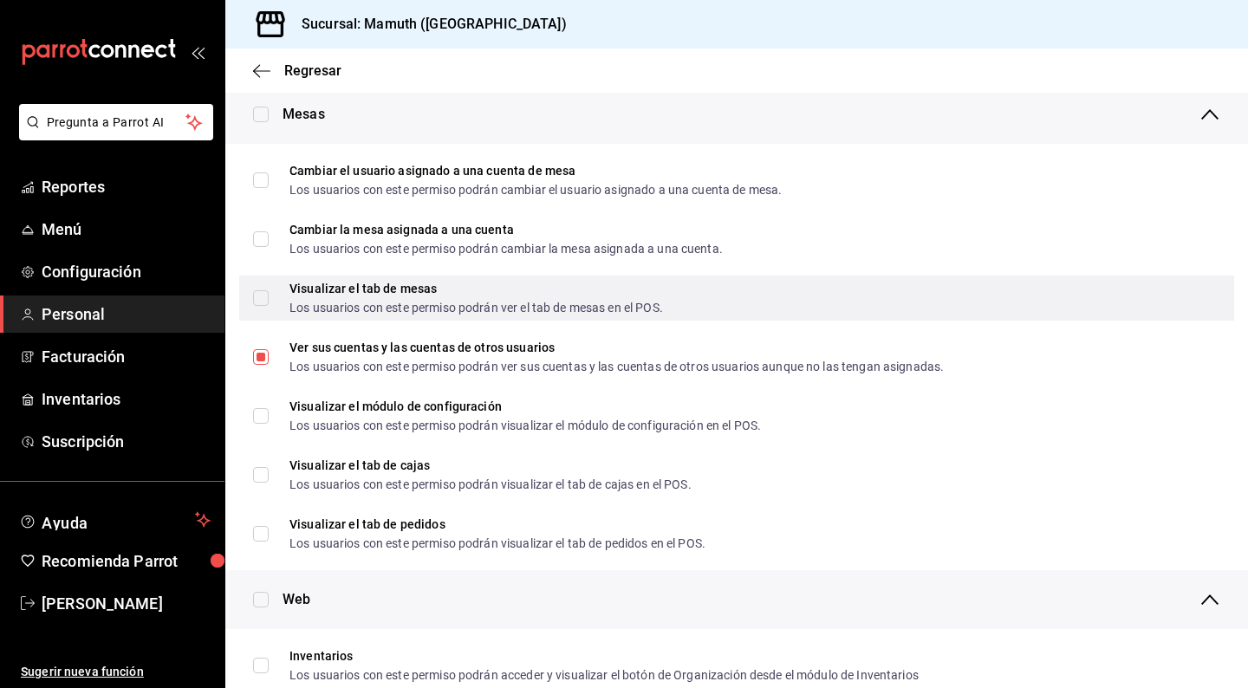
scroll to position [274, 0]
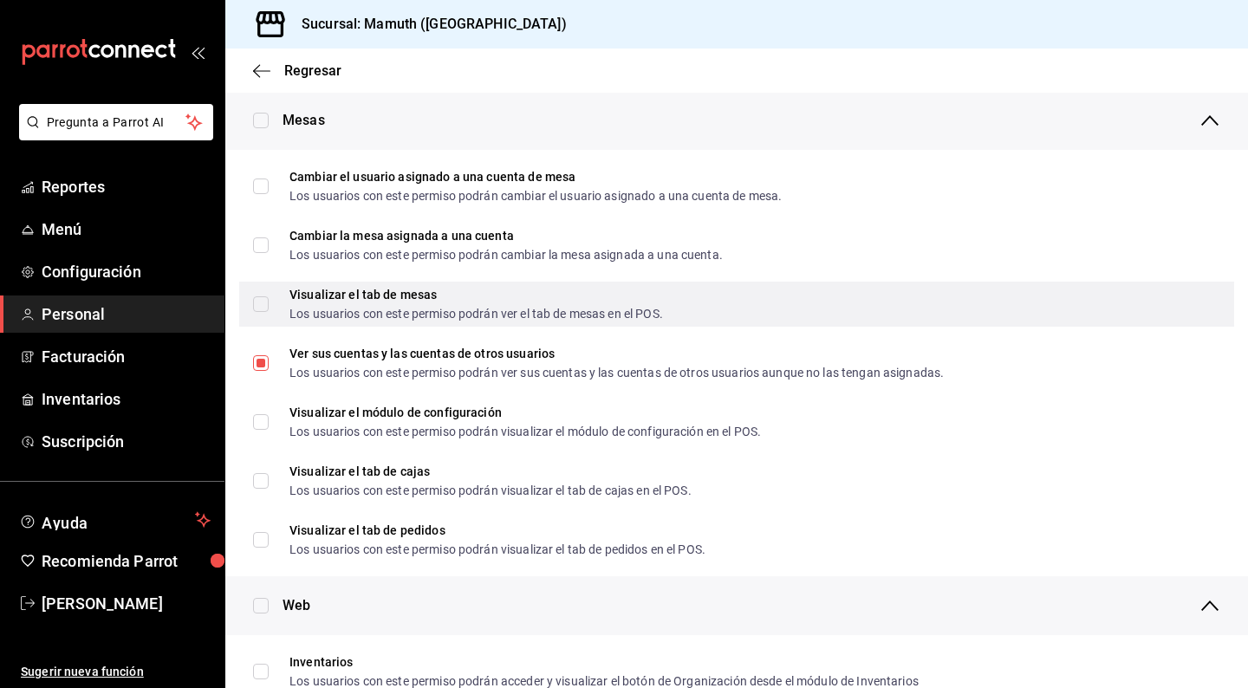
click at [259, 300] on input "Visualizar el tab de mesas Los usuarios con este permiso podrán ver el tab de m…" at bounding box center [261, 305] width 16 height 16
checkbox input "true"
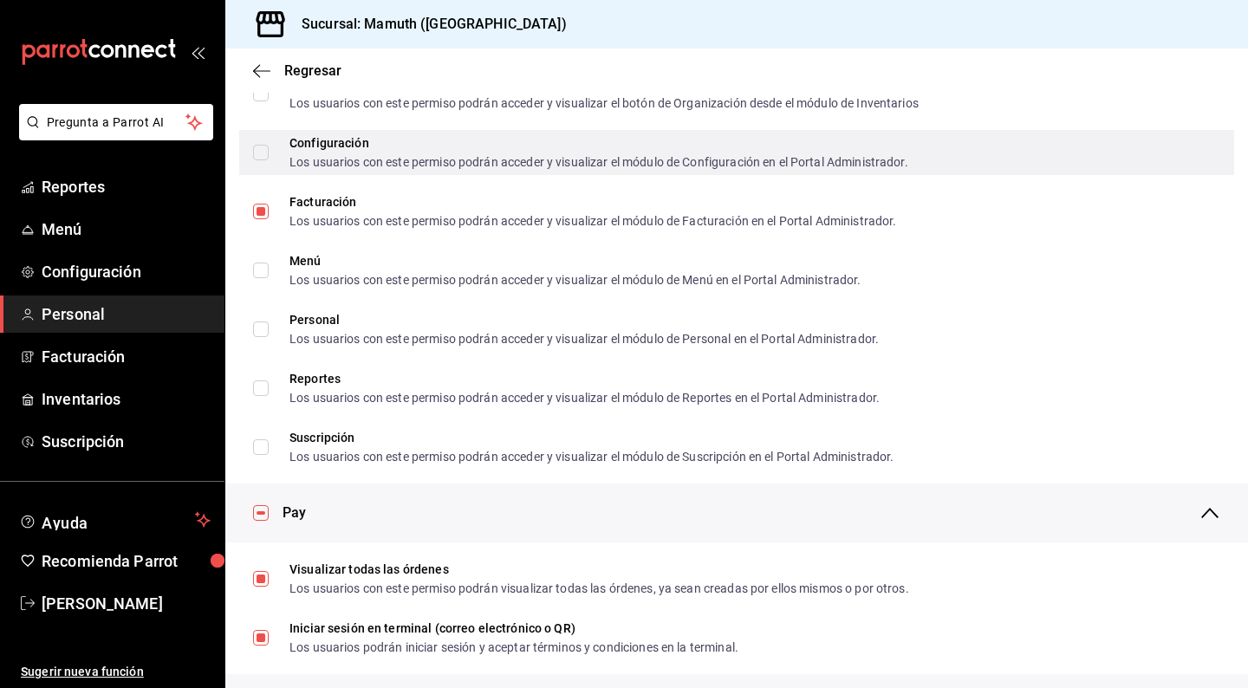
scroll to position [831, 0]
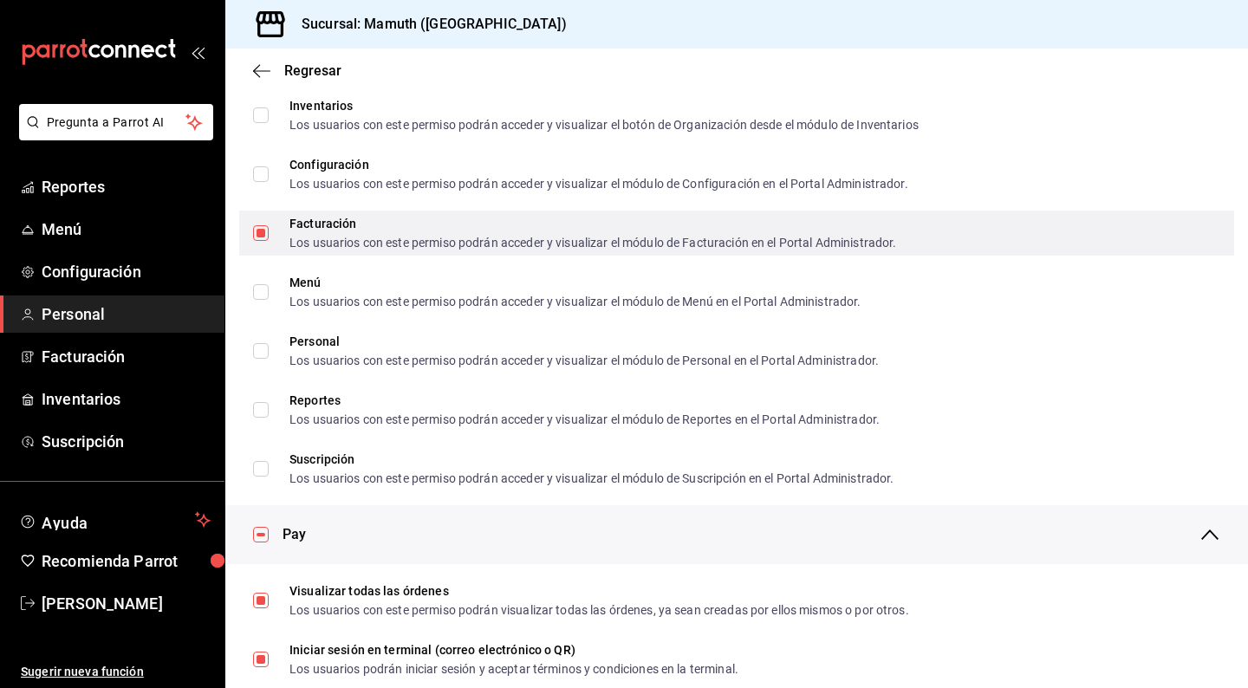
click at [260, 231] on input "Facturación Los usuarios con este permiso podrán acceder y visualizar el módulo…" at bounding box center [261, 233] width 16 height 16
checkbox input "false"
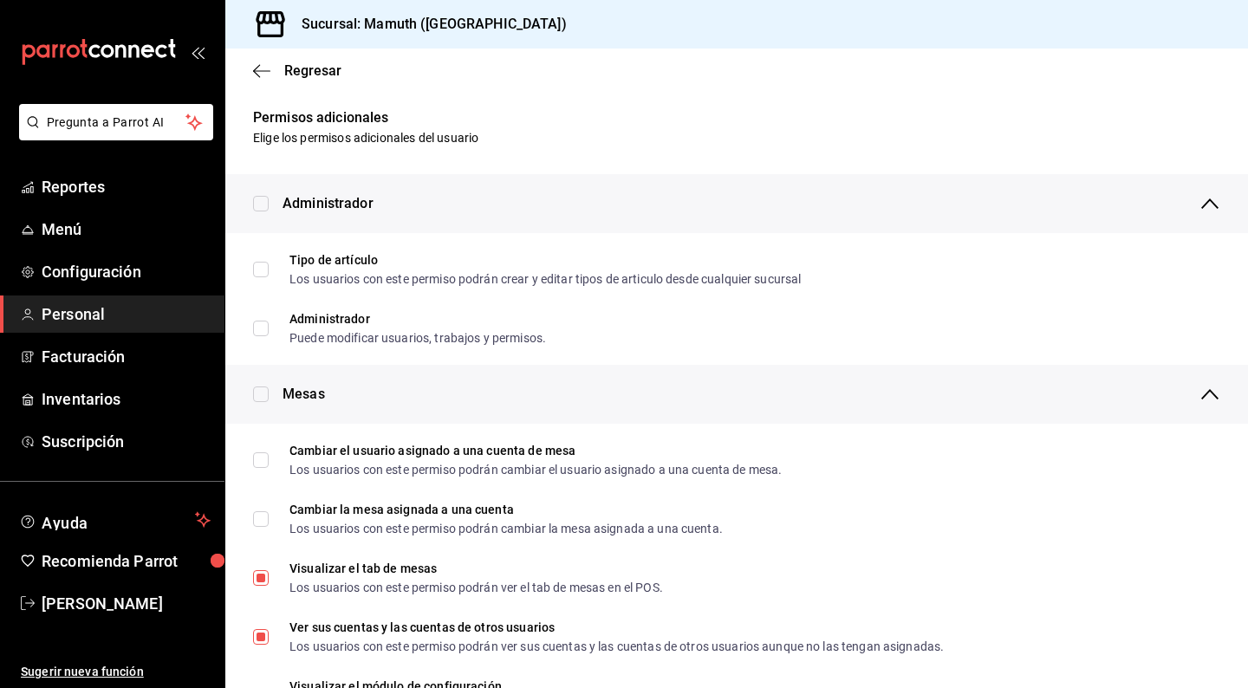
scroll to position [0, 0]
click at [273, 67] on span "Regresar" at bounding box center [297, 70] width 88 height 16
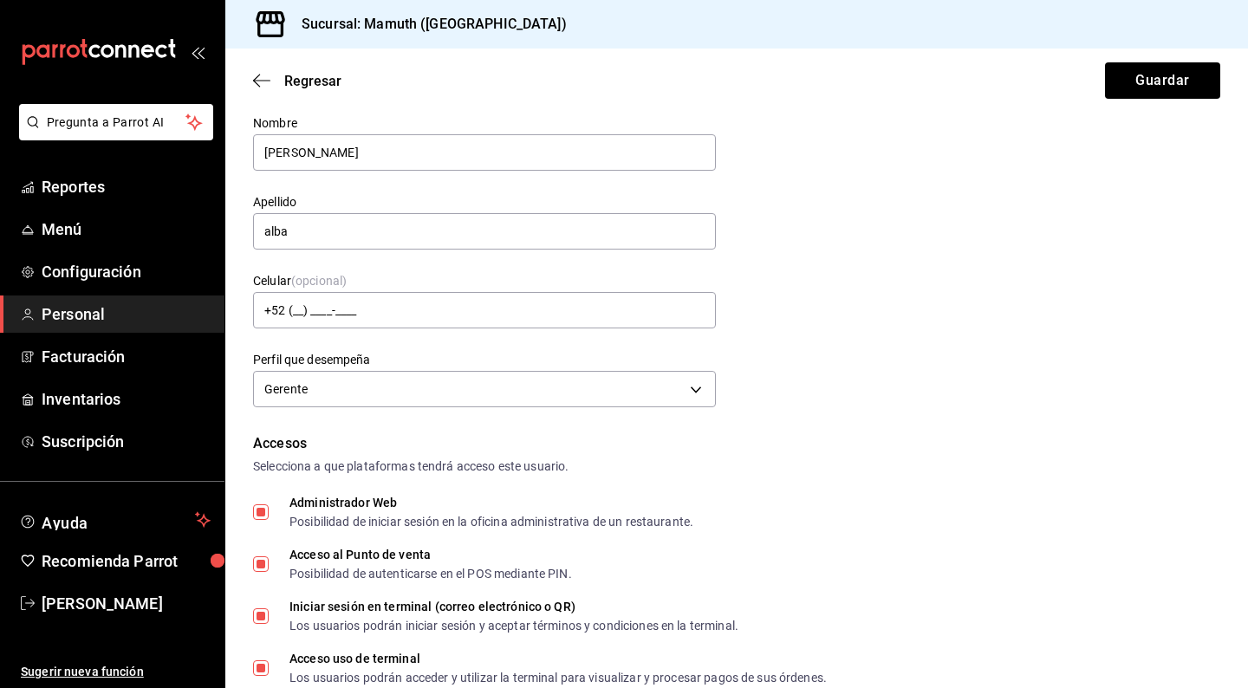
scroll to position [242, 0]
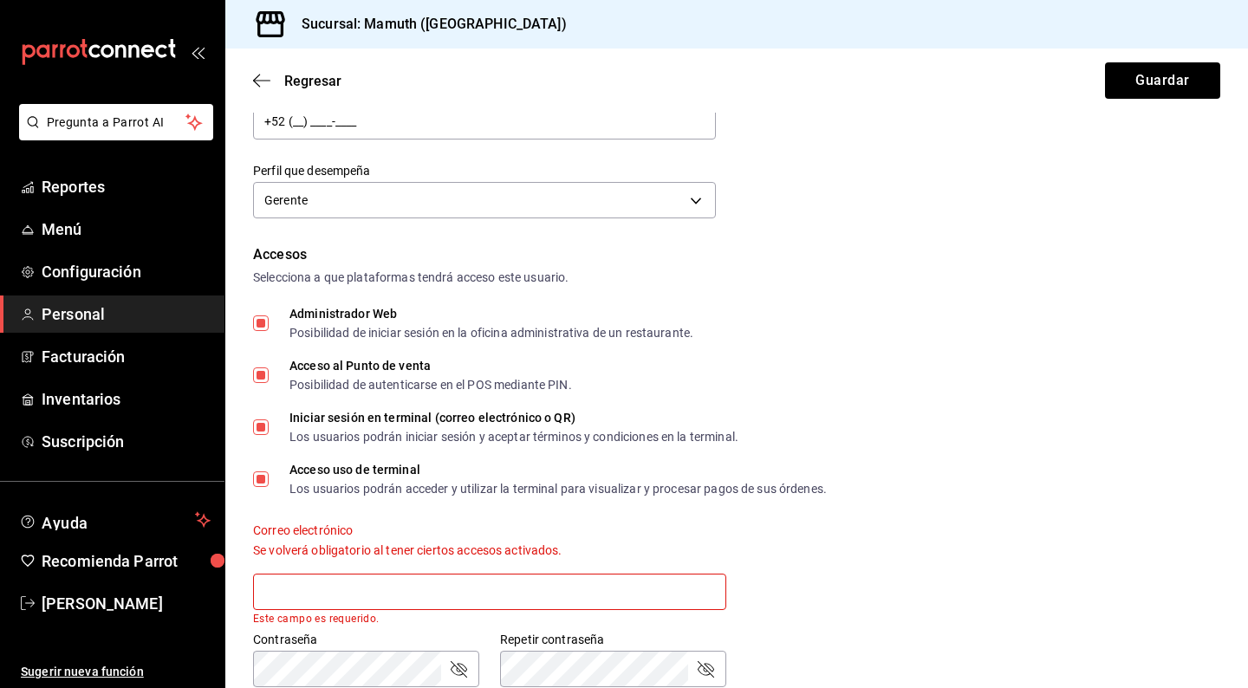
click at [262, 320] on input "Administrador Web Posibilidad de iniciar sesión en la oficina administrativa de…" at bounding box center [261, 324] width 16 height 16
checkbox input "false"
click at [257, 421] on input "Iniciar sesión en terminal (correo electrónico o QR) Los usuarios podrán inicia…" at bounding box center [261, 428] width 16 height 16
checkbox input "false"
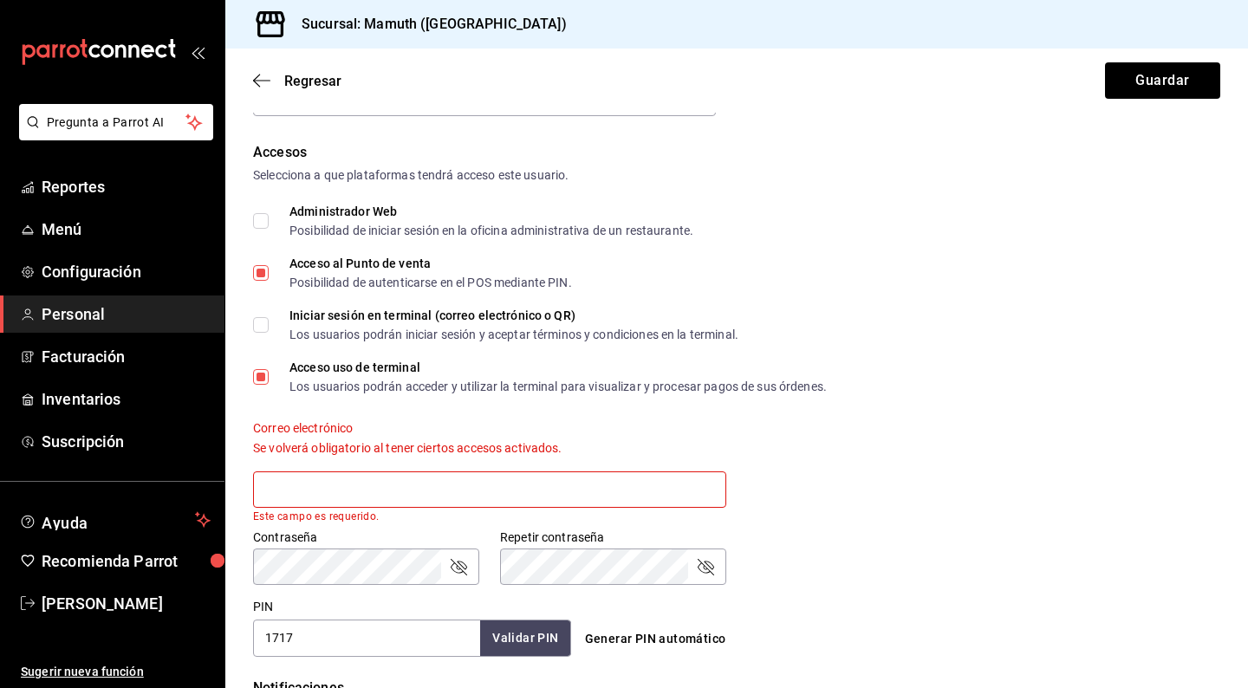
scroll to position [418, 0]
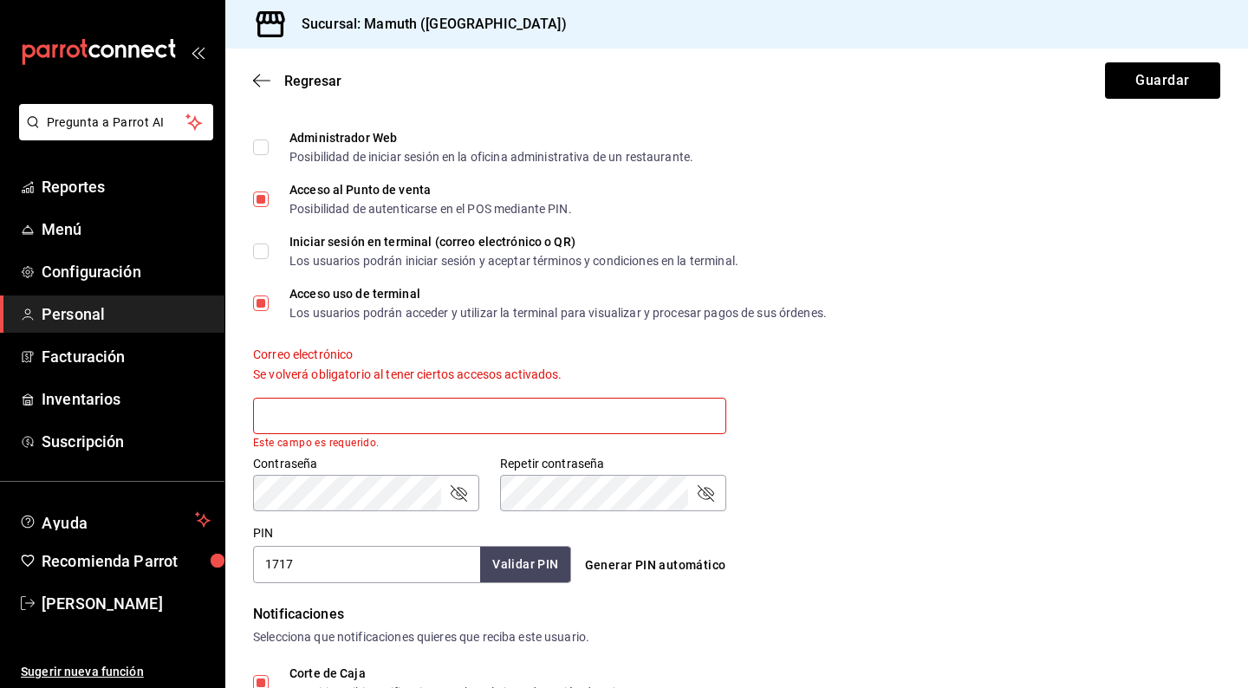
click at [261, 303] on input "Acceso uso de terminal Los usuarios podrán acceder y utilizar la terminal para …" at bounding box center [261, 304] width 16 height 16
checkbox input "false"
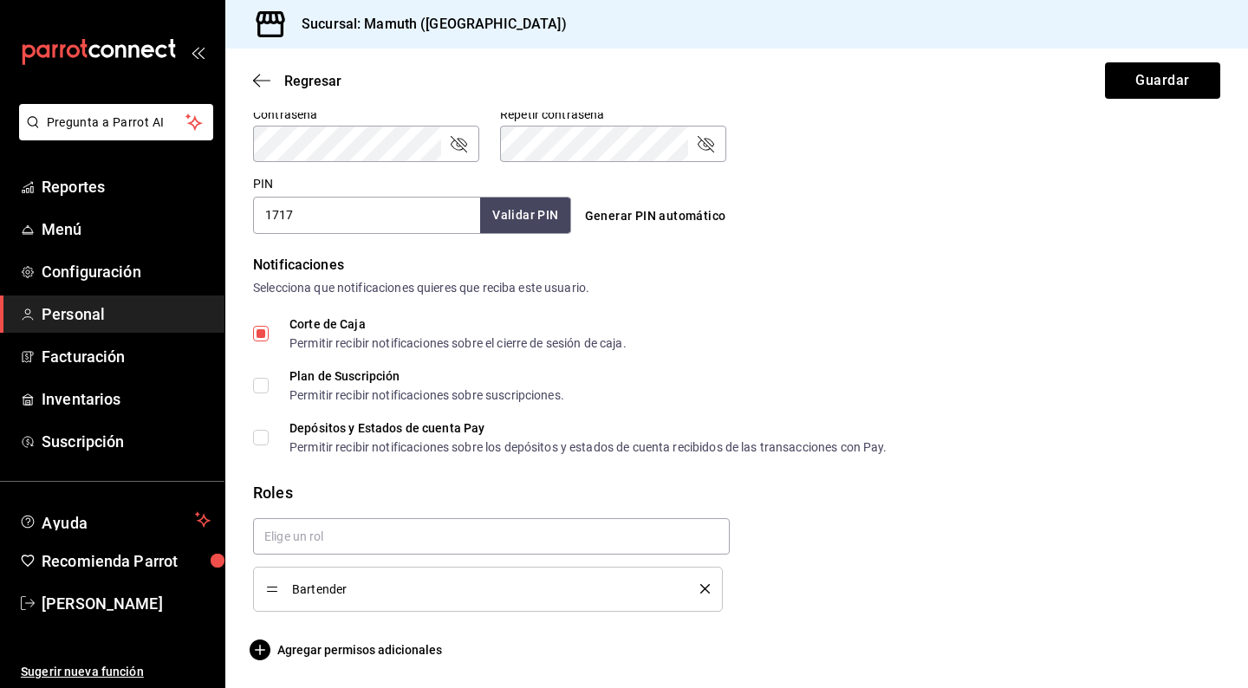
scroll to position [766, 0]
click at [254, 329] on input "Corte de Caja Permitir recibir notificaciones sobre el cierre de sesión de caja." at bounding box center [261, 335] width 16 height 16
checkbox input "false"
click at [1170, 73] on button "Guardar" at bounding box center [1162, 80] width 115 height 36
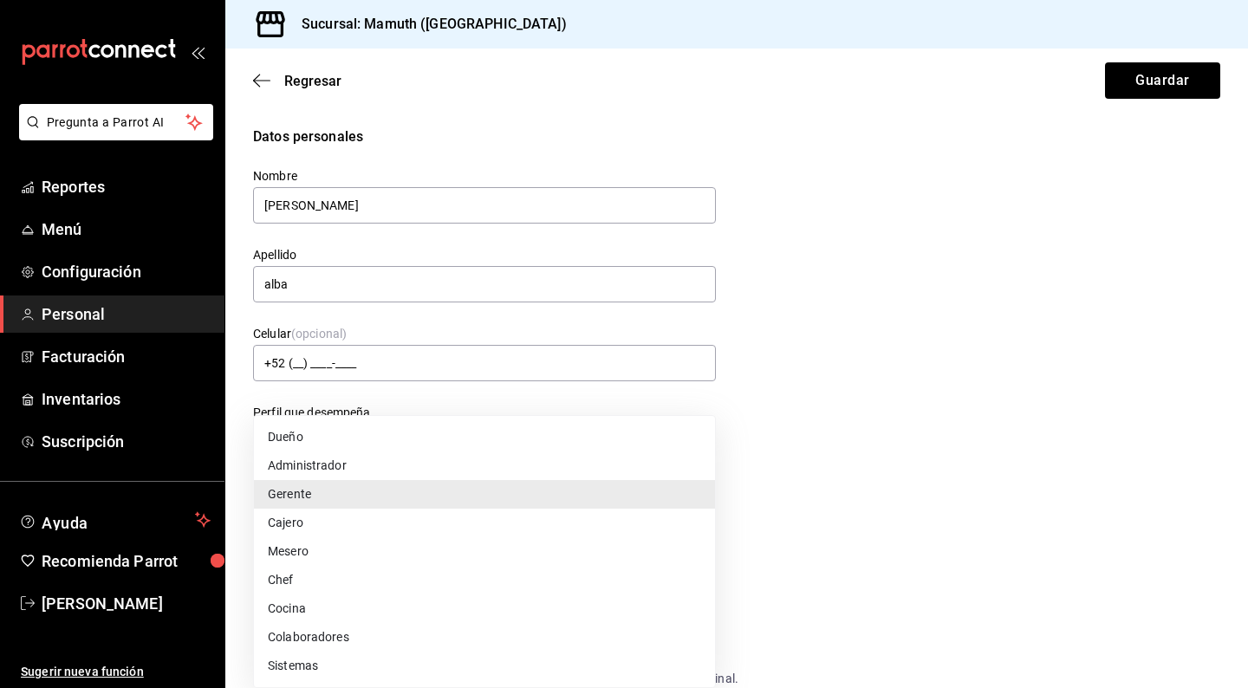
click at [600, 428] on body "Pregunta a Parrot AI Reportes Menú Configuración Personal Facturación Inventari…" at bounding box center [624, 344] width 1248 height 688
click at [322, 553] on li "Mesero" at bounding box center [484, 552] width 461 height 29
type input "WAITER"
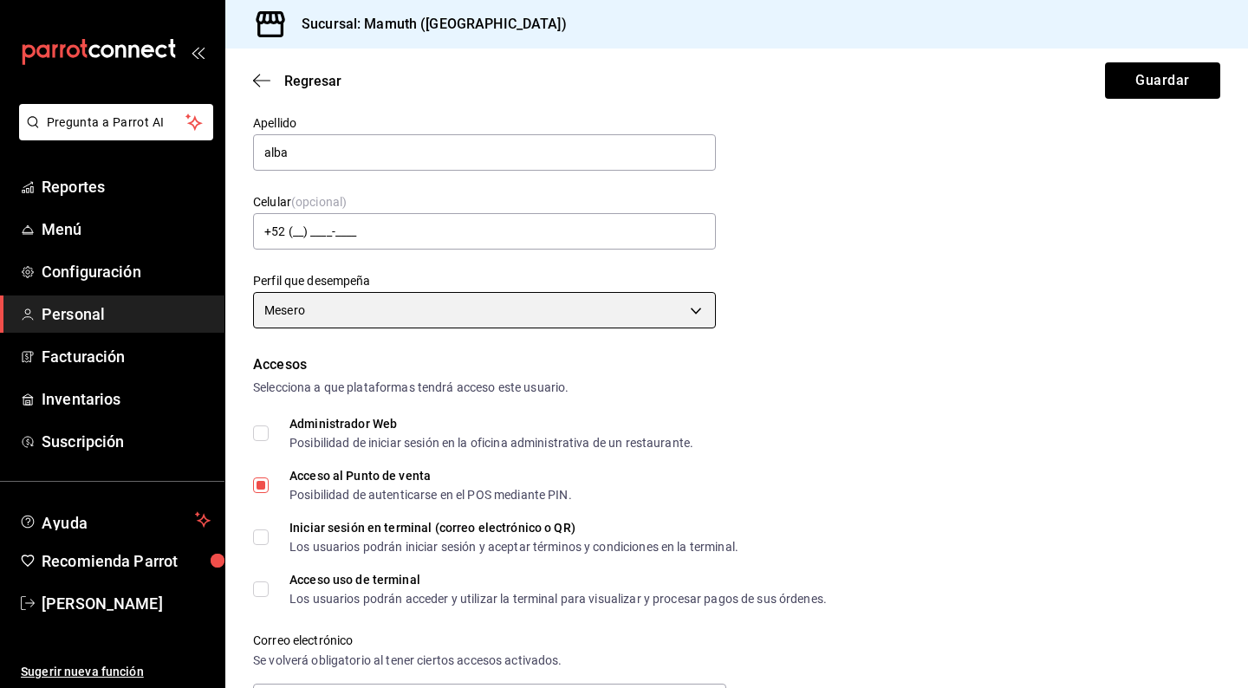
scroll to position [223, 0]
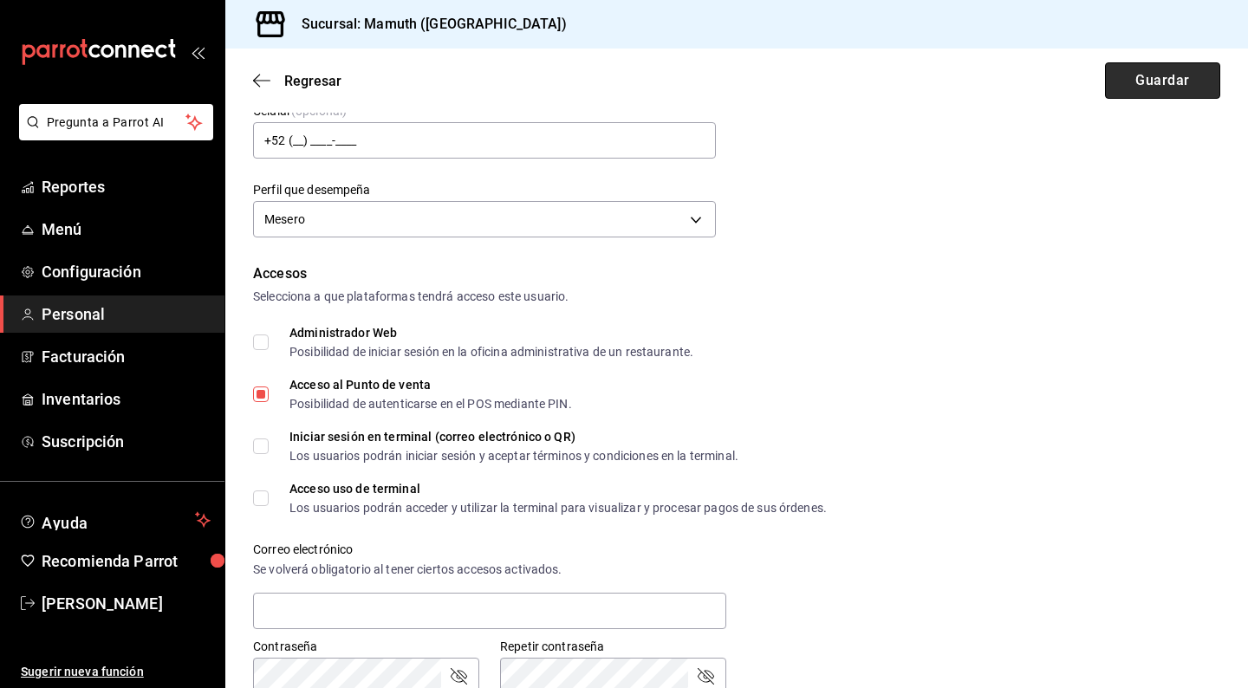
click at [1153, 71] on button "Guardar" at bounding box center [1162, 80] width 115 height 36
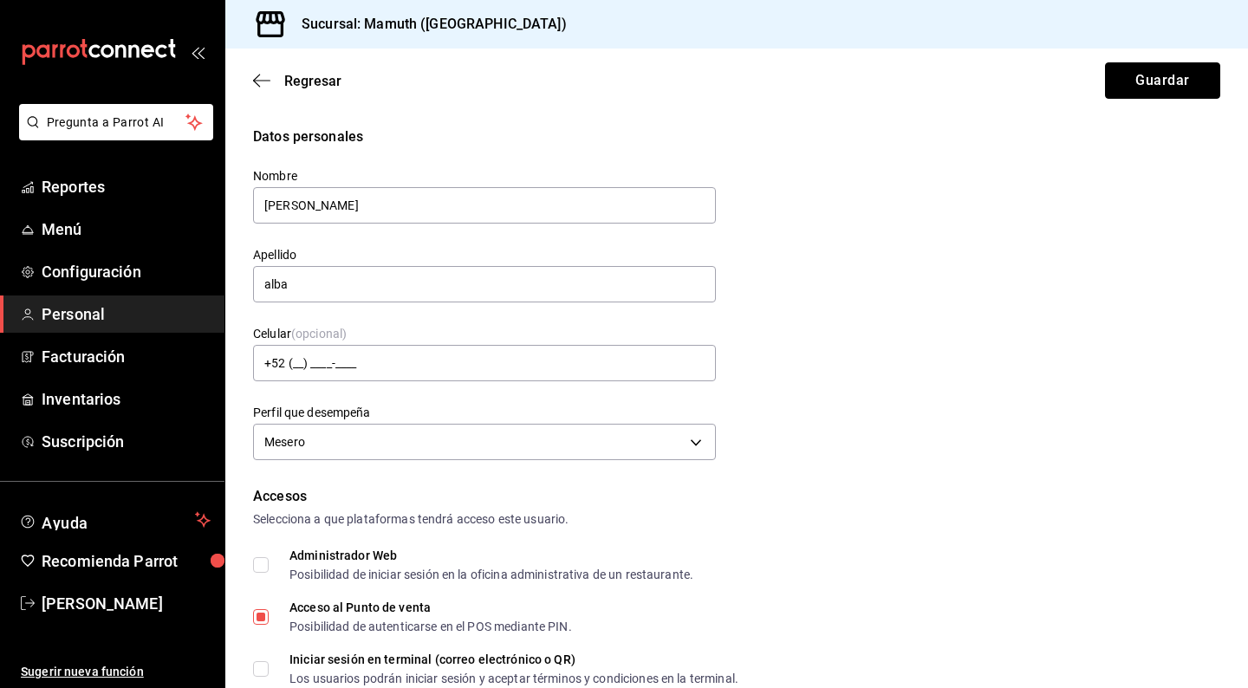
scroll to position [0, 0]
click at [264, 83] on icon "button" at bounding box center [261, 81] width 17 height 16
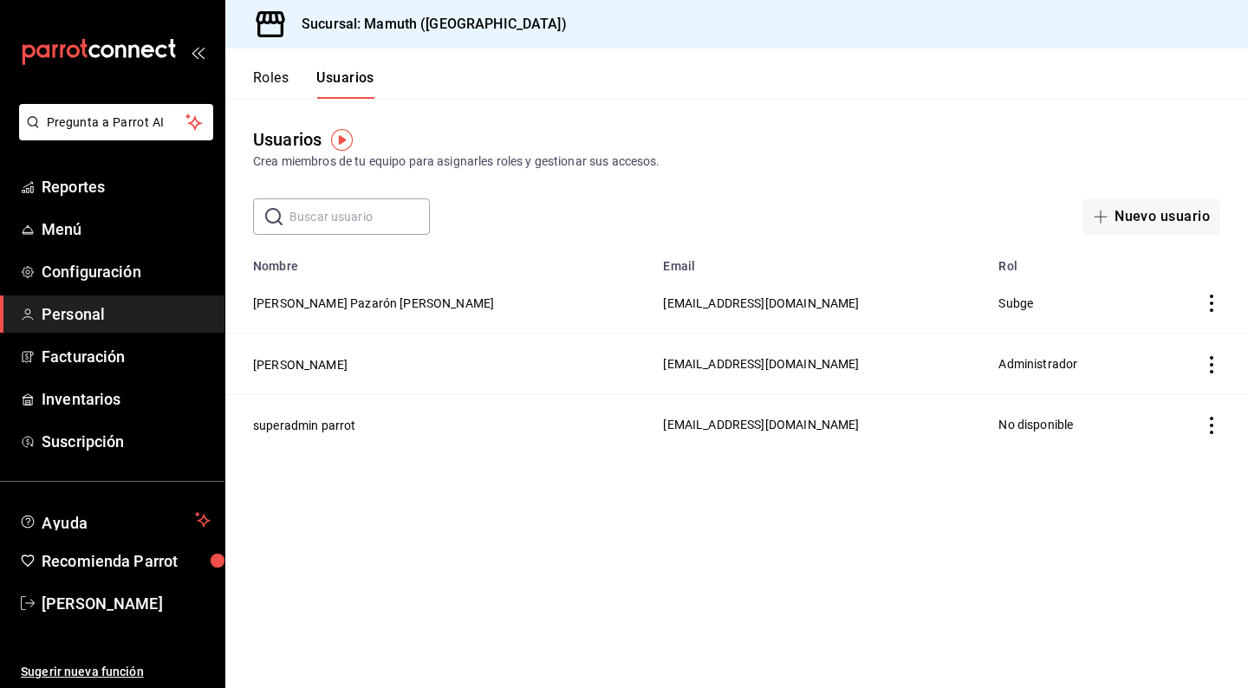
click at [1164, 192] on div "Usuarios Crea miembros de tu equipo para asignarles roles y gestionar sus acces…" at bounding box center [736, 167] width 1023 height 136
click at [1147, 206] on button "Nuevo usuario" at bounding box center [1152, 217] width 137 height 36
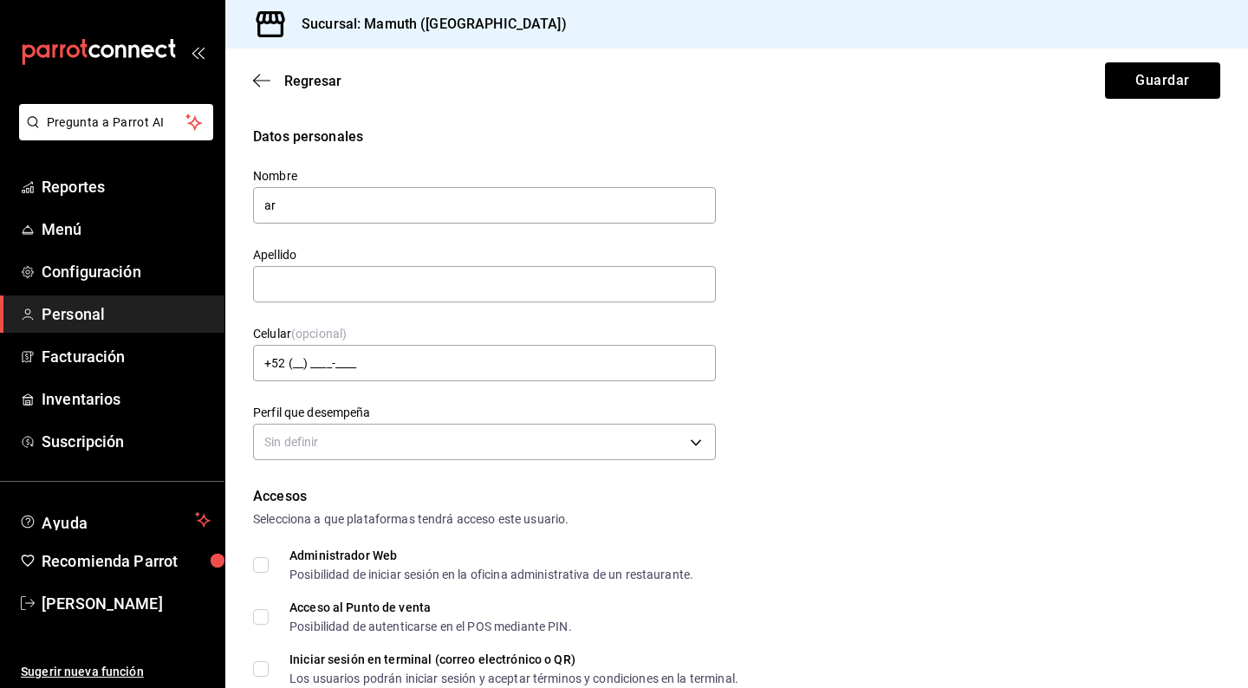
type input "a"
type input "[PERSON_NAME]"
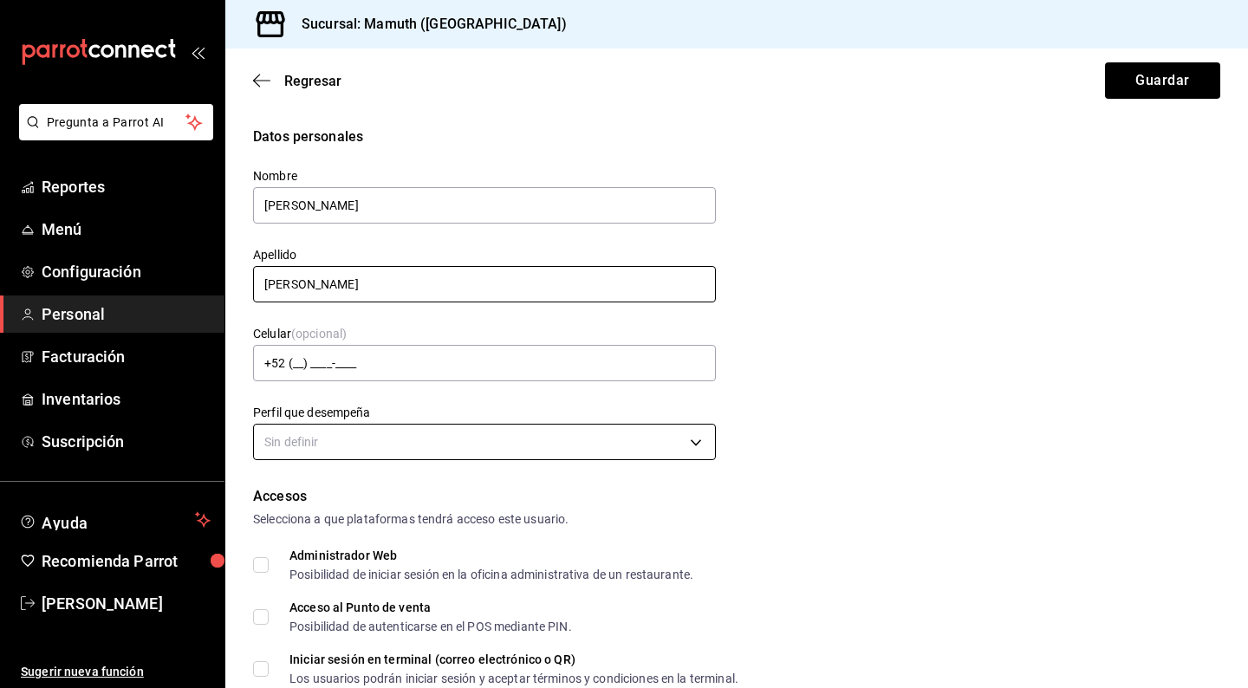
type input "[PERSON_NAME]"
click at [358, 444] on body "Pregunta a Parrot AI Reportes Menú Configuración Personal Facturación Inventari…" at bounding box center [624, 344] width 1248 height 688
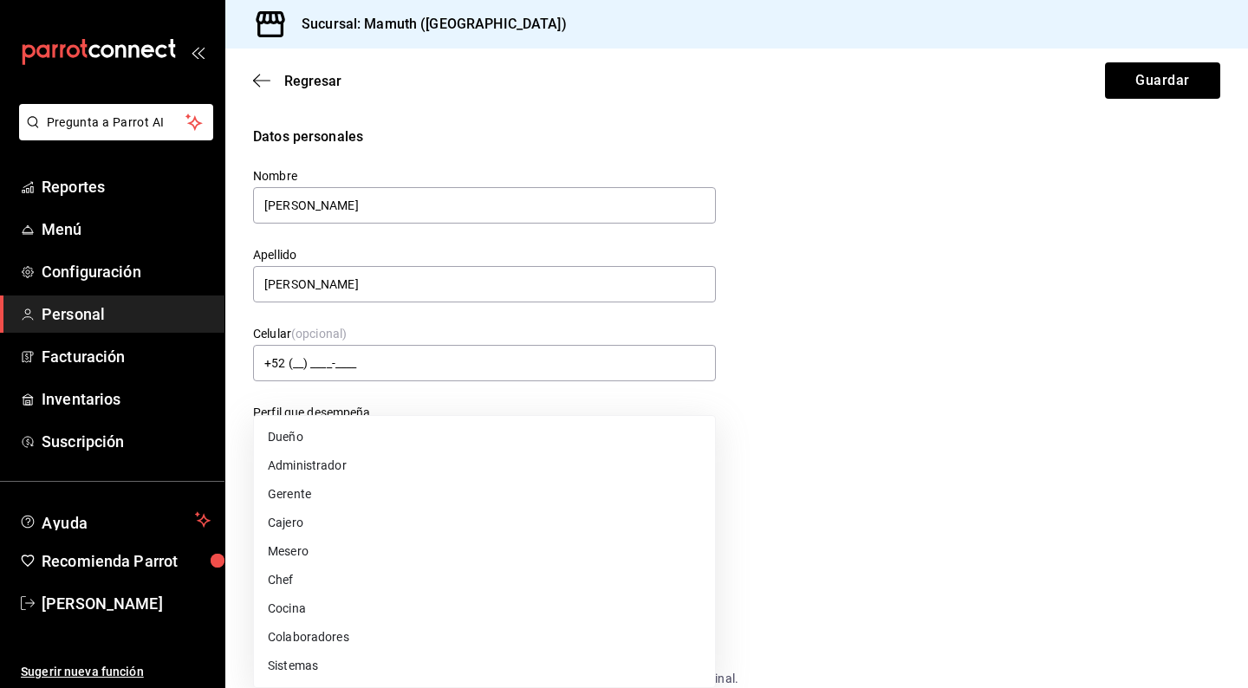
click at [310, 560] on li "Mesero" at bounding box center [484, 552] width 461 height 29
type input "WAITER"
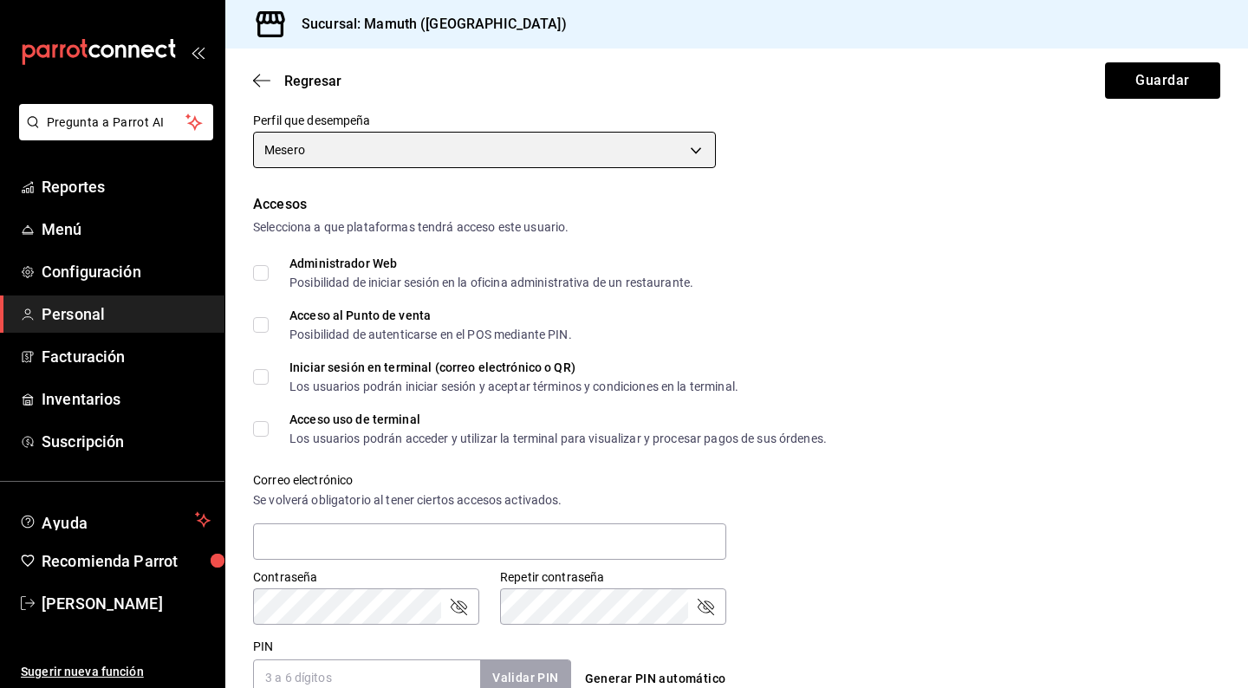
scroll to position [295, 0]
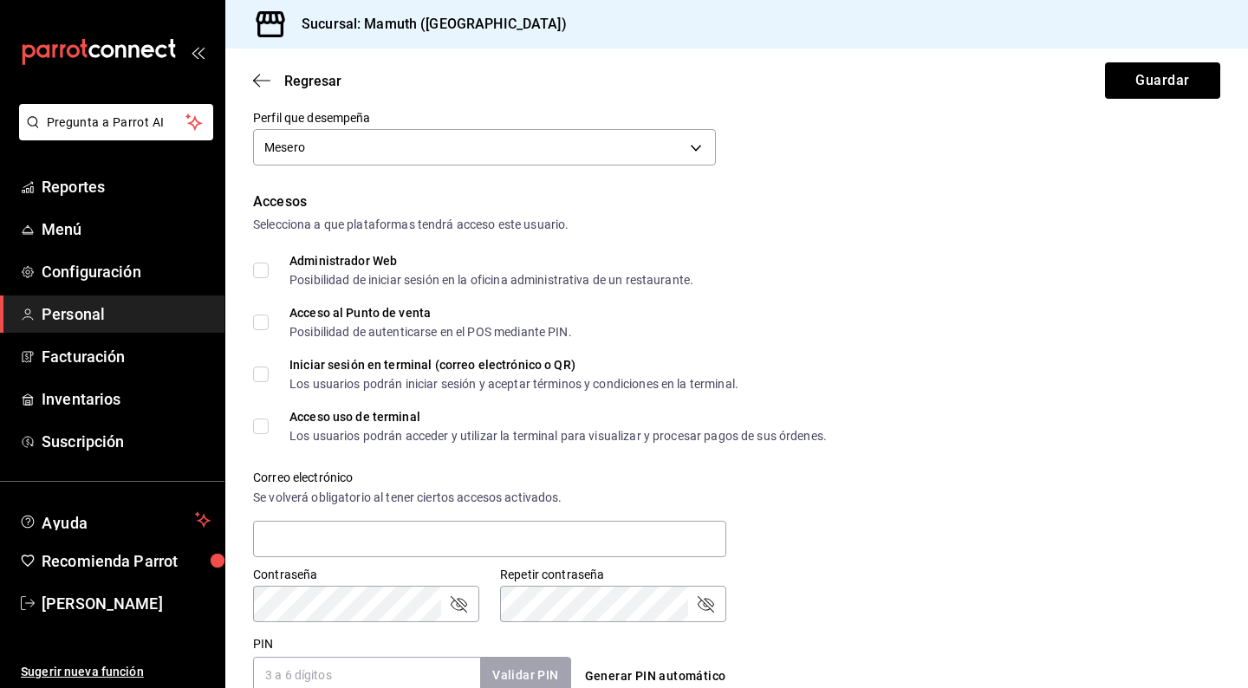
click at [264, 322] on input "Acceso al Punto de venta Posibilidad de autenticarse en el POS mediante PIN." at bounding box center [261, 323] width 16 height 16
checkbox input "true"
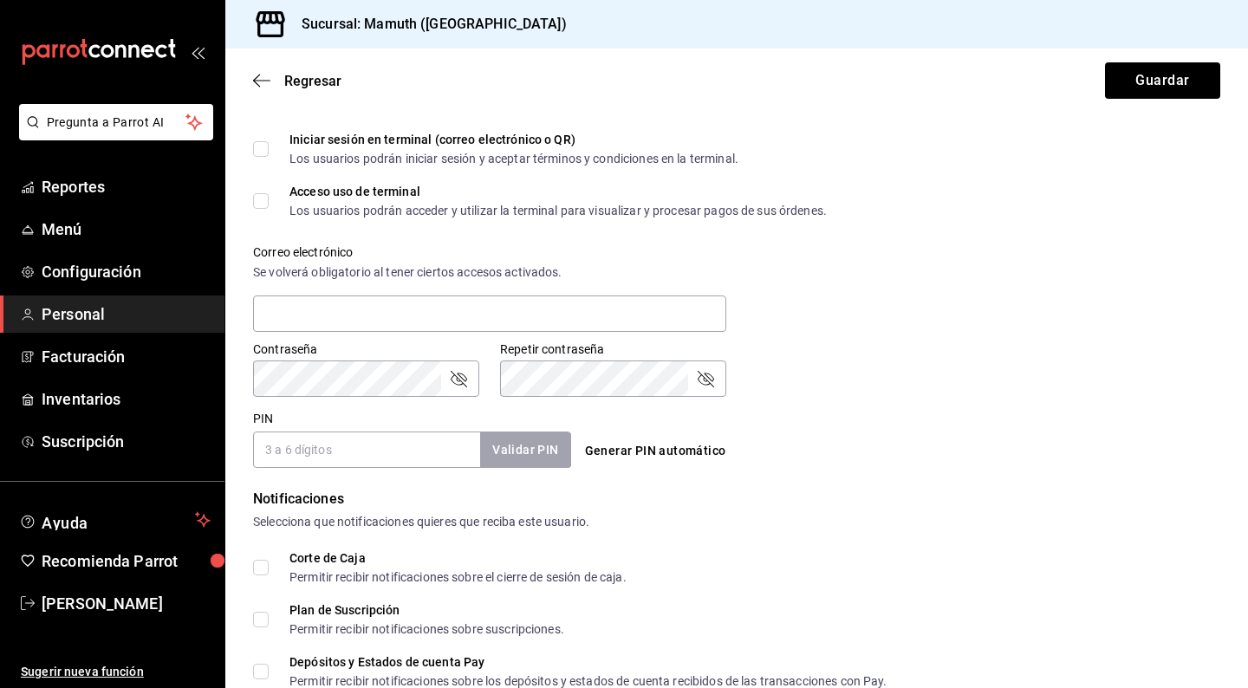
scroll to position [539, 0]
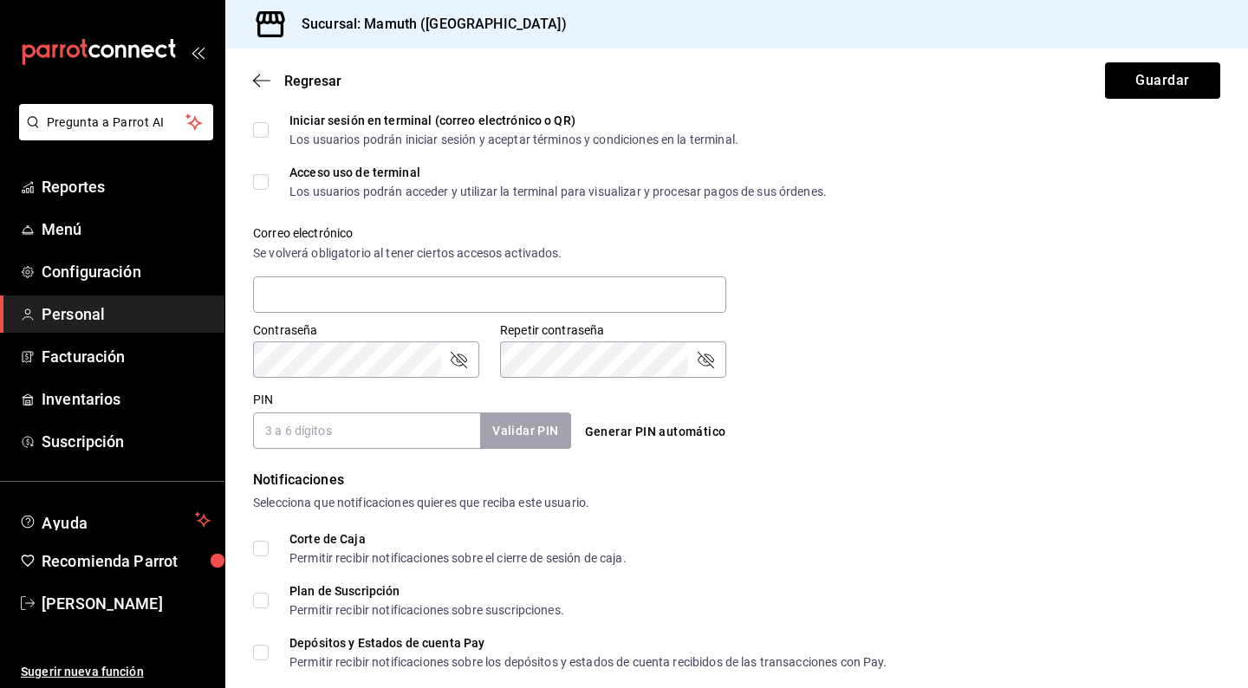
click at [420, 432] on input "PIN" at bounding box center [366, 431] width 227 height 36
type input "1717"
click at [529, 426] on button "Validar PIN" at bounding box center [525, 431] width 92 height 37
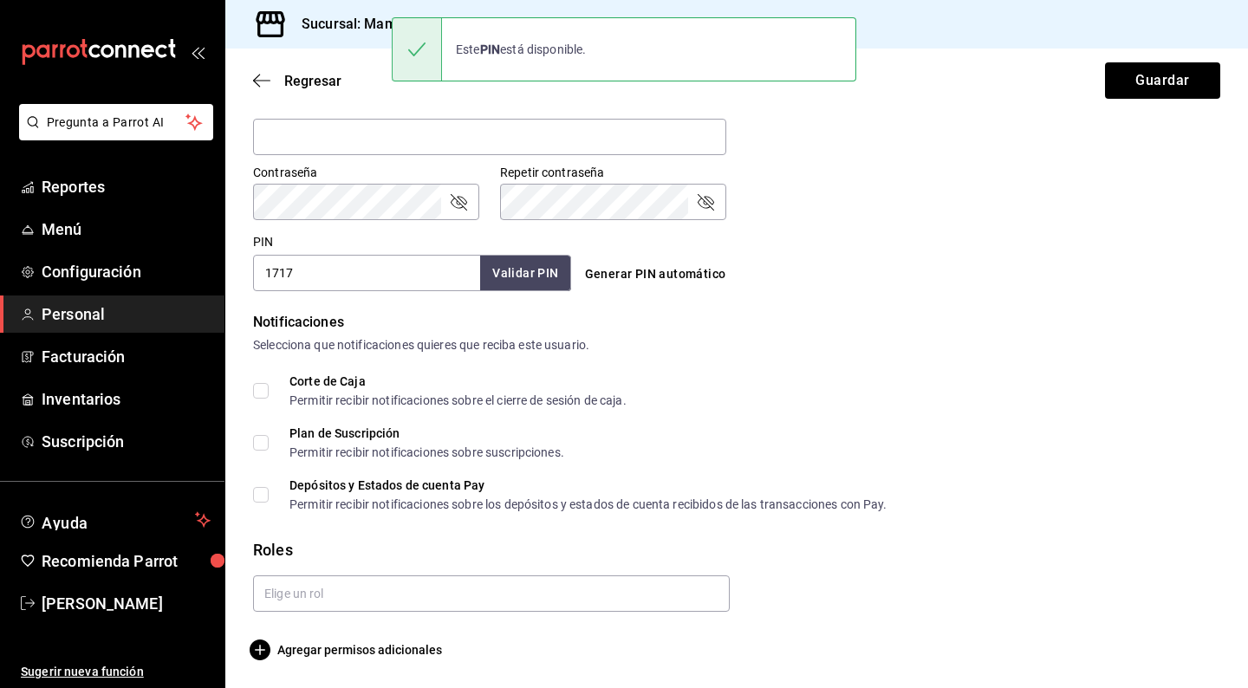
scroll to position [697, 0]
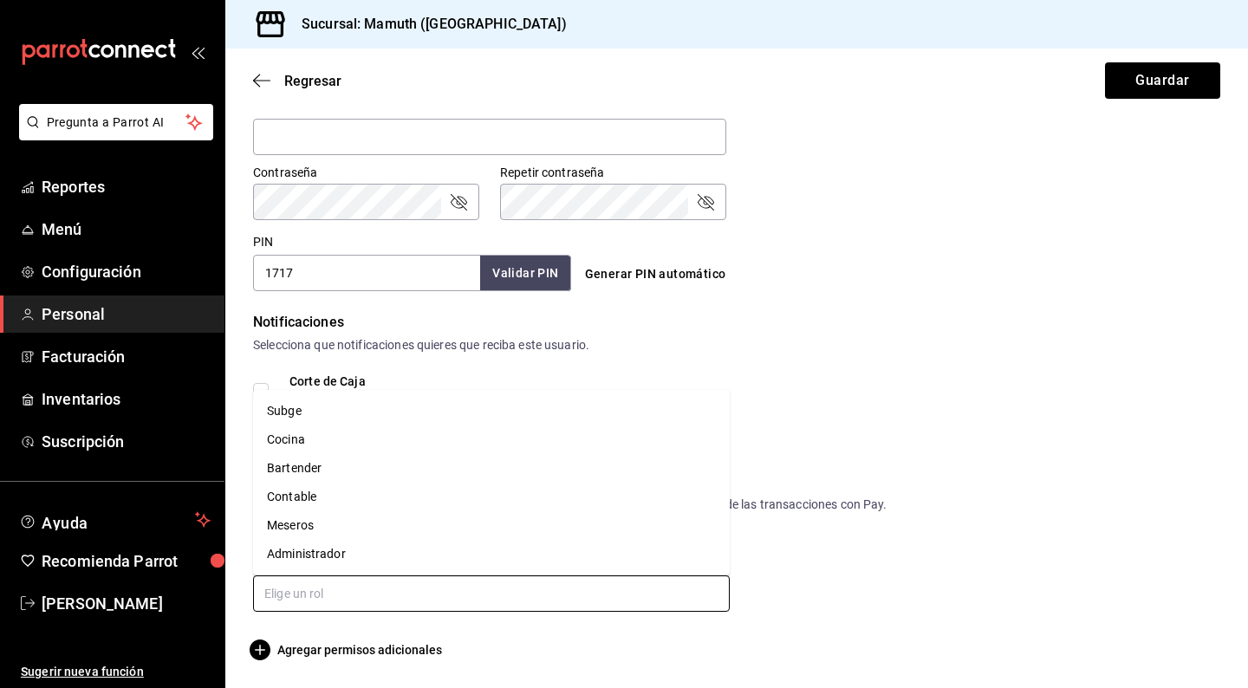
click at [577, 586] on input "text" at bounding box center [491, 594] width 477 height 36
click at [315, 466] on li "Bartender" at bounding box center [491, 468] width 477 height 29
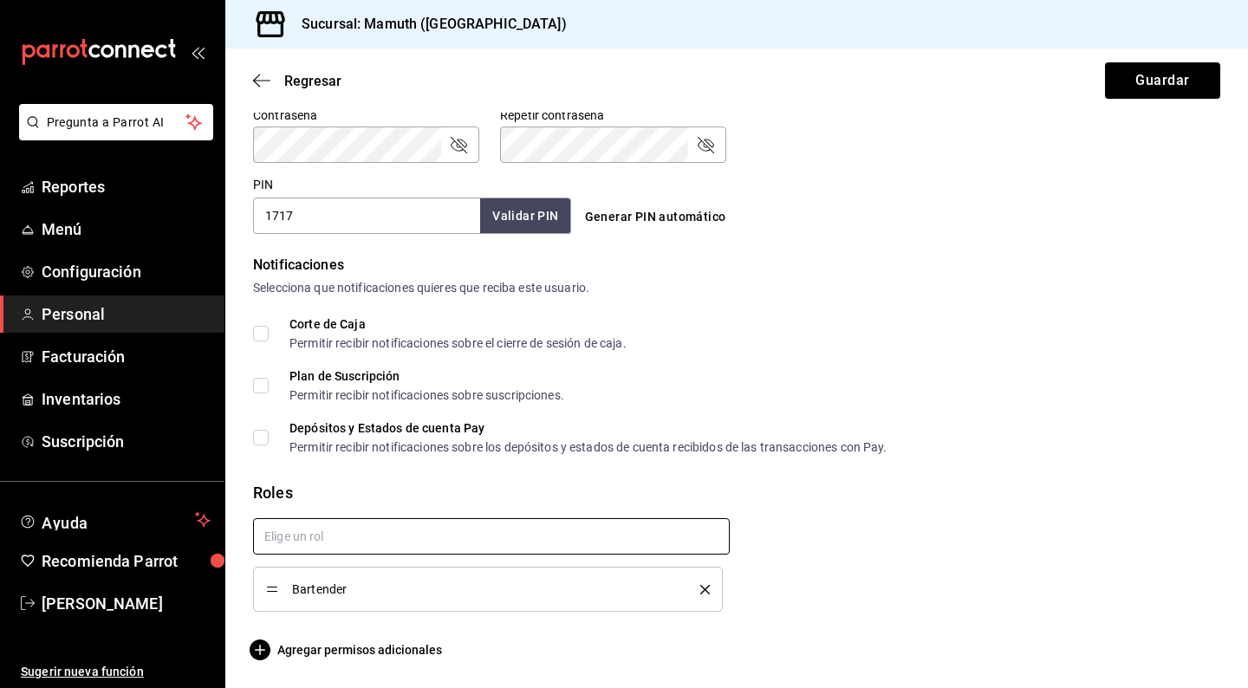
scroll to position [754, 0]
click at [367, 655] on span "Agregar permisos adicionales" at bounding box center [347, 650] width 189 height 21
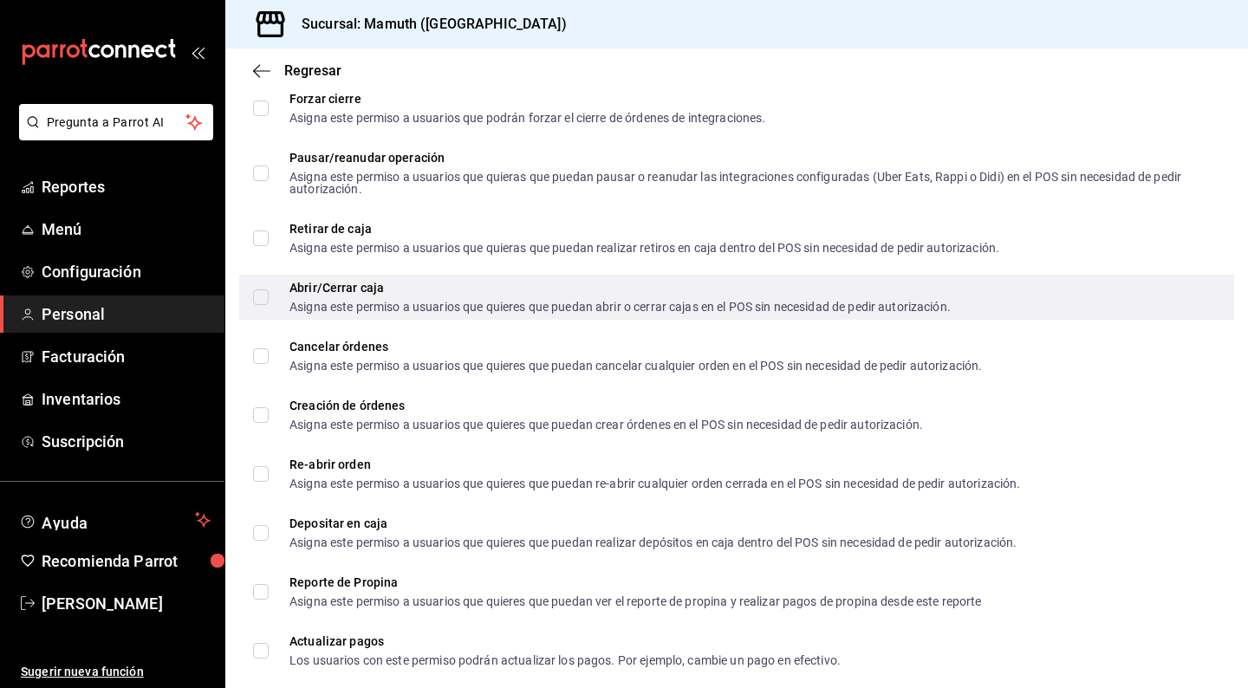
scroll to position [1526, 0]
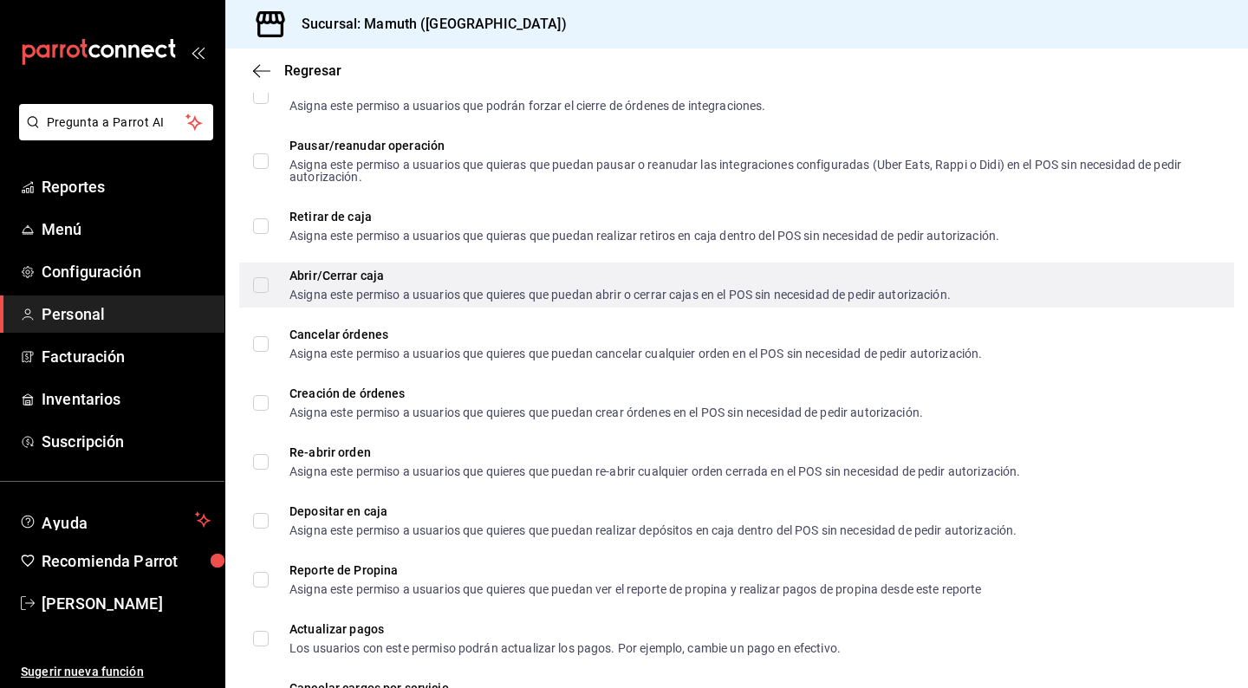
click at [264, 283] on input "Abrir/Cerrar caja Asigna este permiso a usuarios que quieres que puedan abrir o…" at bounding box center [261, 285] width 16 height 16
checkbox input "true"
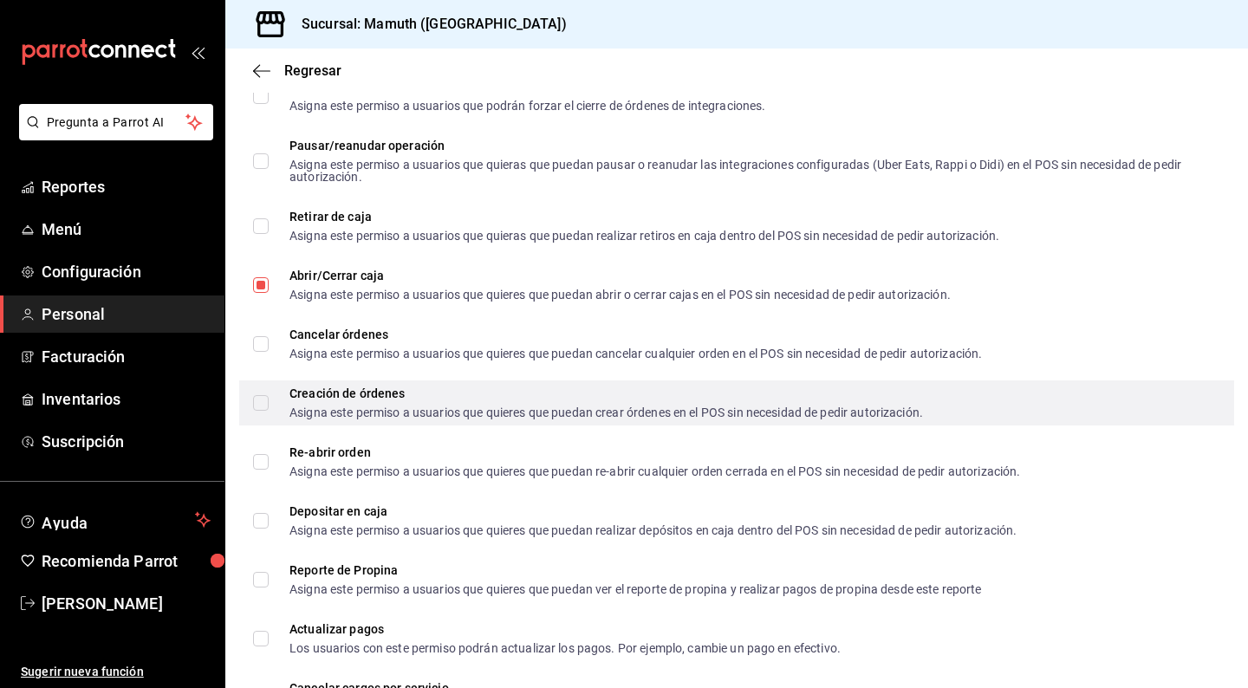
click at [260, 401] on input "Creación de órdenes Asigna este permiso a usuarios que quieres que puedan crear…" at bounding box center [261, 403] width 16 height 16
checkbox input "true"
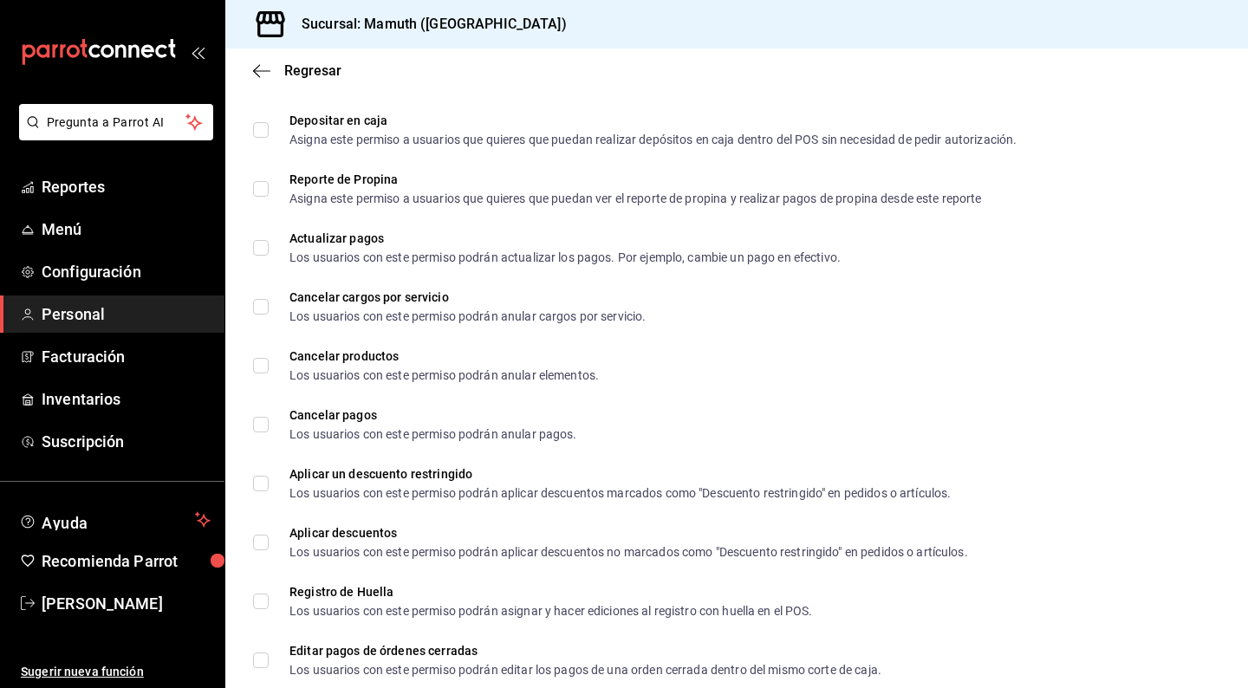
scroll to position [1926, 0]
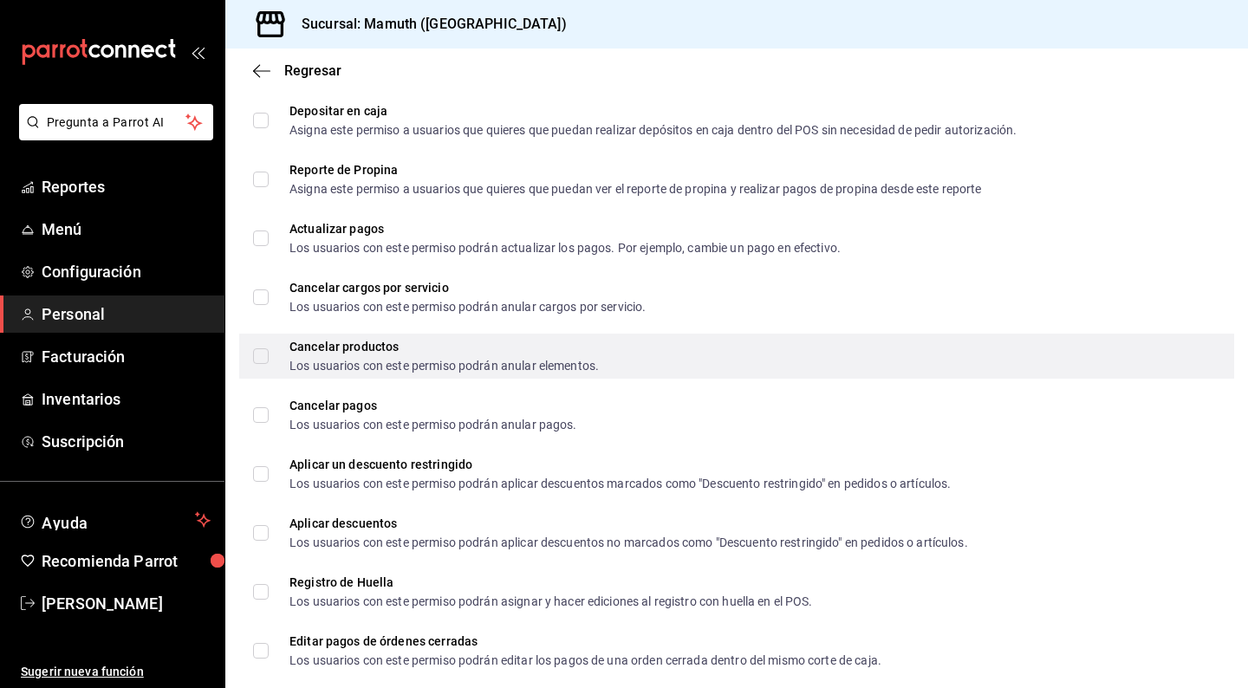
click at [260, 354] on input "Cancelar productos Los usuarios con este permiso podrán anular elementos." at bounding box center [261, 357] width 16 height 16
checkbox input "true"
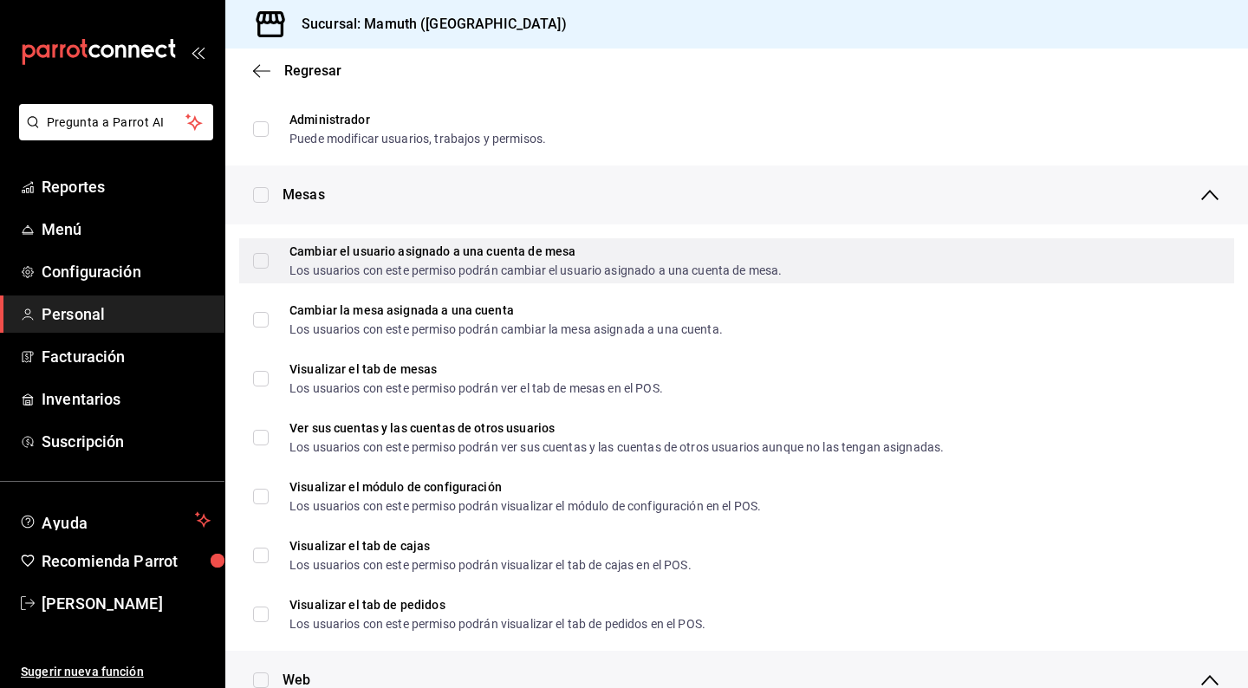
scroll to position [219, 0]
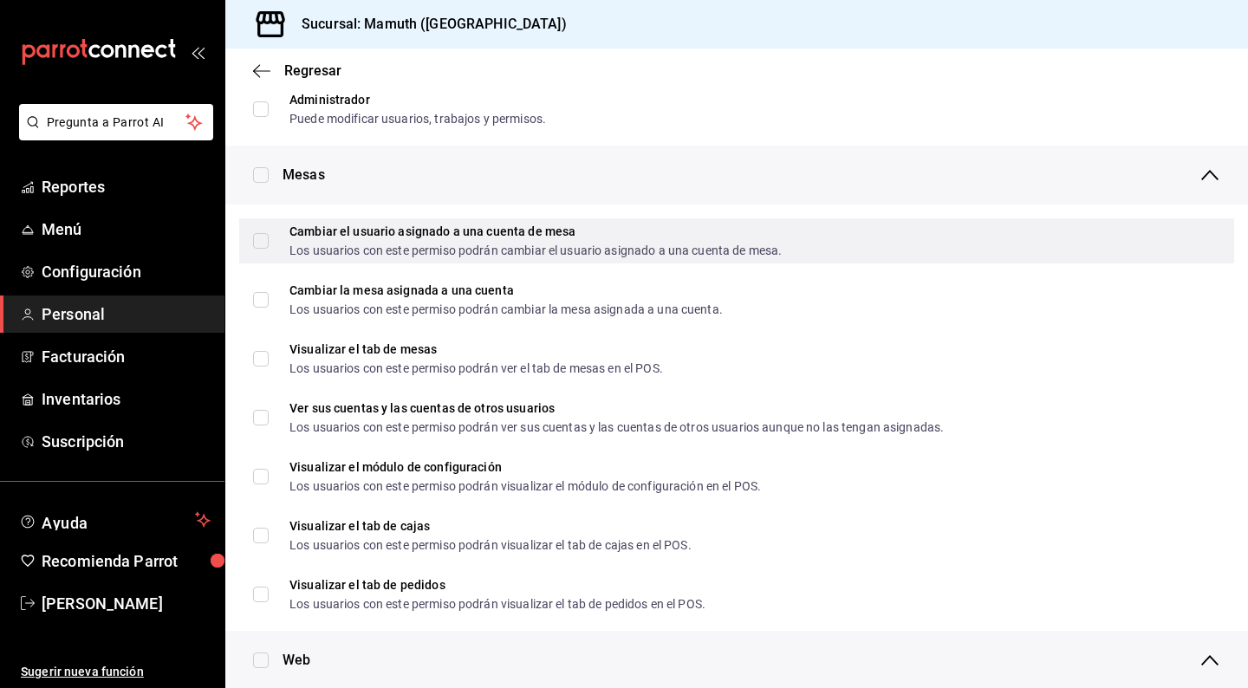
click at [260, 238] on input "Cambiar el usuario asignado a una cuenta [PERSON_NAME] Los usuarios con este pe…" at bounding box center [261, 241] width 16 height 16
checkbox input "true"
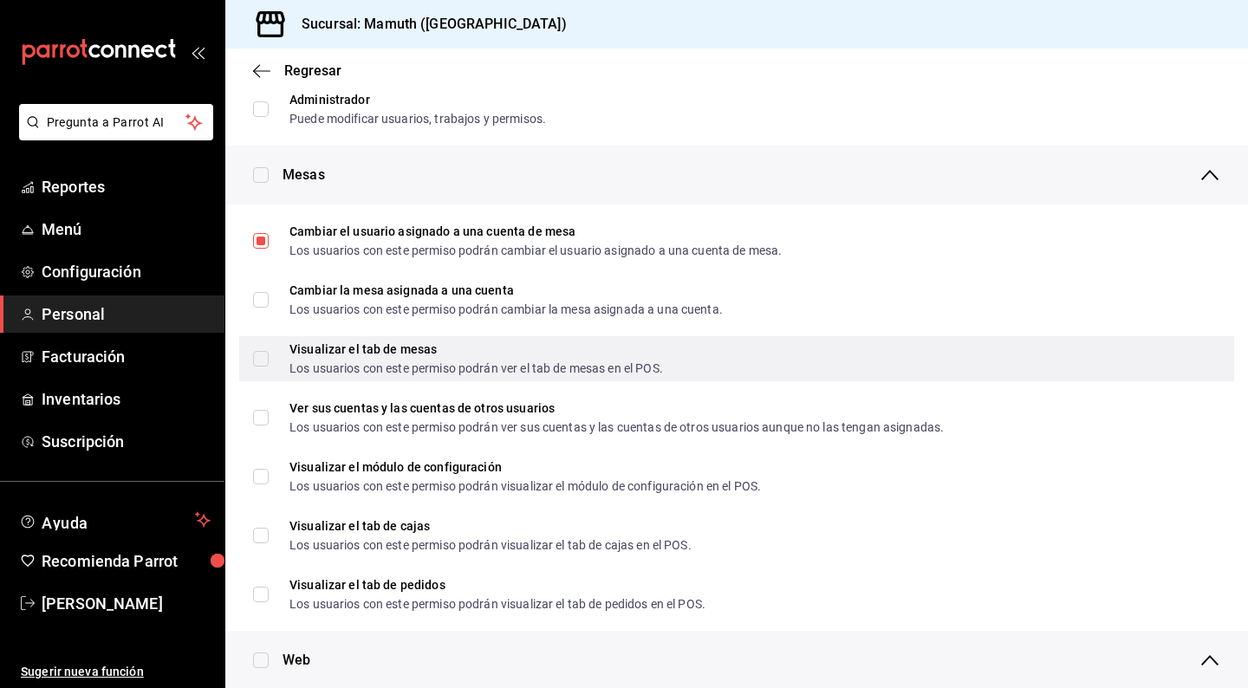
click at [256, 358] on input "Visualizar el tab de mesas Los usuarios con este permiso podrán ver el tab de m…" at bounding box center [261, 359] width 16 height 16
checkbox input "true"
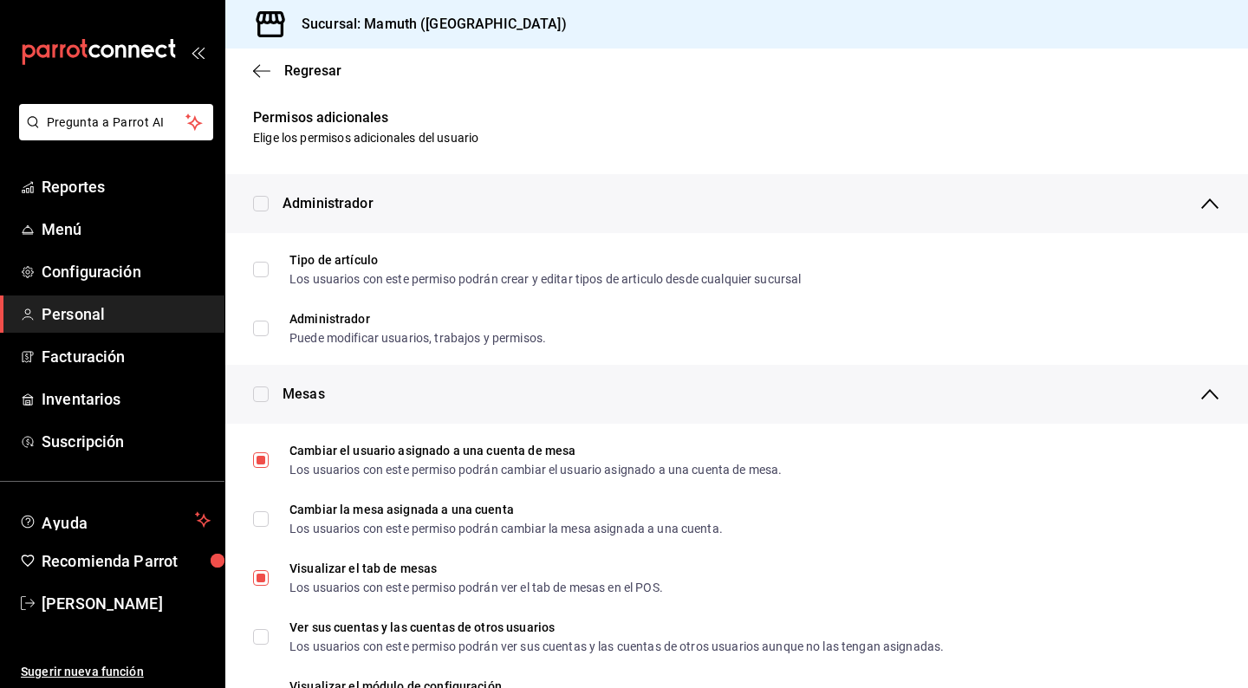
scroll to position [0, 0]
click at [257, 70] on icon "button" at bounding box center [261, 70] width 17 height 1
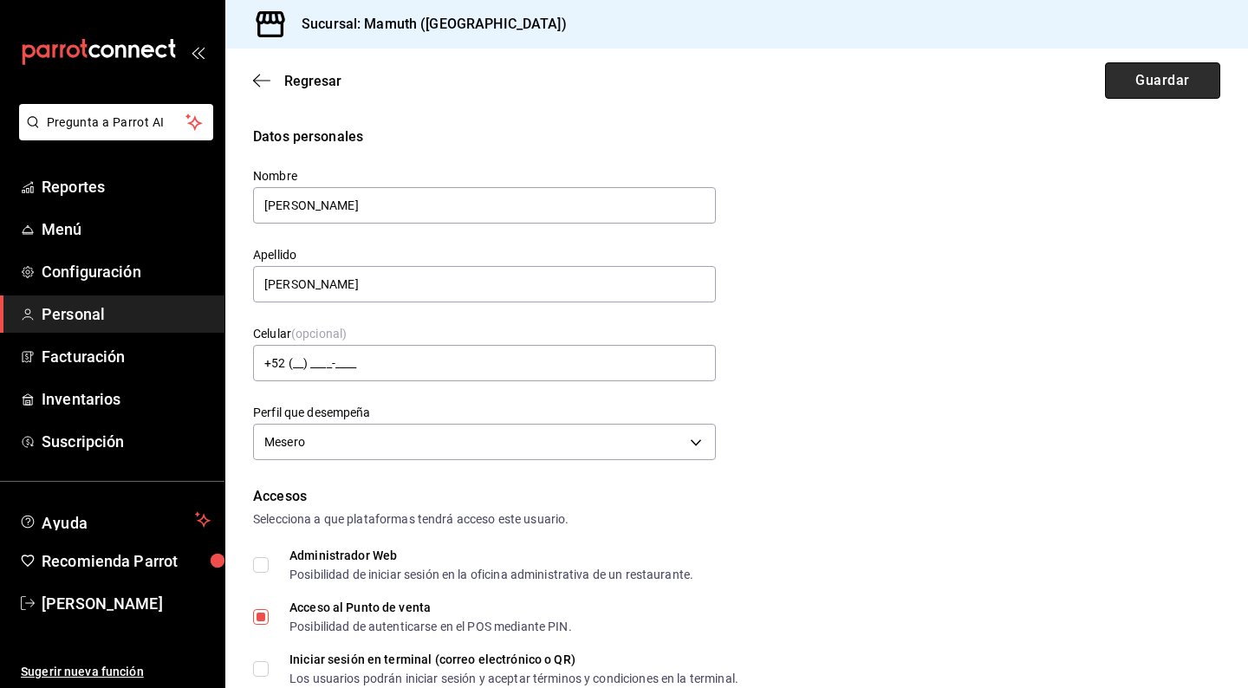
click at [1137, 88] on button "Guardar" at bounding box center [1162, 80] width 115 height 36
